Goal: Task Accomplishment & Management: Complete application form

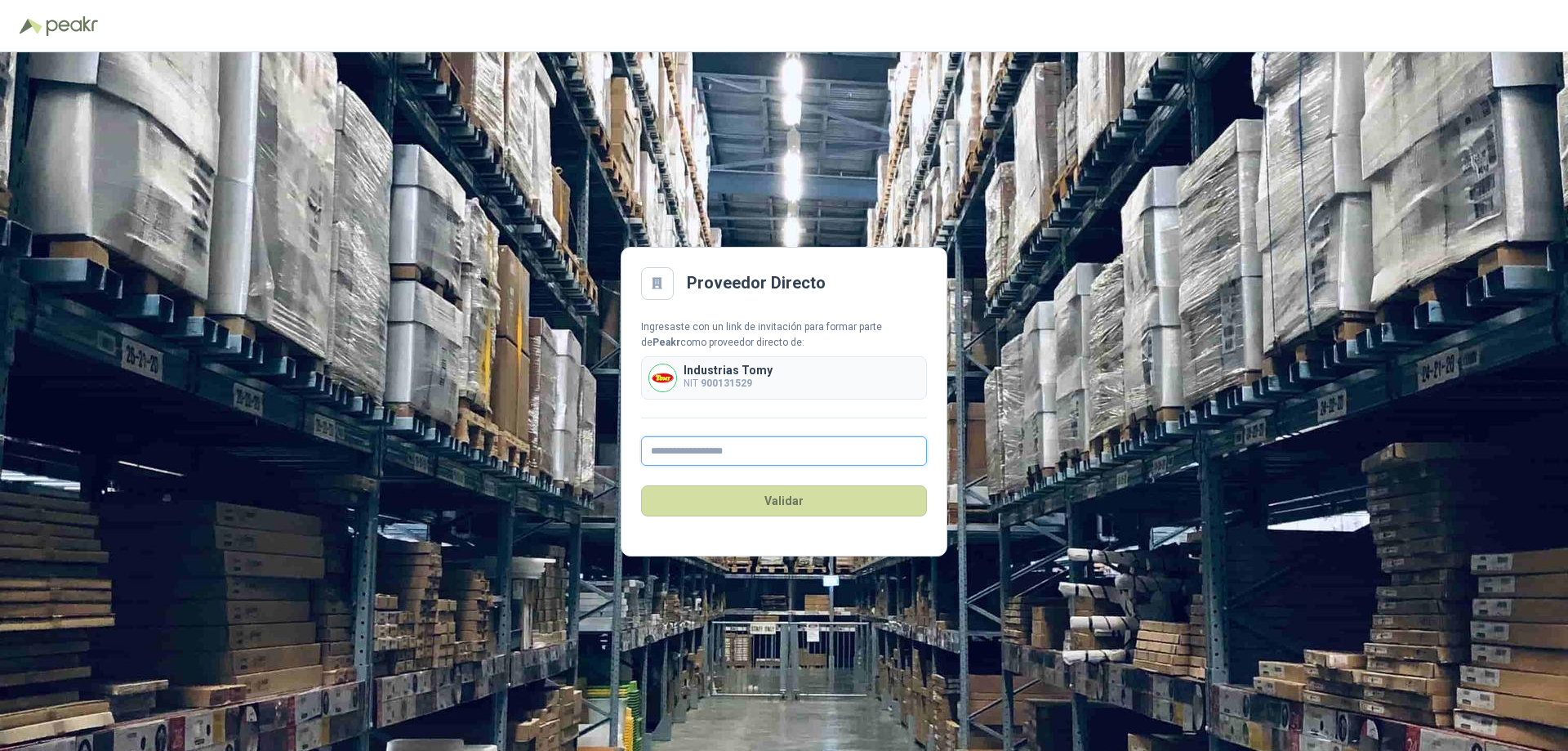
click at [697, 453] on input "text" at bounding box center [784, 451] width 286 height 30
type input "**********"
click at [772, 505] on button "Validar" at bounding box center [784, 500] width 286 height 31
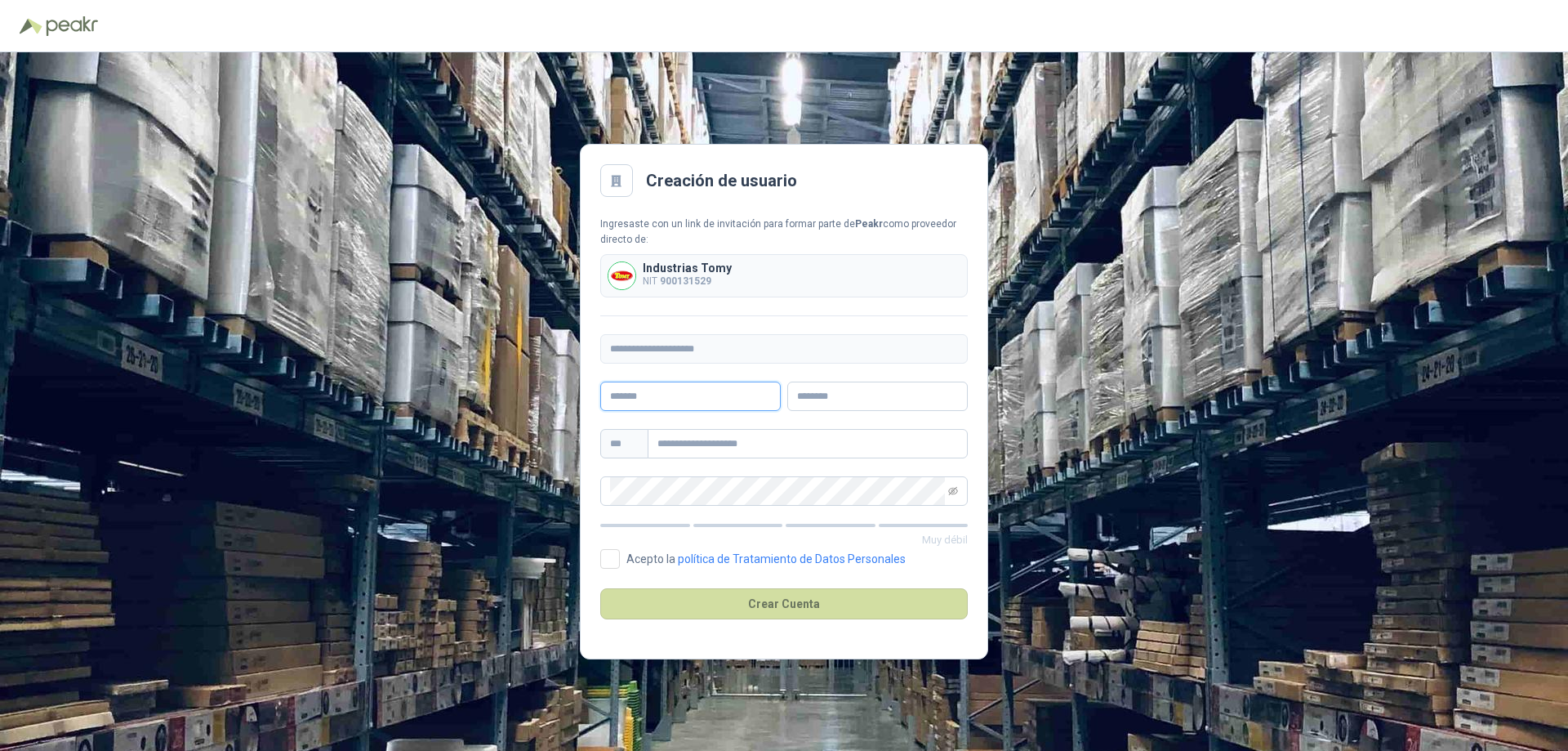
click at [628, 399] on input "text" at bounding box center [691, 397] width 180 height 30
type input "**********"
type input "*****"
click at [698, 443] on input "text" at bounding box center [808, 444] width 321 height 30
click at [954, 492] on icon "eye-invisible" at bounding box center [954, 491] width 2 height 2
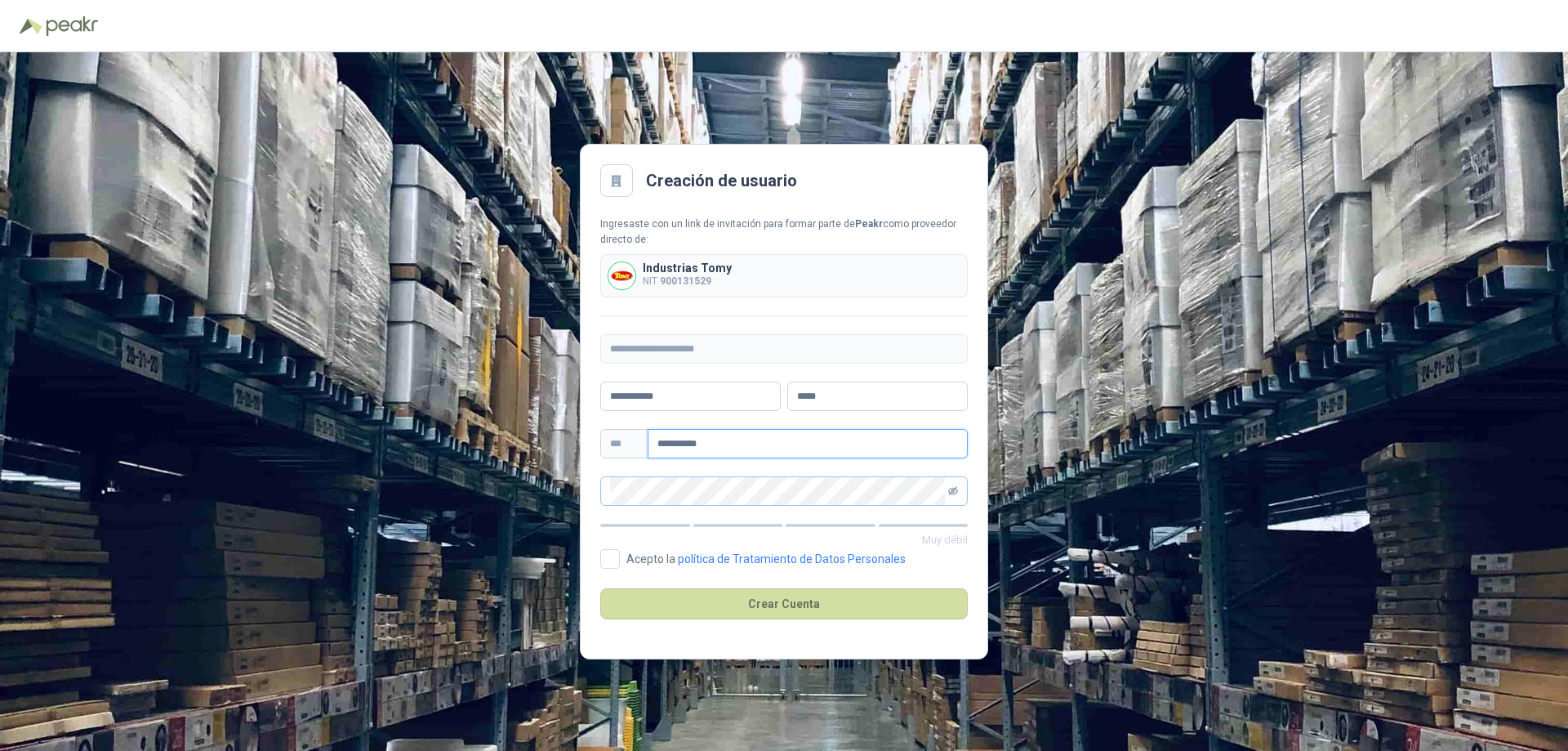
type input "**********"
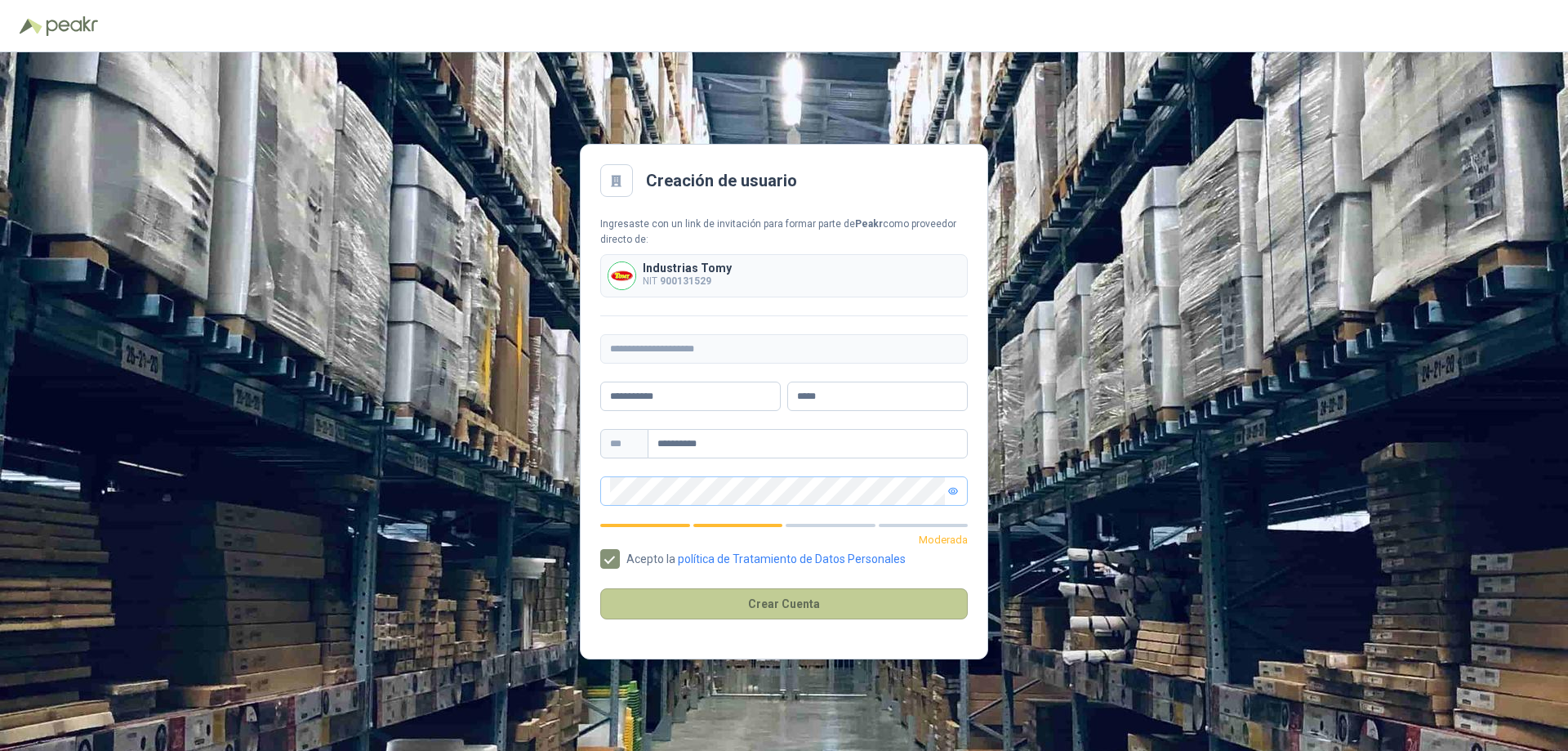
click at [784, 601] on button "Crear Cuenta" at bounding box center [784, 604] width 368 height 31
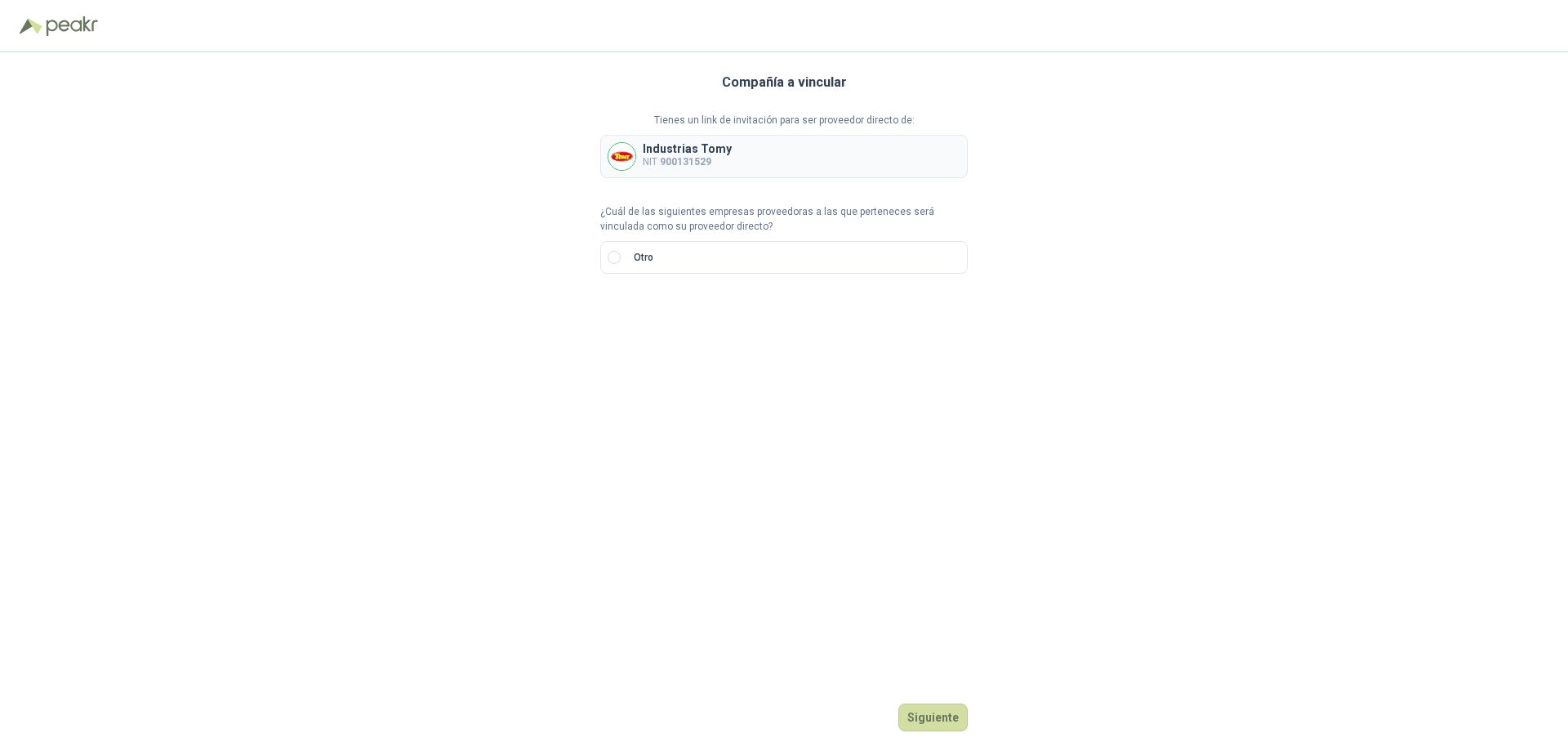
click at [693, 164] on b "900131529" at bounding box center [686, 162] width 51 height 12
click at [785, 150] on div "Industrias Tomy NIT 900131529" at bounding box center [784, 156] width 368 height 44
click at [672, 159] on b "900131529" at bounding box center [686, 162] width 51 height 12
drag, startPoint x: 672, startPoint y: 159, endPoint x: 640, endPoint y: 158, distance: 32.0
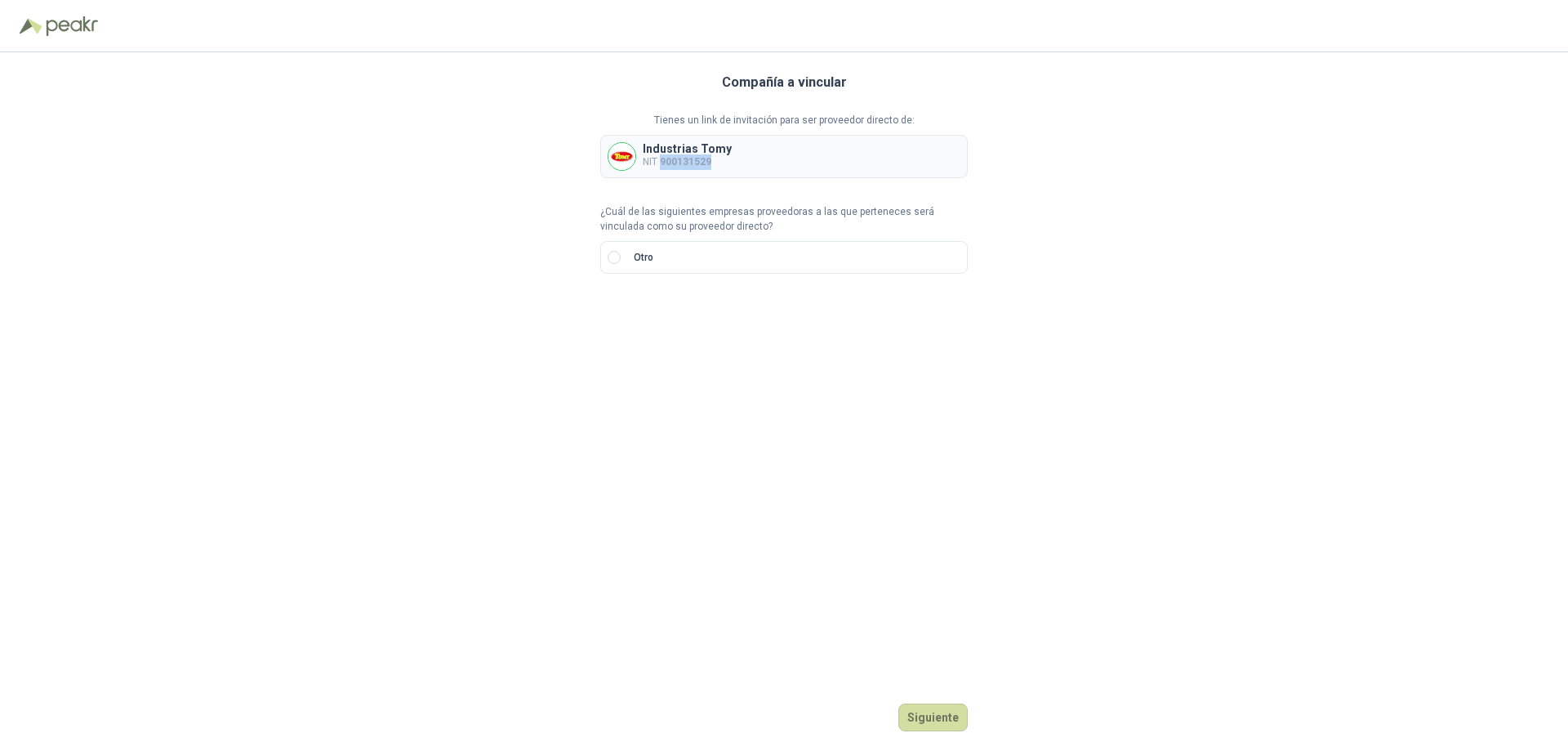
click at [664, 159] on b "900131529" at bounding box center [686, 162] width 51 height 12
click at [626, 158] on img at bounding box center [621, 156] width 27 height 27
click at [734, 153] on div "Industrias Tomy NIT 900131529" at bounding box center [784, 156] width 368 height 44
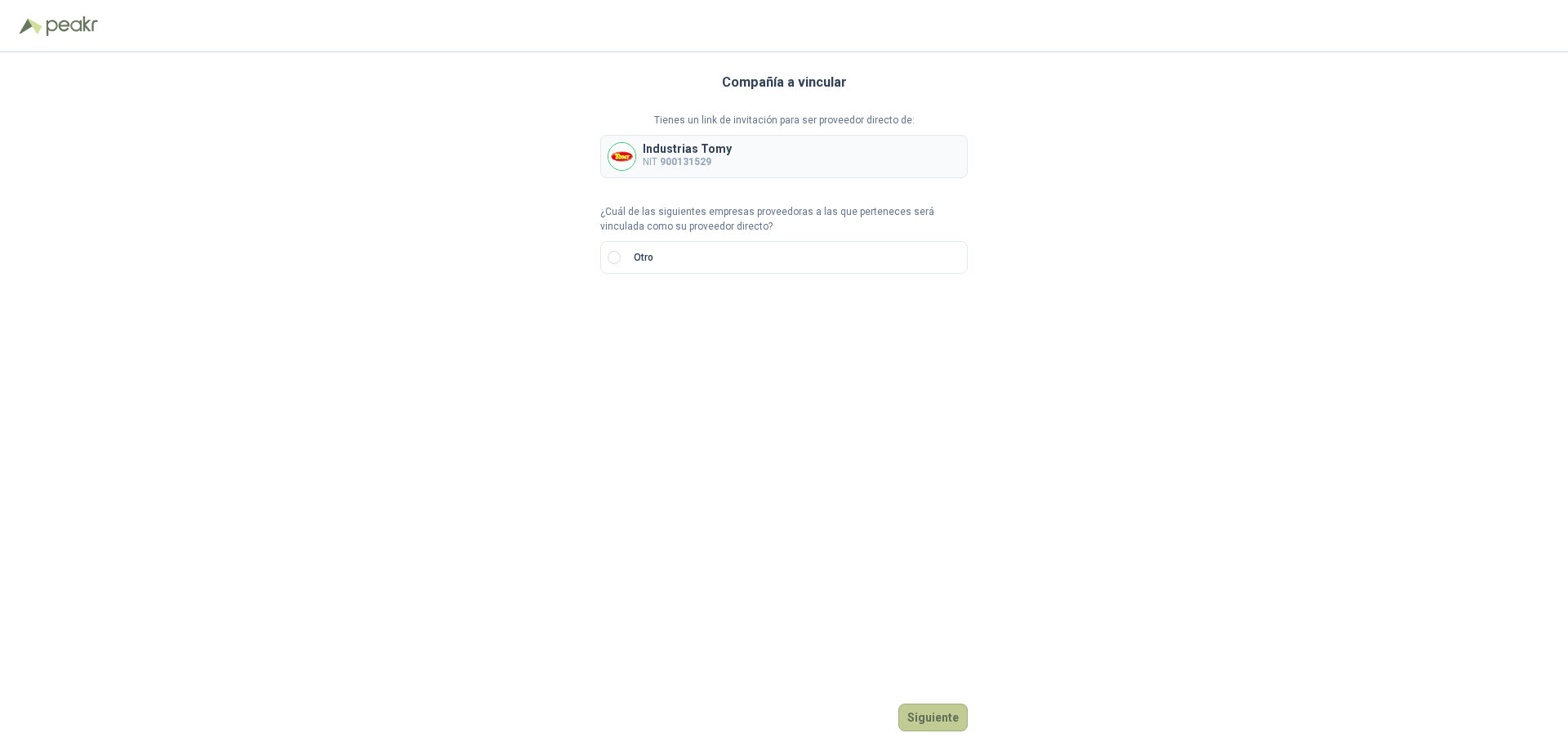
click at [943, 722] on button "Siguiente" at bounding box center [933, 717] width 69 height 28
click at [664, 161] on b "900131529" at bounding box center [686, 162] width 51 height 12
click at [905, 155] on div "Industrias Tomy NIT 900131529" at bounding box center [784, 156] width 368 height 44
click at [707, 147] on p "Industrias Tomy" at bounding box center [688, 149] width 89 height 12
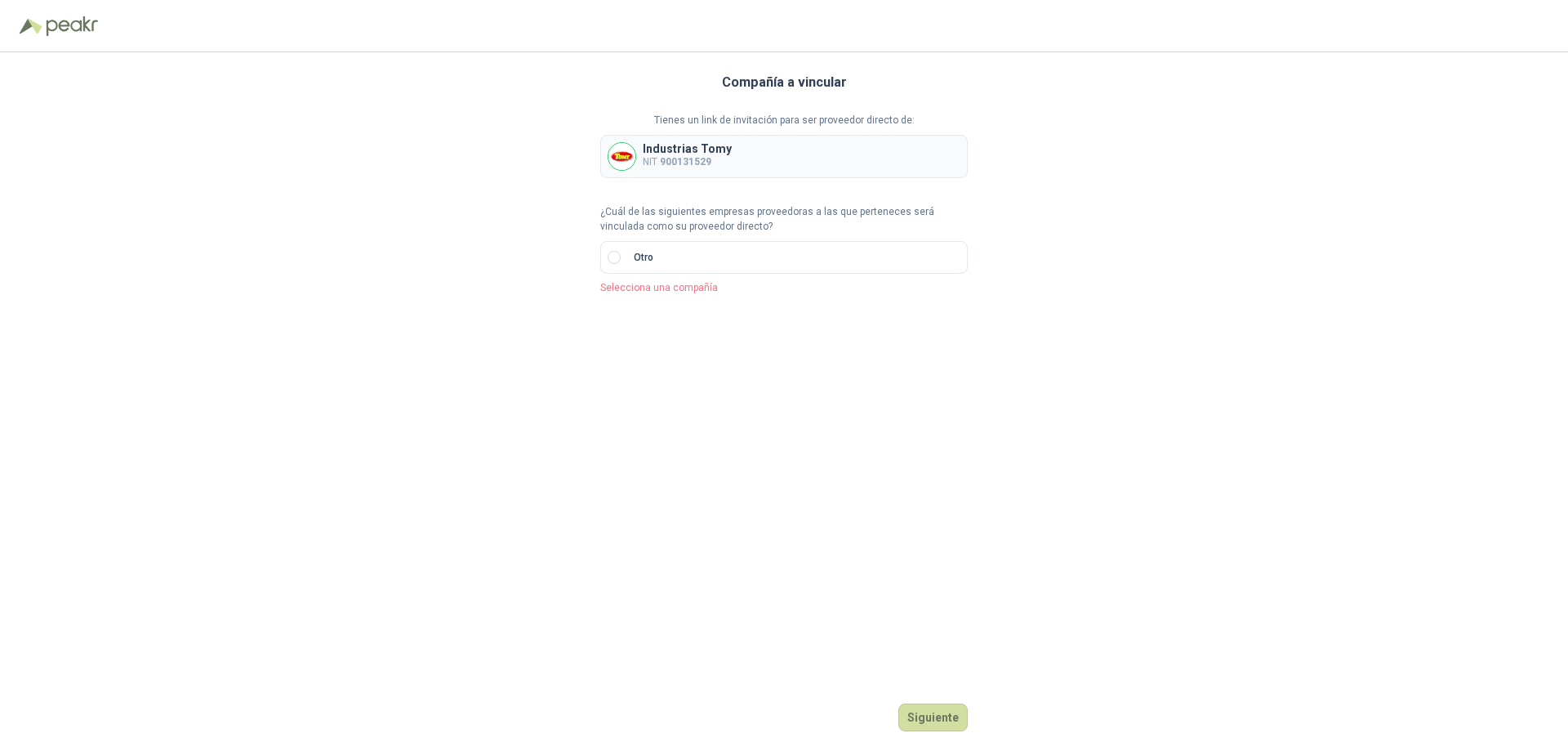
click at [681, 157] on b "900131529" at bounding box center [686, 162] width 51 height 12
click at [674, 312] on input "text" at bounding box center [811, 314] width 288 height 28
click at [645, 307] on input "search" at bounding box center [629, 312] width 39 height 25
click at [628, 397] on div "NIT" at bounding box center [629, 401] width 32 height 18
click at [678, 311] on input "text" at bounding box center [811, 314] width 288 height 28
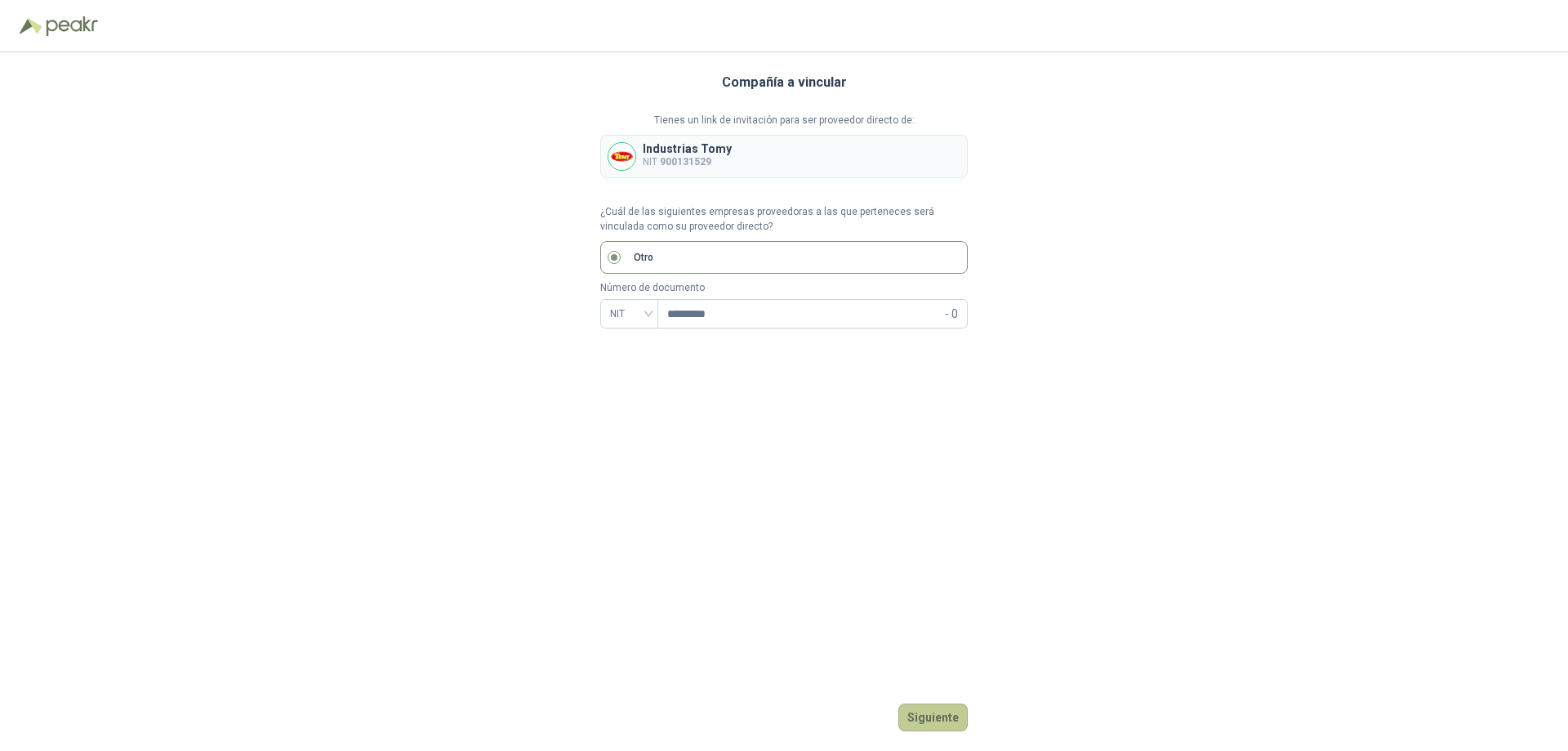
click at [928, 721] on button "Siguiente" at bounding box center [933, 717] width 69 height 28
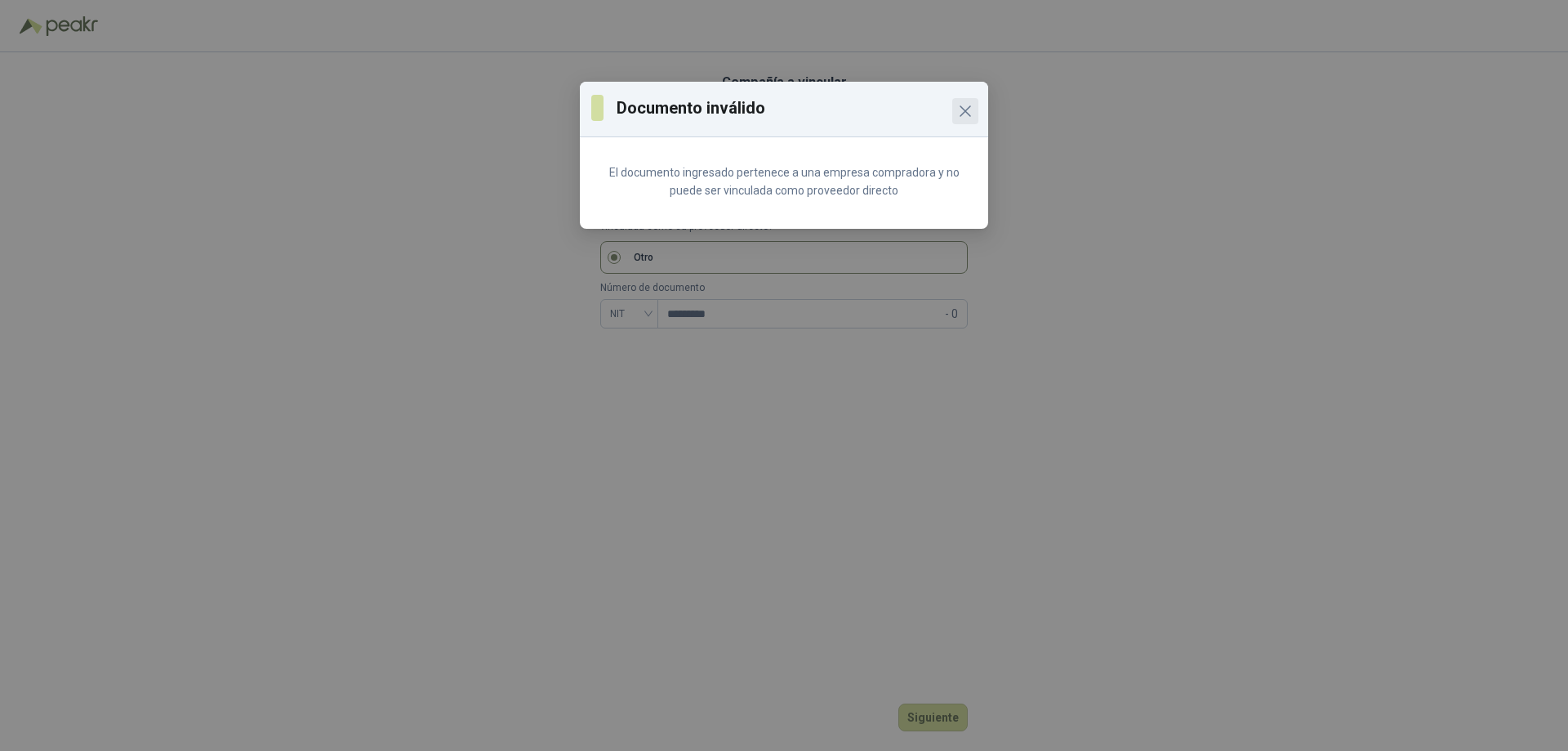
click at [966, 108] on icon "Close" at bounding box center [966, 111] width 20 height 20
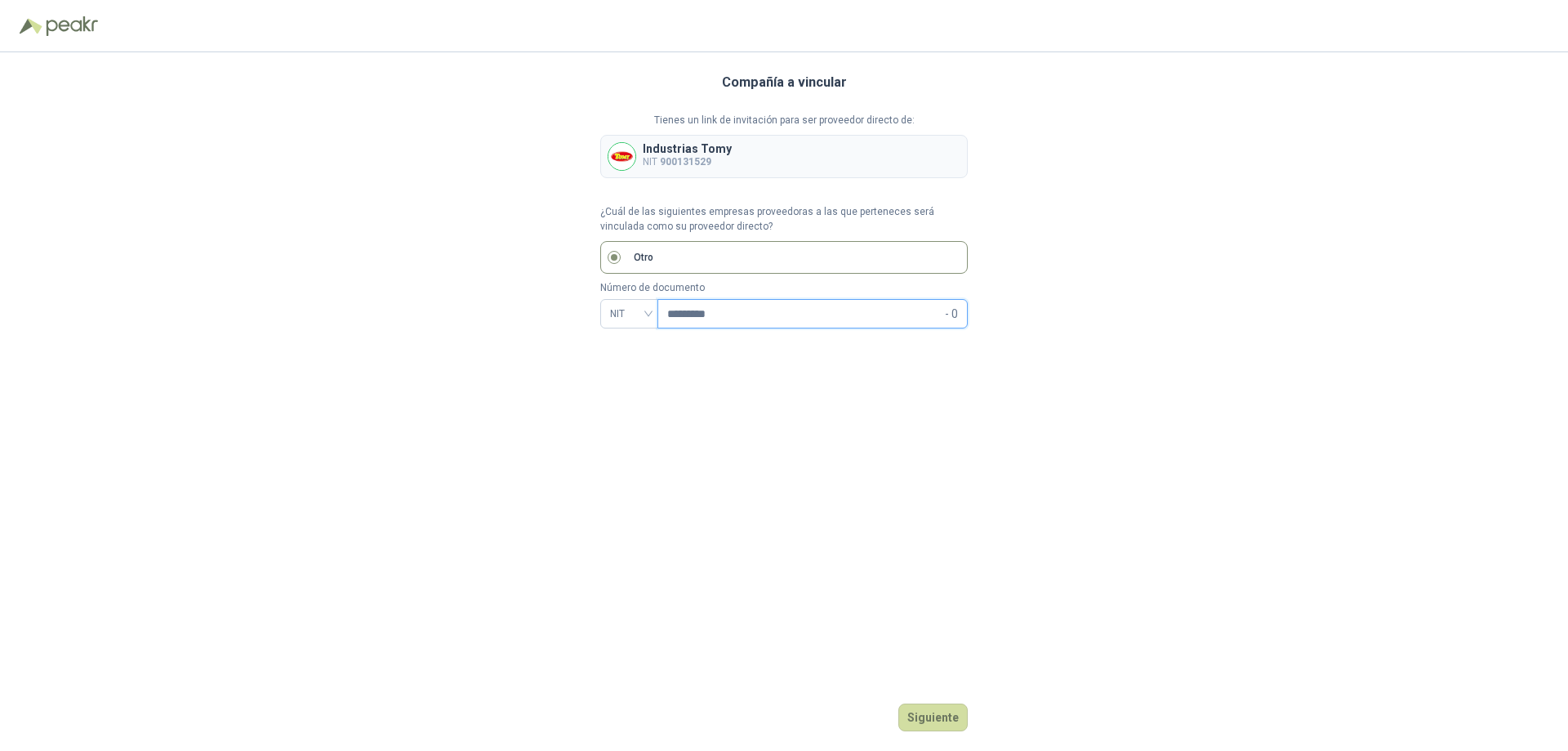
click at [741, 317] on input "*********" at bounding box center [804, 314] width 274 height 28
type input "*********"
click at [940, 719] on button "Siguiente" at bounding box center [933, 717] width 69 height 28
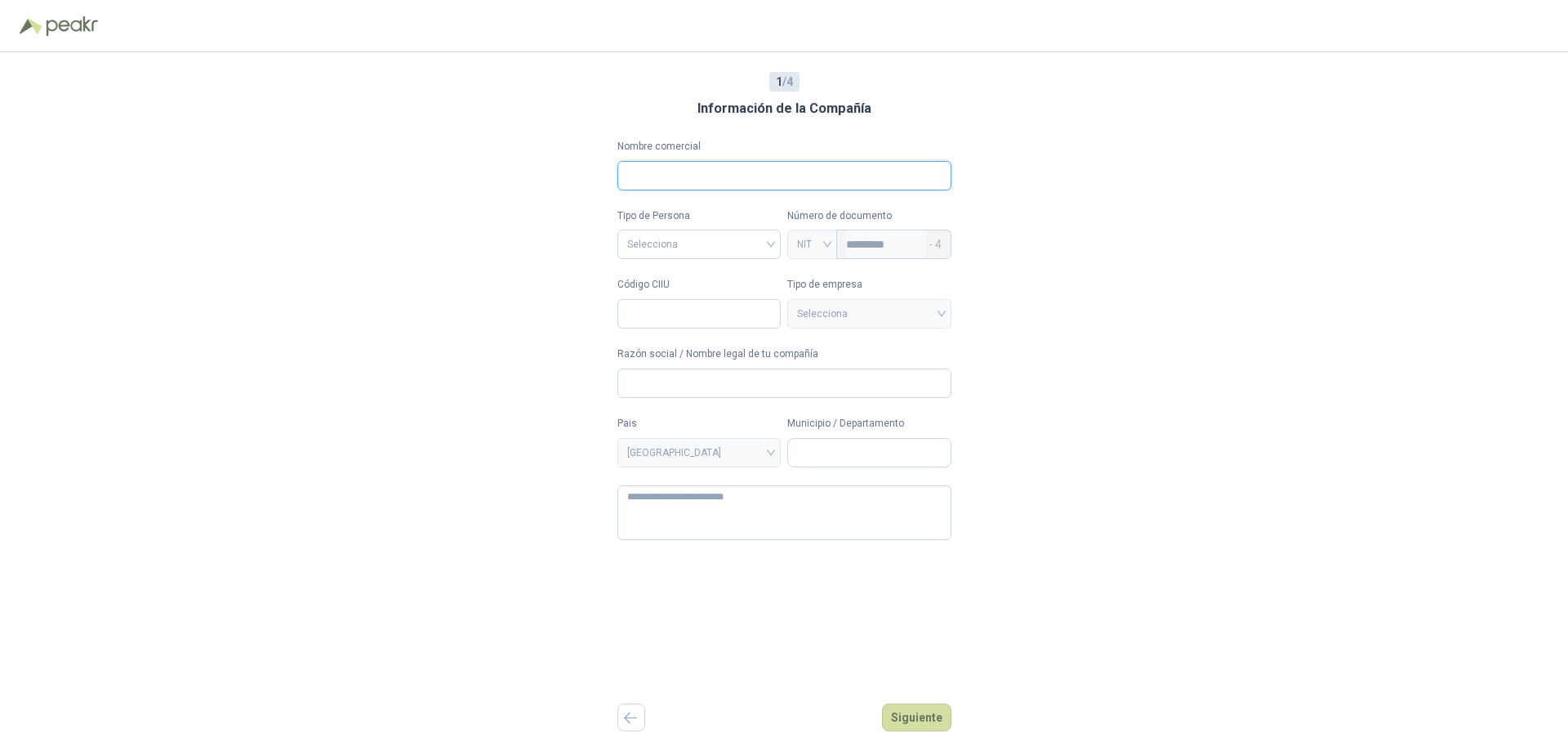
click at [719, 171] on input "Nombre comercial" at bounding box center [784, 176] width 334 height 30
type input "**********"
click at [700, 248] on input "search" at bounding box center [699, 242] width 144 height 25
click at [664, 280] on div "Jurídica" at bounding box center [697, 278] width 142 height 18
click at [676, 319] on input "Código CIIU" at bounding box center [699, 314] width 164 height 30
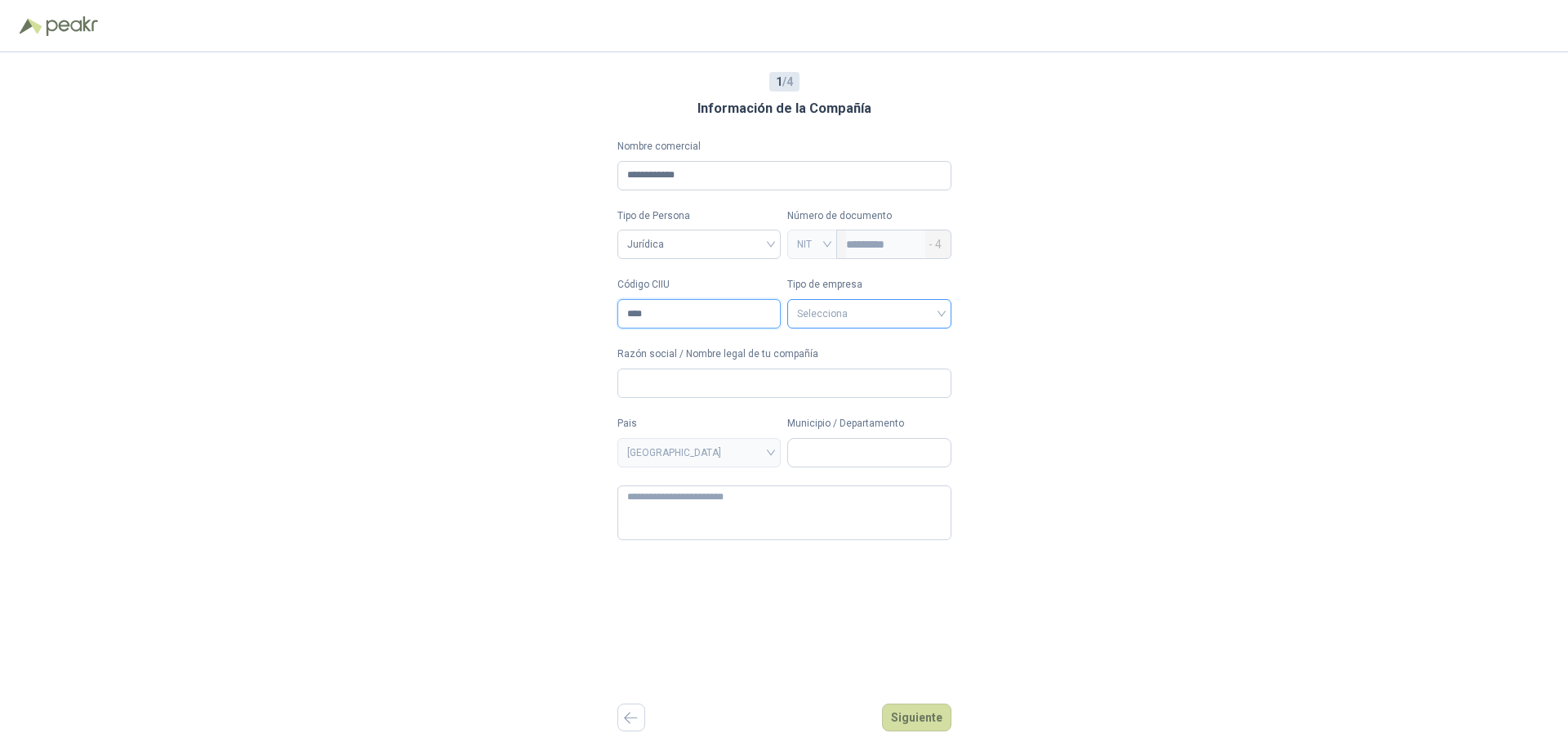
type input "****"
click at [911, 311] on input "search" at bounding box center [870, 312] width 144 height 25
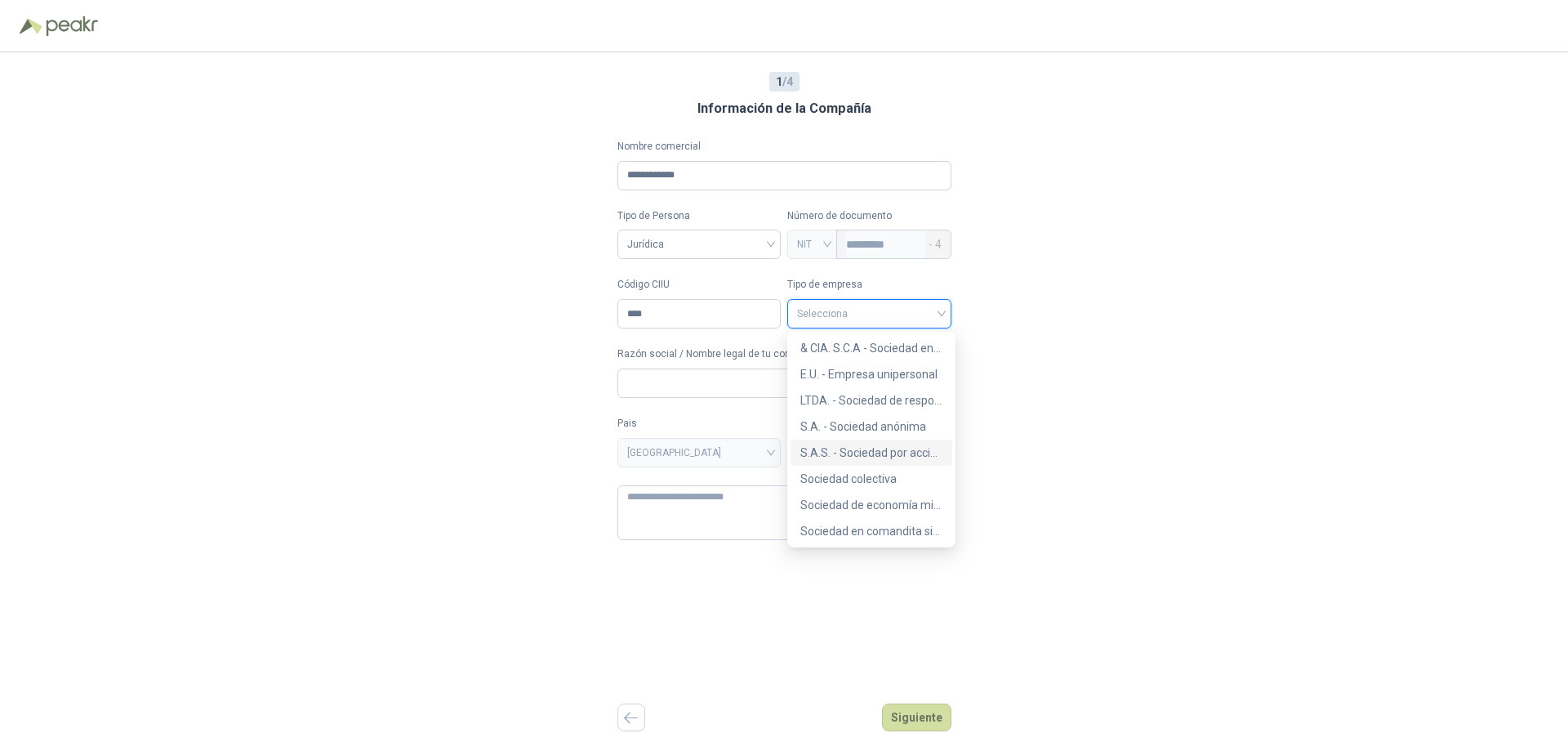
click at [865, 452] on div "S.A.S. - Sociedad por acciones simplificada" at bounding box center [872, 452] width 142 height 18
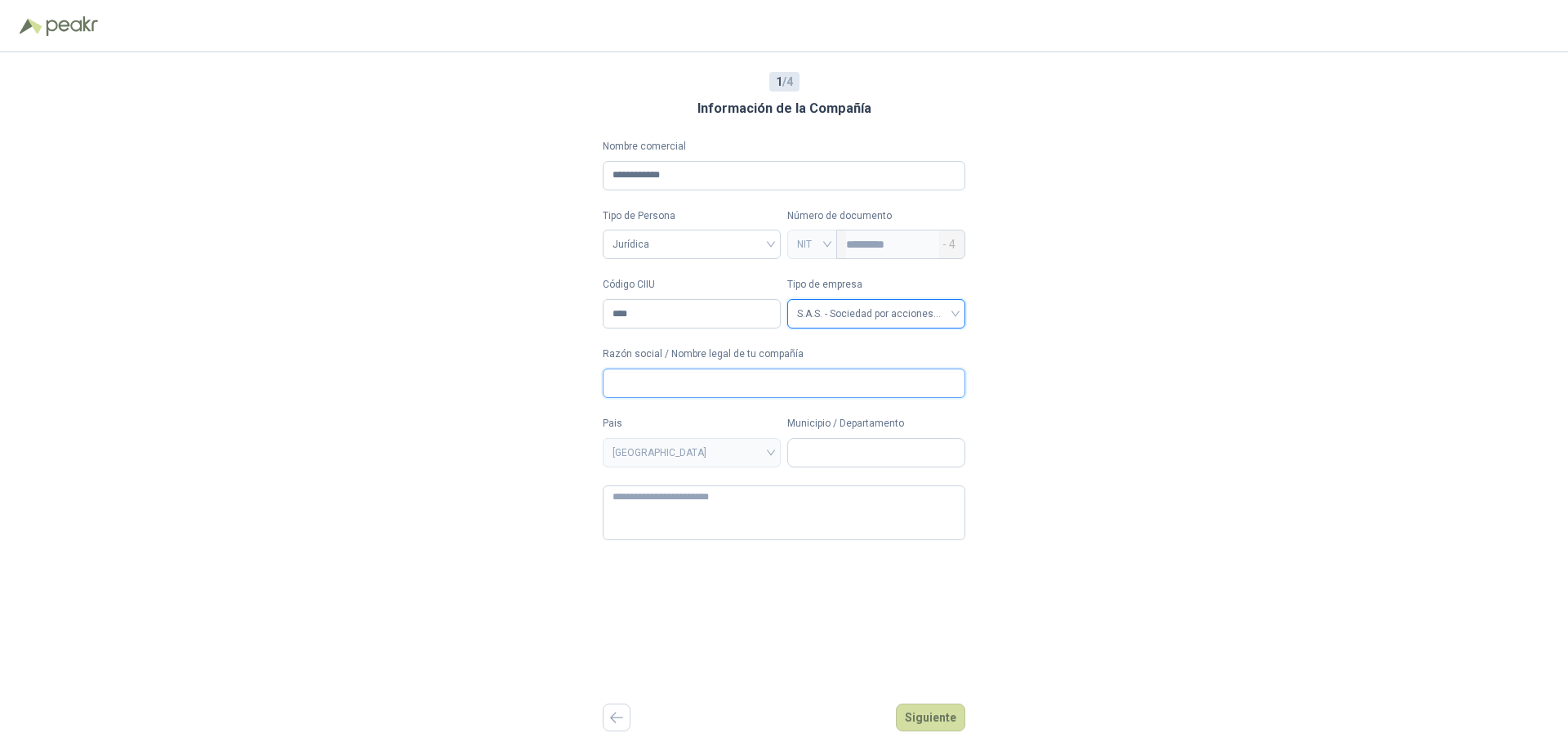
click at [630, 387] on input "Razón social / Nombre legal de tu compañía" at bounding box center [784, 383] width 363 height 30
type input "*"
type input "**********"
click at [850, 454] on input "Municipio / Departamento" at bounding box center [876, 452] width 176 height 28
click at [870, 489] on div "Digite para buscar" at bounding box center [875, 486] width 173 height 30
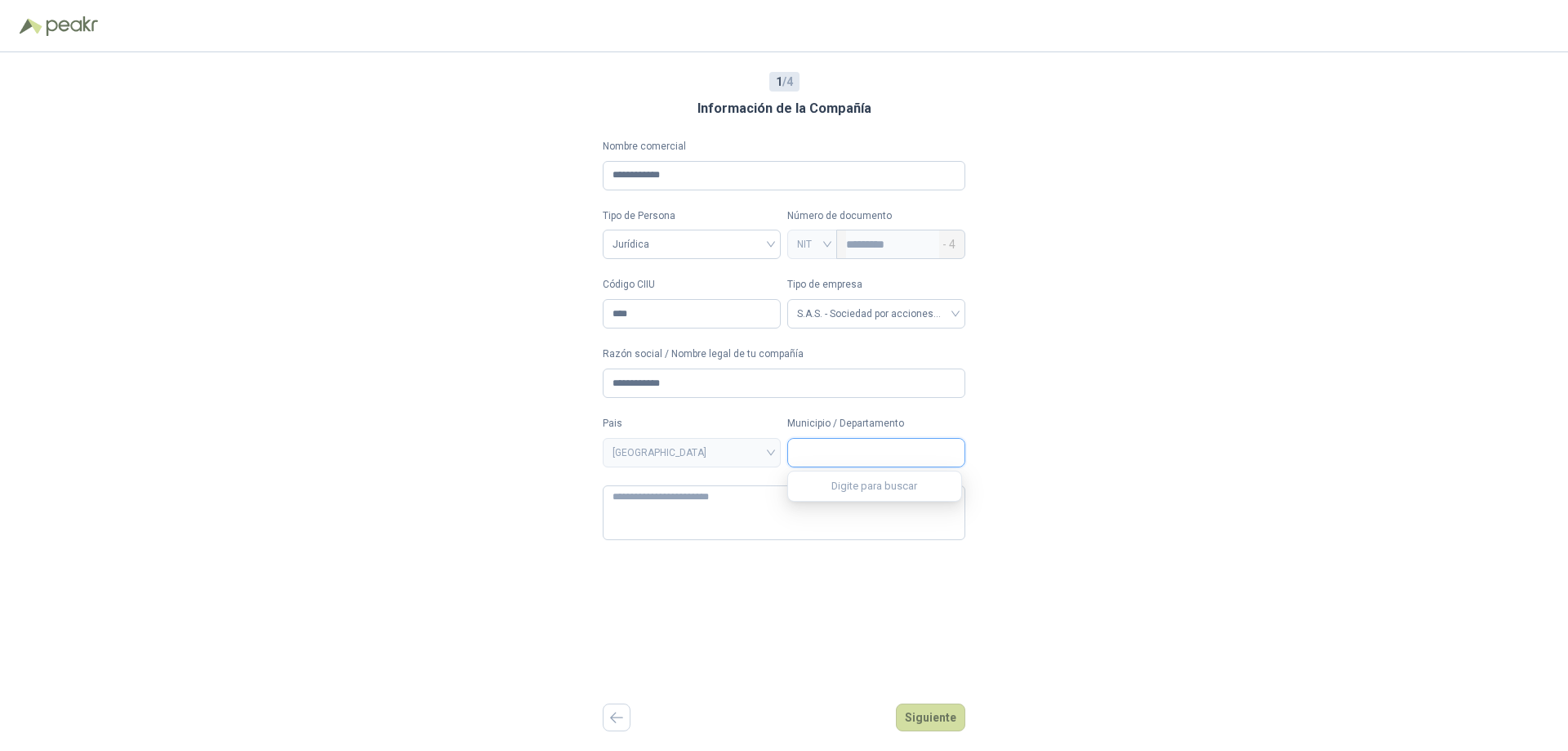
click at [864, 454] on input "Municipio / Departamento" at bounding box center [876, 452] width 176 height 28
type input "***"
click at [851, 551] on span "Pereira / [GEOGRAPHIC_DATA]" at bounding box center [866, 545] width 129 height 12
click at [630, 500] on textarea at bounding box center [784, 512] width 363 height 54
type textarea "*"
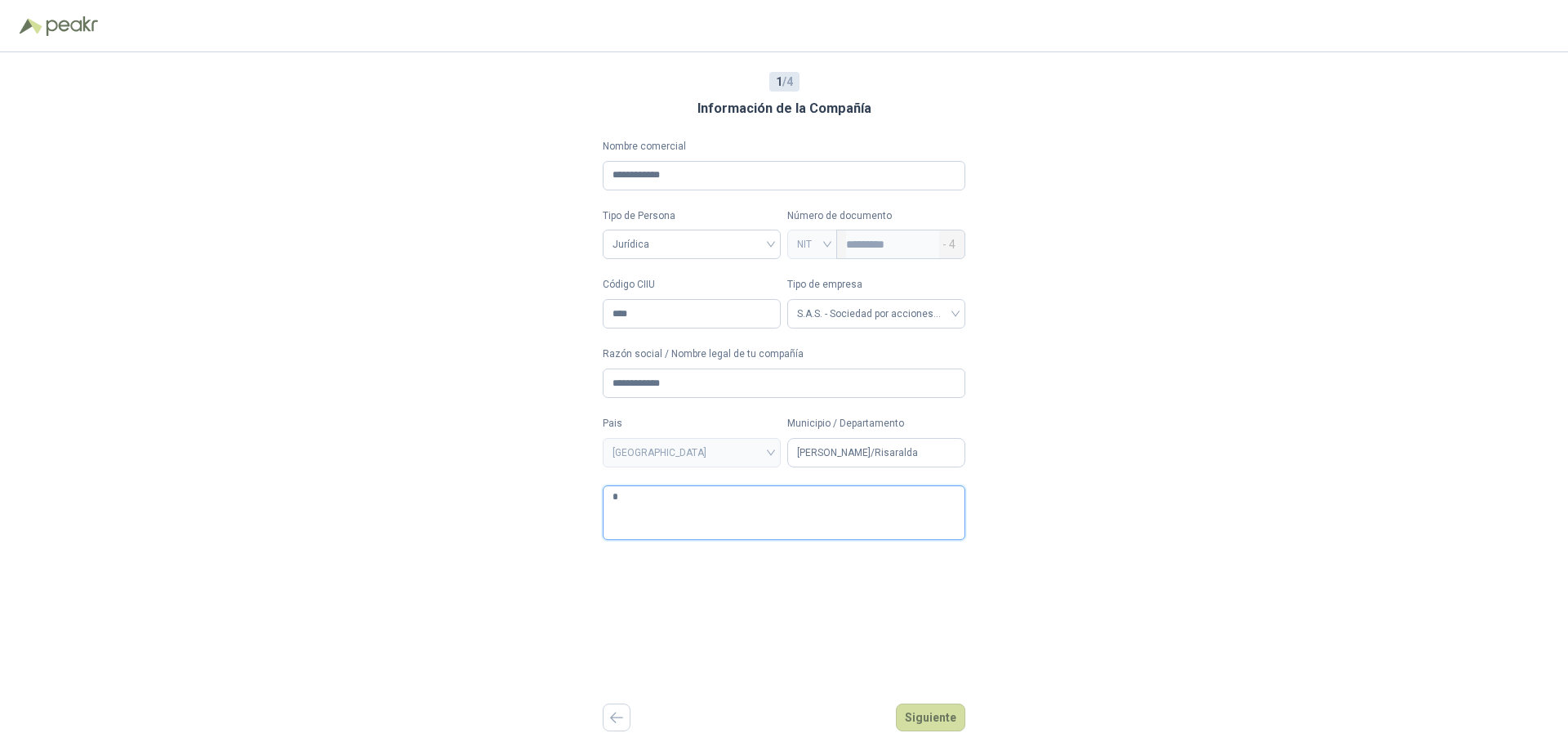
type textarea "**"
type textarea "***"
type textarea "****"
type textarea "*****"
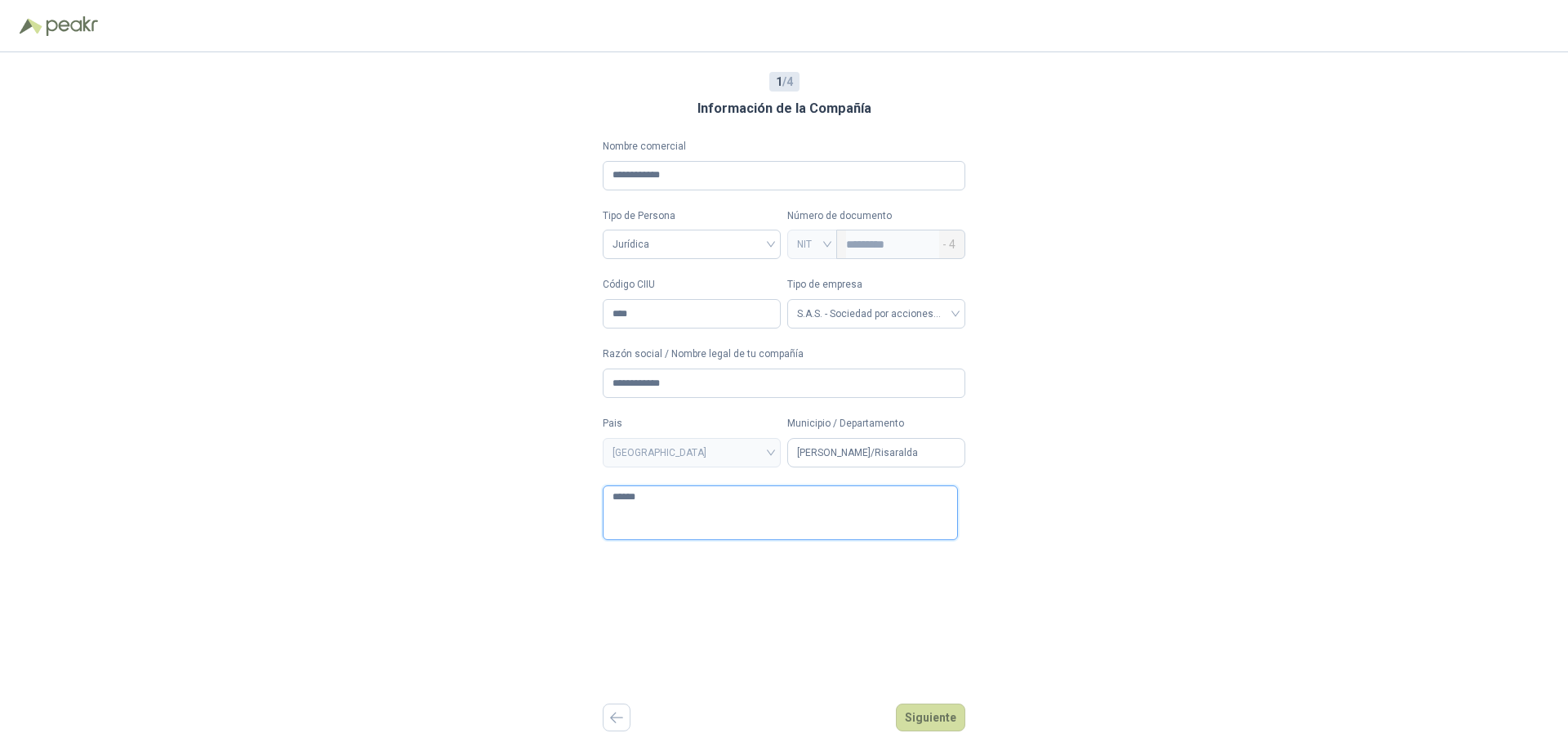
type textarea "*******"
type textarea "********"
type textarea "**********"
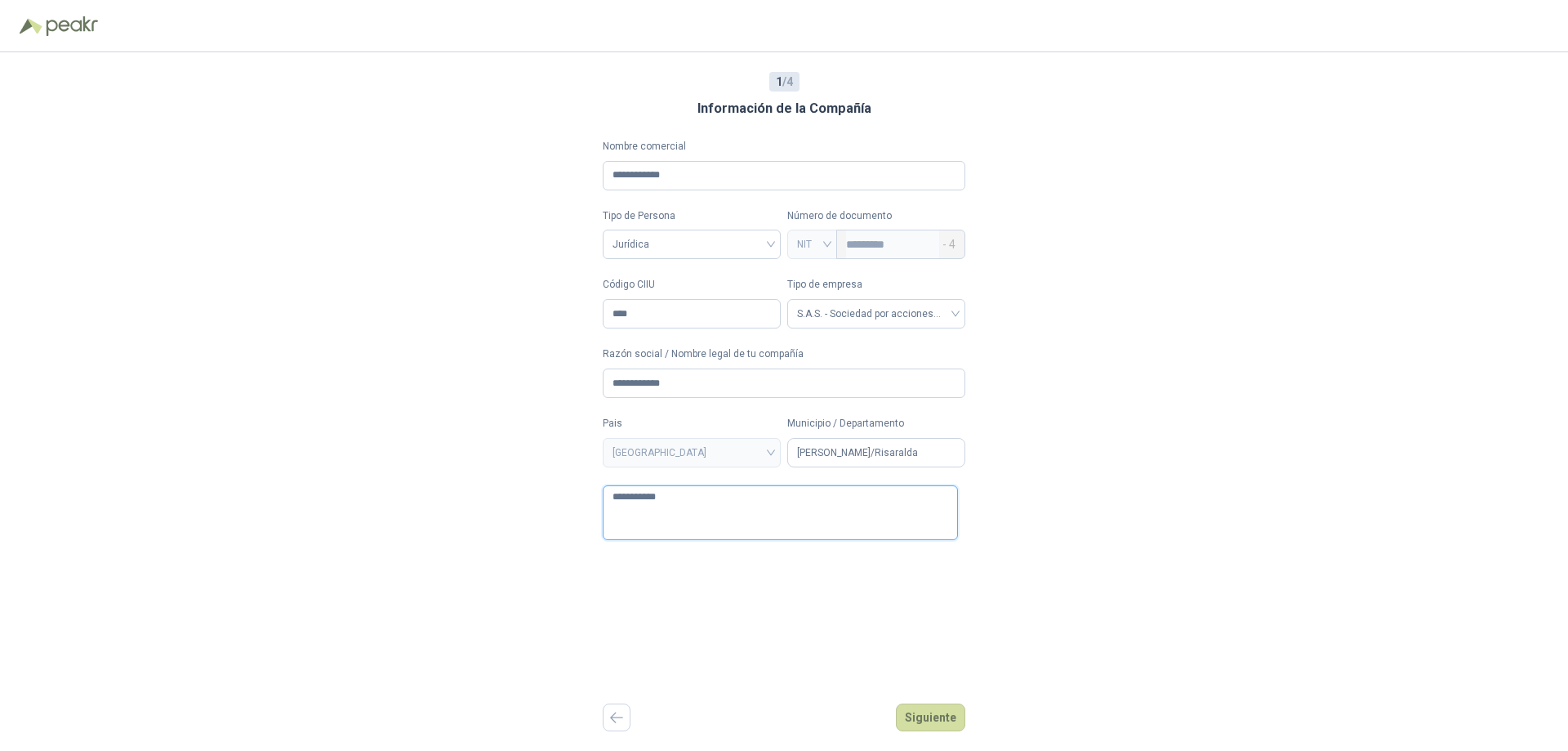
type textarea "**********"
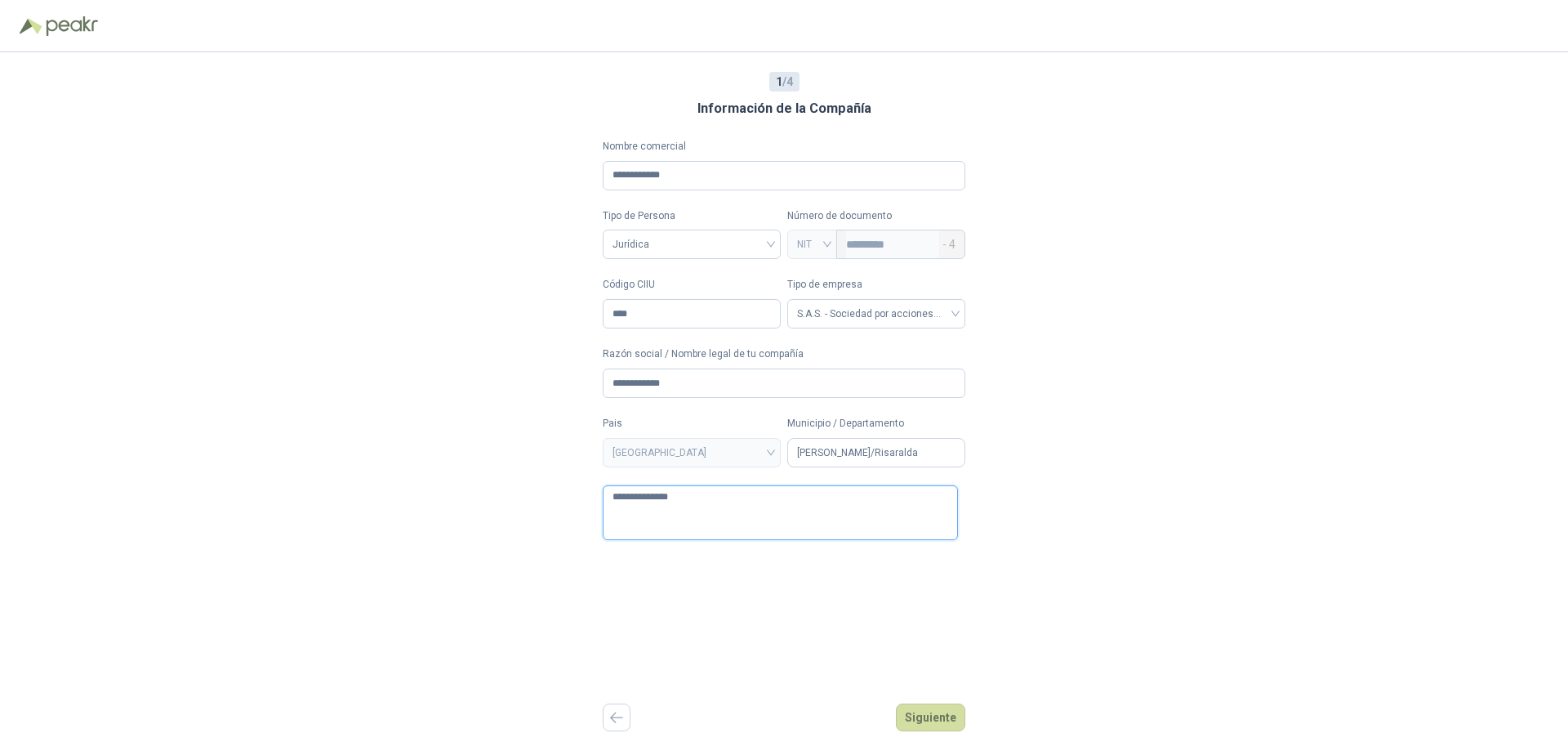
type textarea "**********"
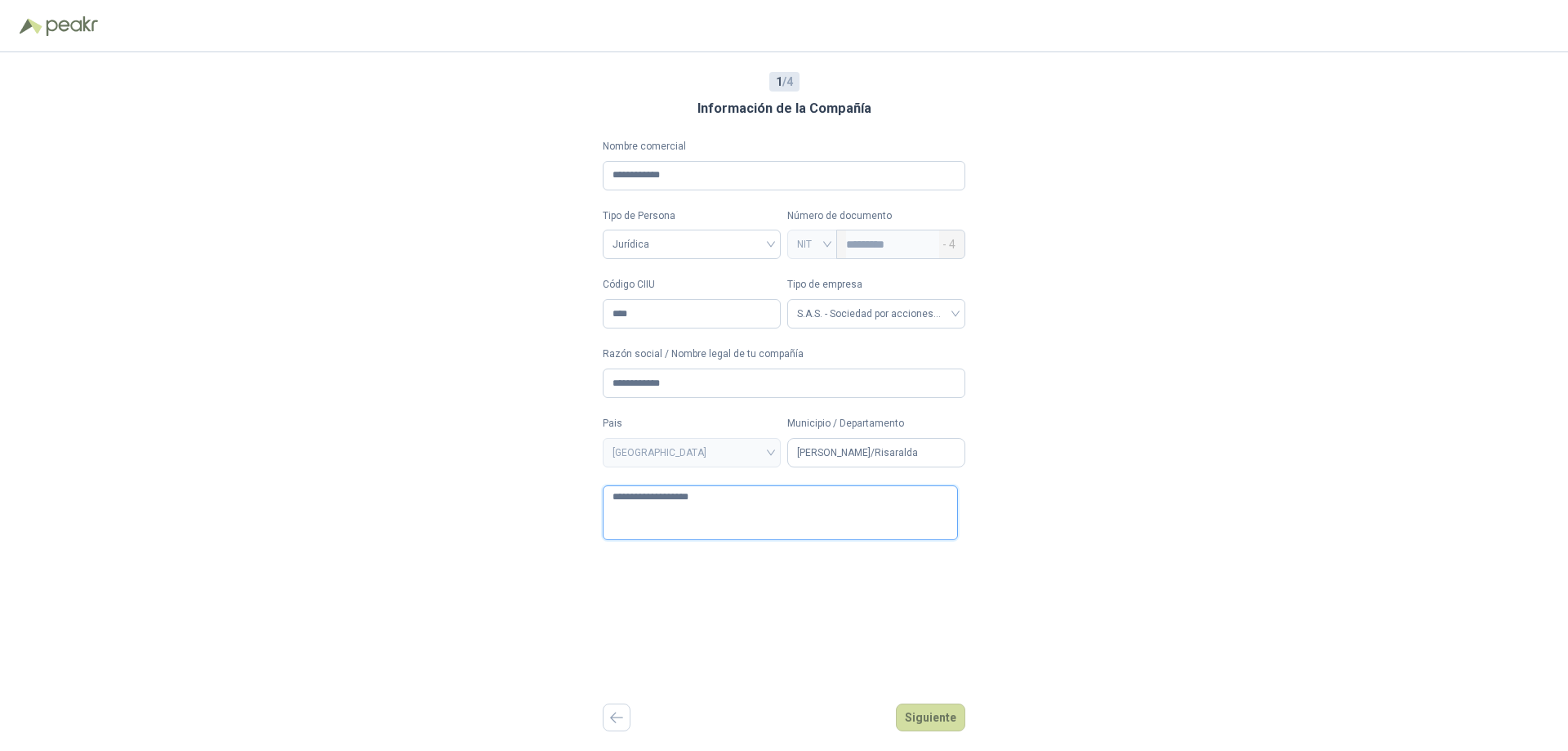
type textarea "**********"
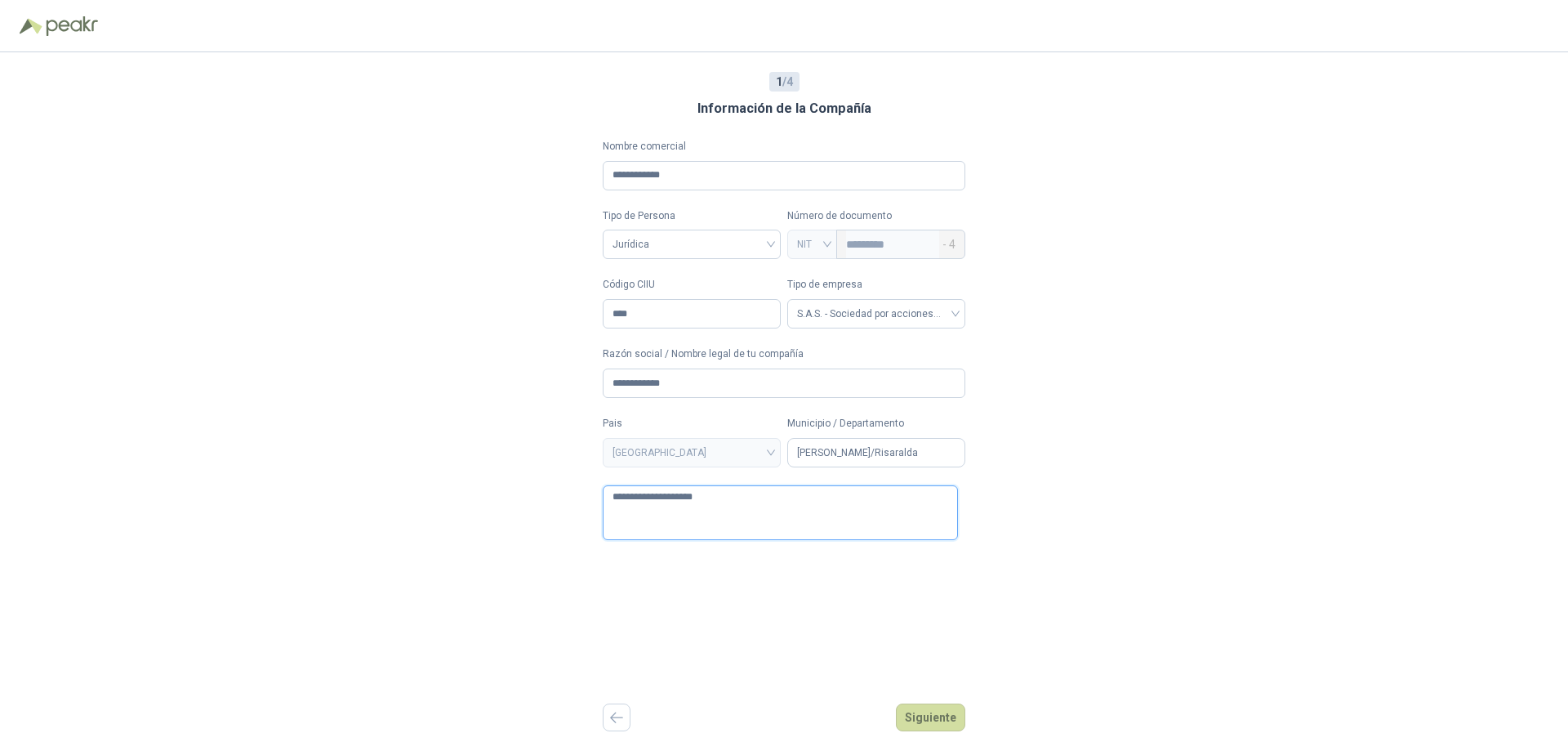
type textarea "**********"
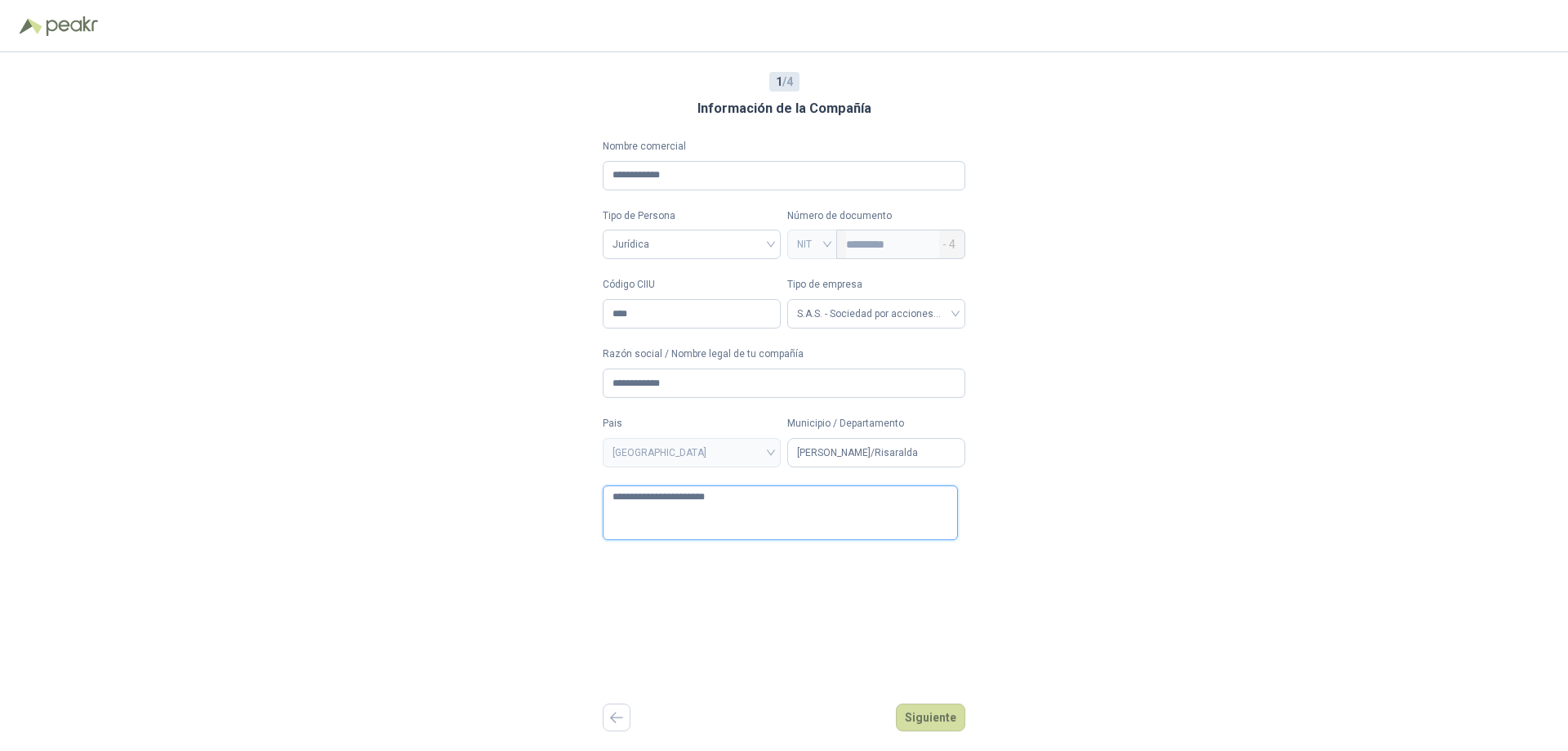
type textarea "**********"
click at [931, 726] on button "Siguiente" at bounding box center [931, 717] width 69 height 28
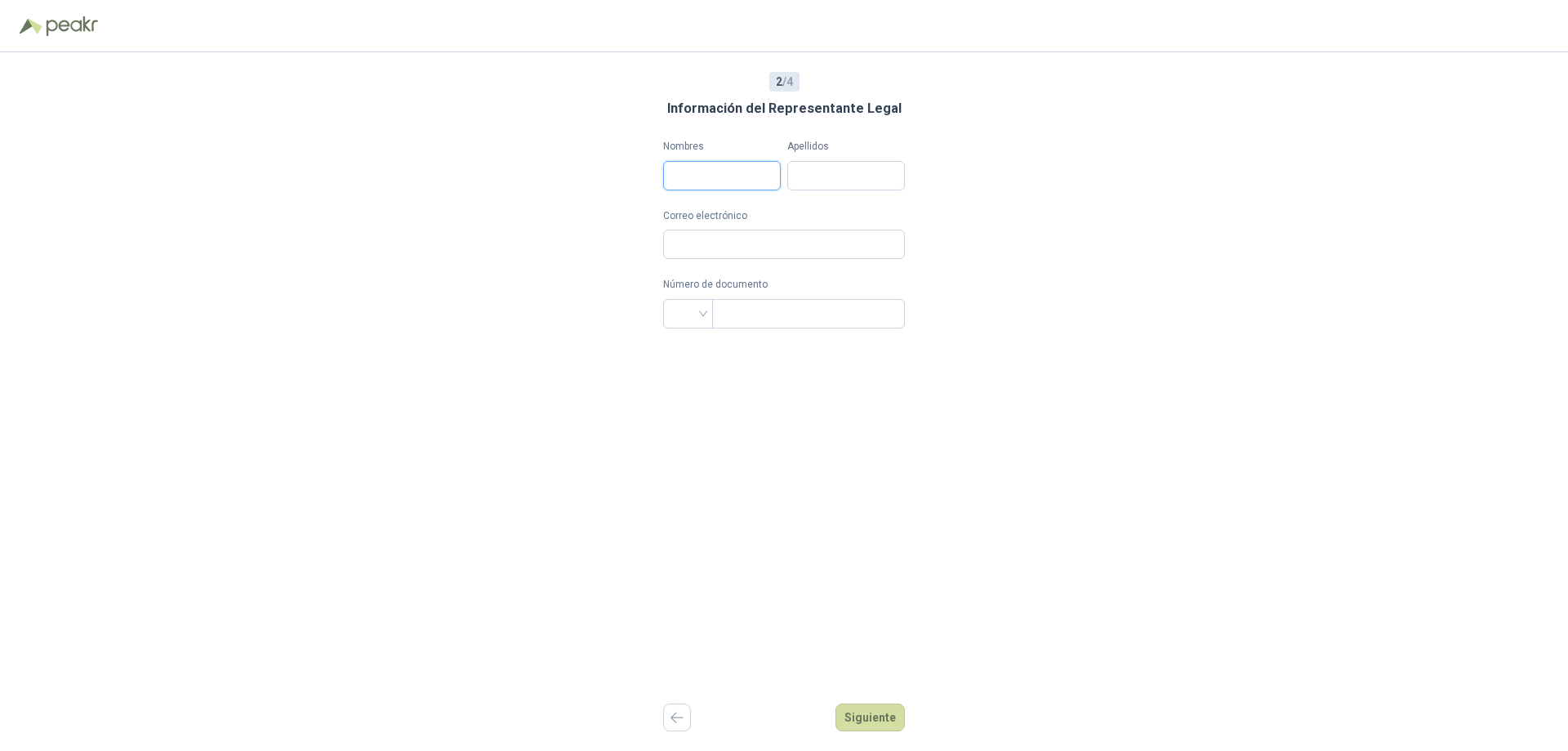
click at [713, 181] on input "Nombres" at bounding box center [722, 176] width 118 height 30
type input "**********"
click at [813, 161] on input "Apellidos" at bounding box center [846, 176] width 118 height 30
click at [852, 180] on input "*****" at bounding box center [846, 176] width 118 height 30
type input "**********"
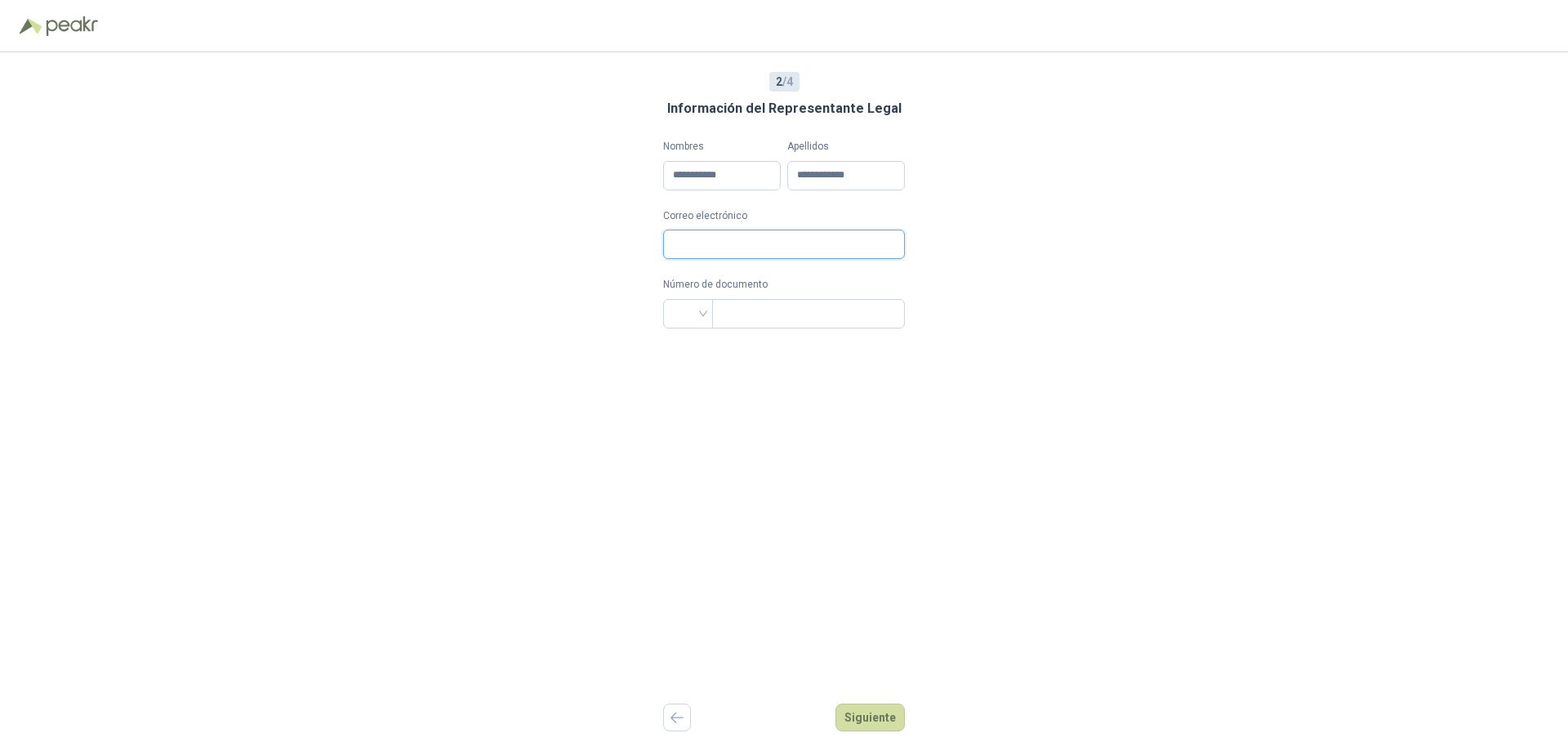
click at [734, 236] on input "Correo electrónico" at bounding box center [784, 244] width 241 height 30
type input "**********"
click at [692, 315] on input "search" at bounding box center [688, 312] width 31 height 25
click at [681, 353] on div "CC" at bounding box center [680, 348] width 24 height 18
click at [737, 323] on input "text" at bounding box center [807, 314] width 170 height 28
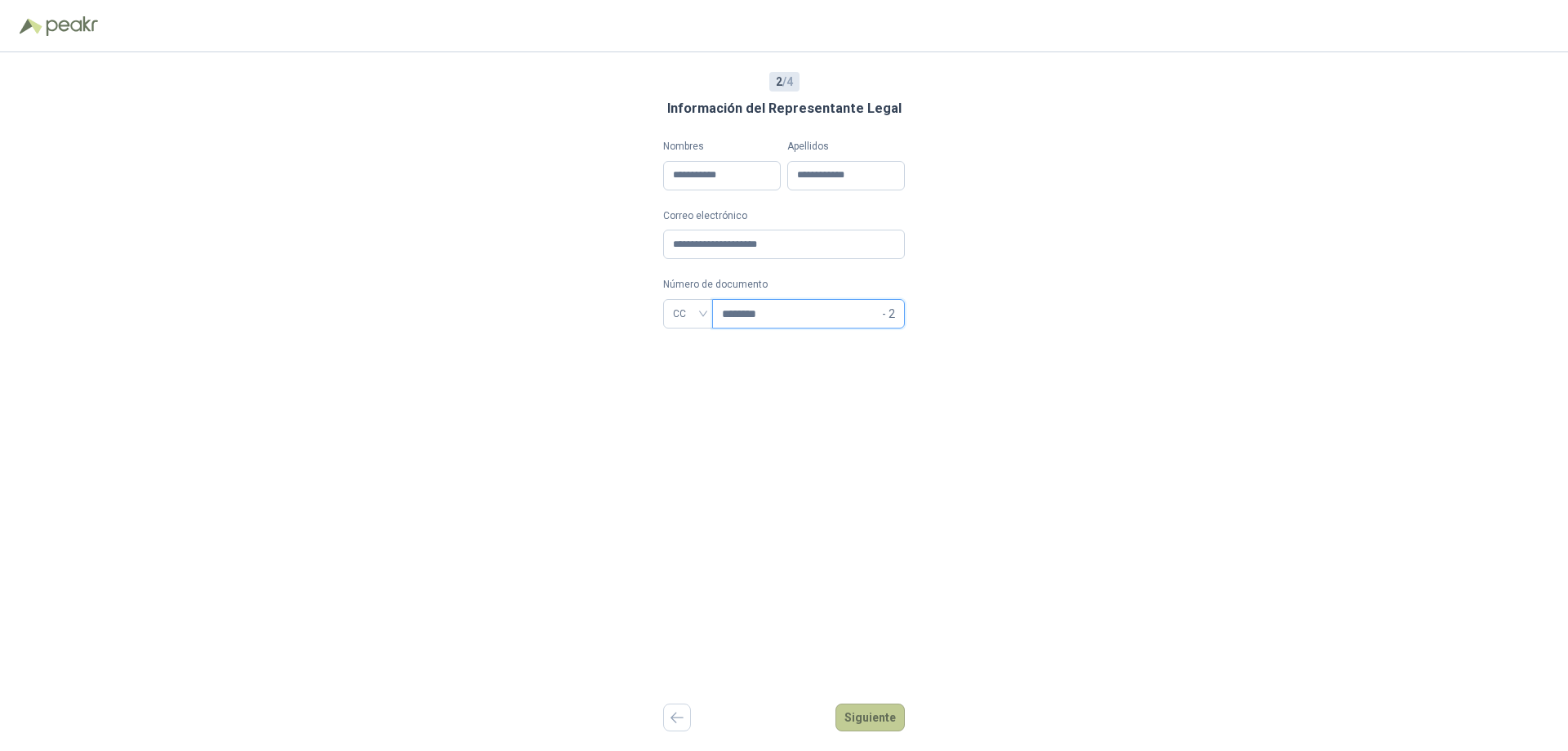
type input "********"
click at [887, 715] on button "Siguiente" at bounding box center [871, 717] width 69 height 28
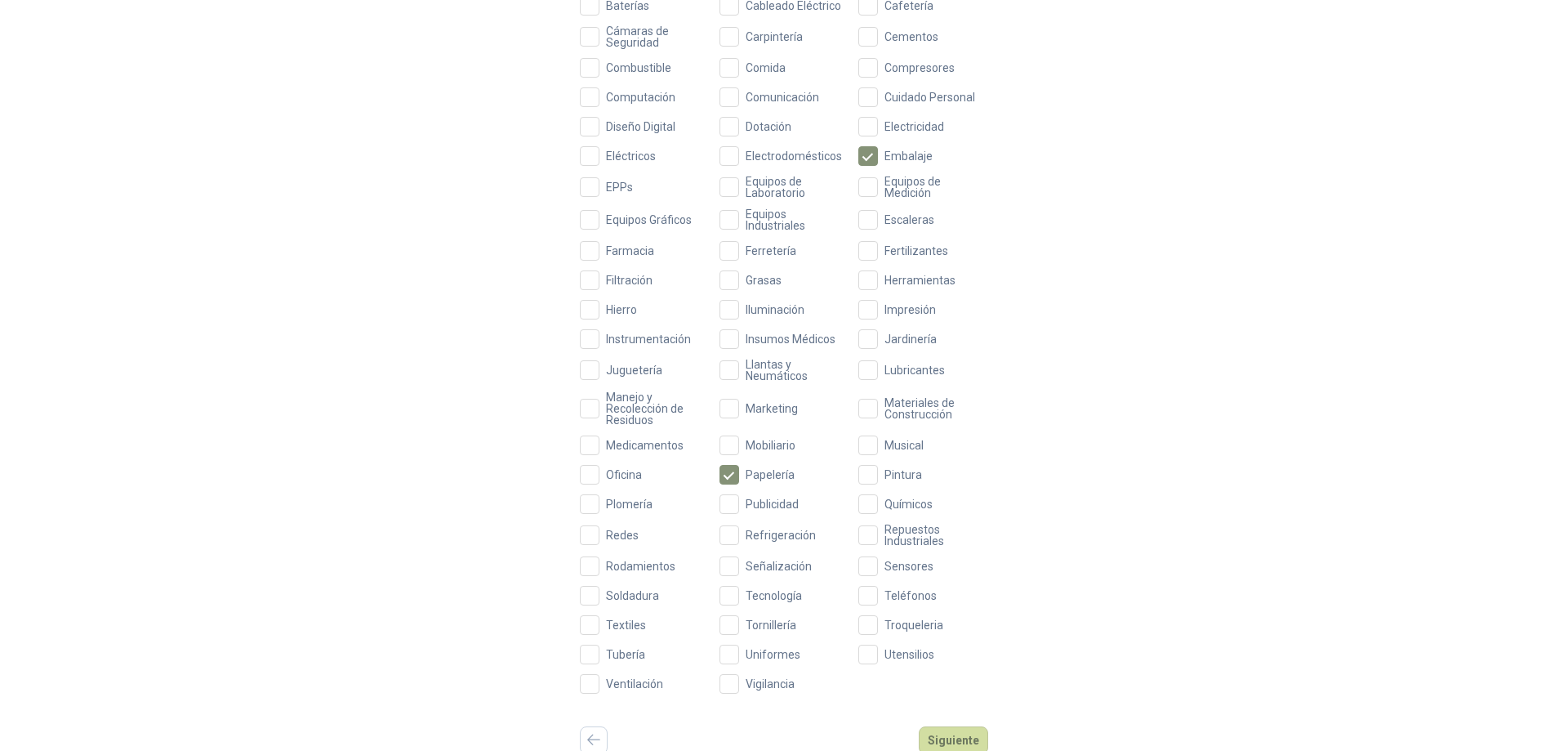
scroll to position [344, 0]
click at [951, 738] on button "Siguiente" at bounding box center [954, 737] width 69 height 28
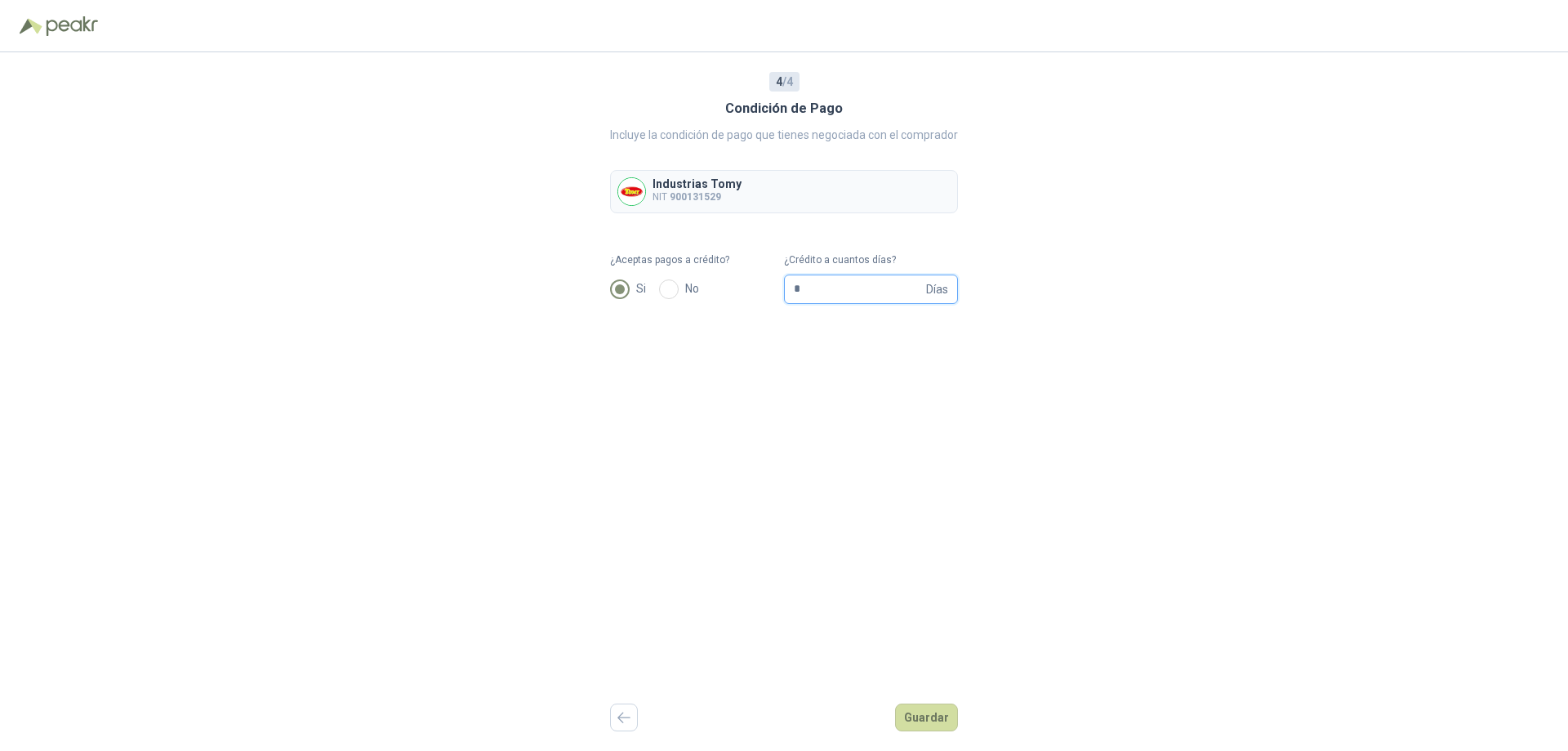
click at [810, 288] on input "*" at bounding box center [859, 289] width 129 height 28
type input "**"
click at [926, 712] on button "Guardar" at bounding box center [927, 717] width 63 height 28
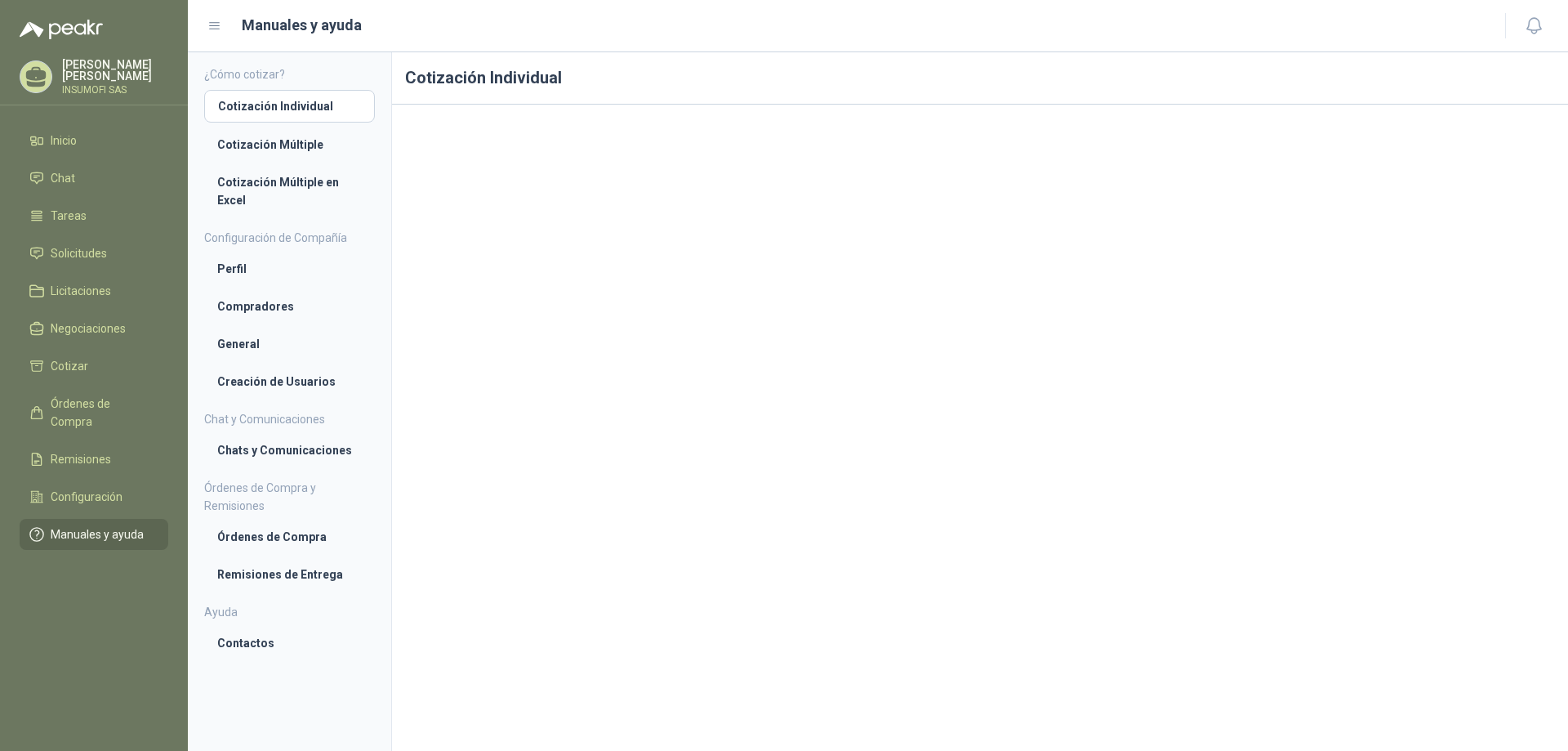
click at [85, 63] on p "[PERSON_NAME]" at bounding box center [115, 69] width 106 height 23
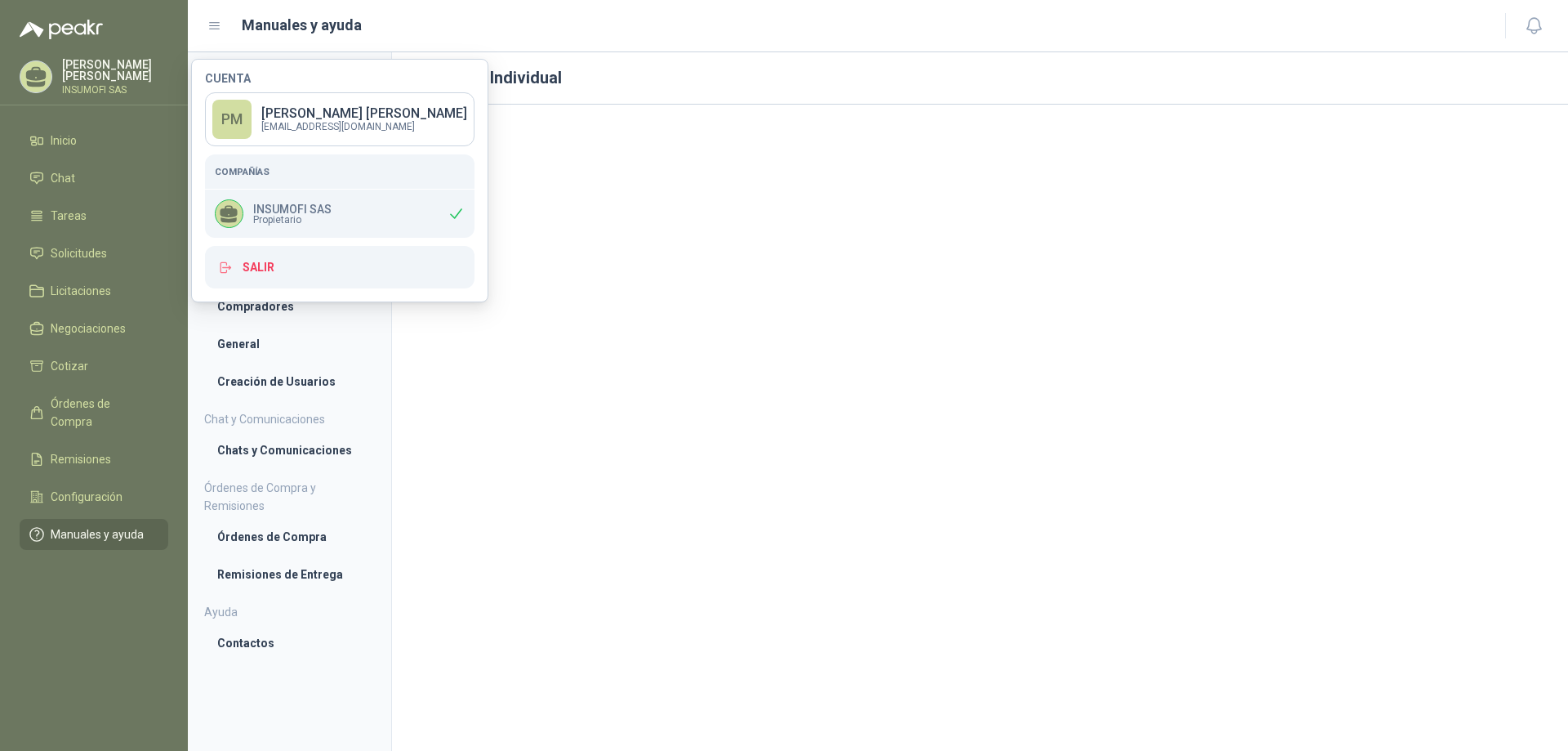
click at [310, 215] on span "Propietario" at bounding box center [292, 220] width 78 height 10
click at [303, 119] on p "[PERSON_NAME]" at bounding box center [364, 113] width 206 height 13
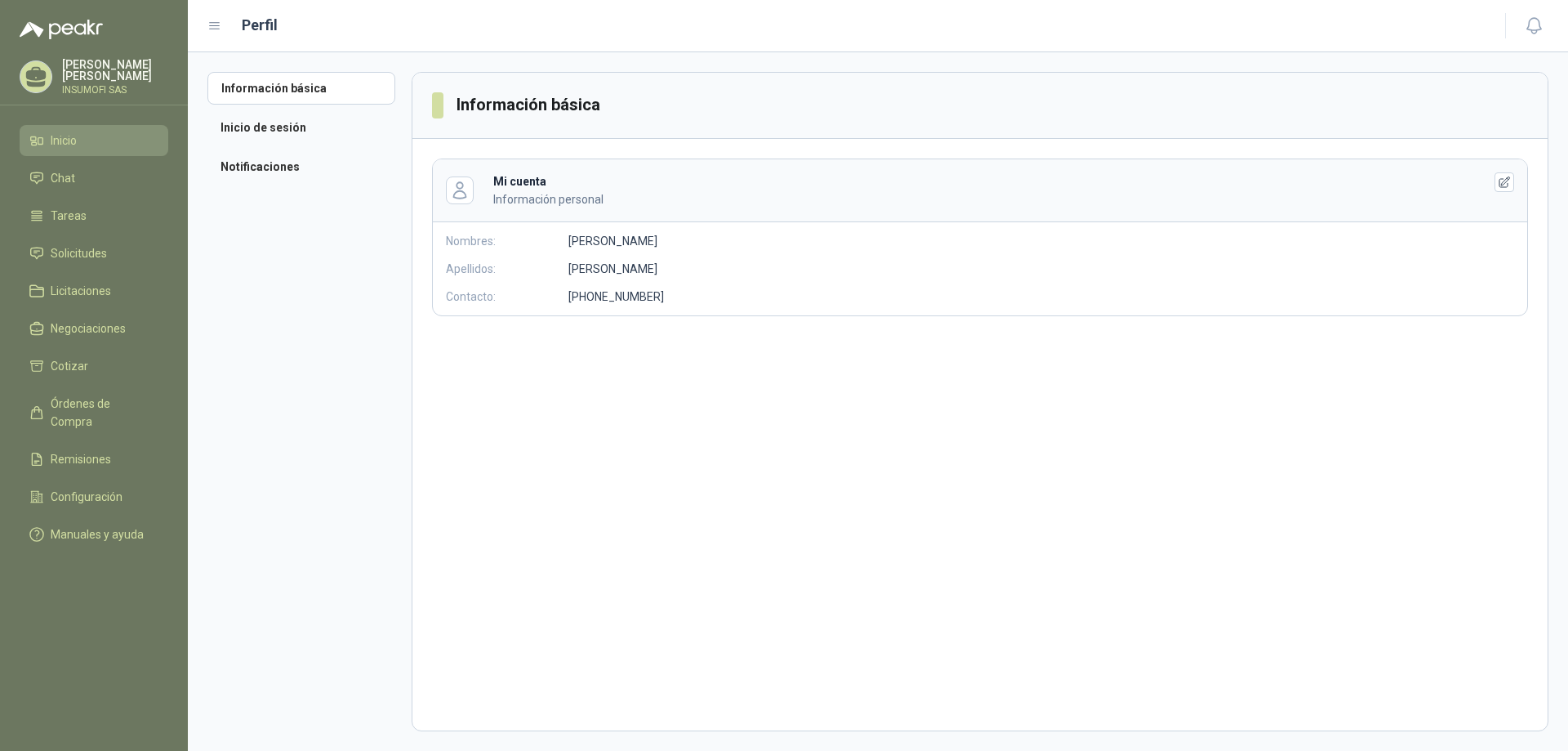
click at [71, 137] on span "Inicio" at bounding box center [63, 141] width 26 height 18
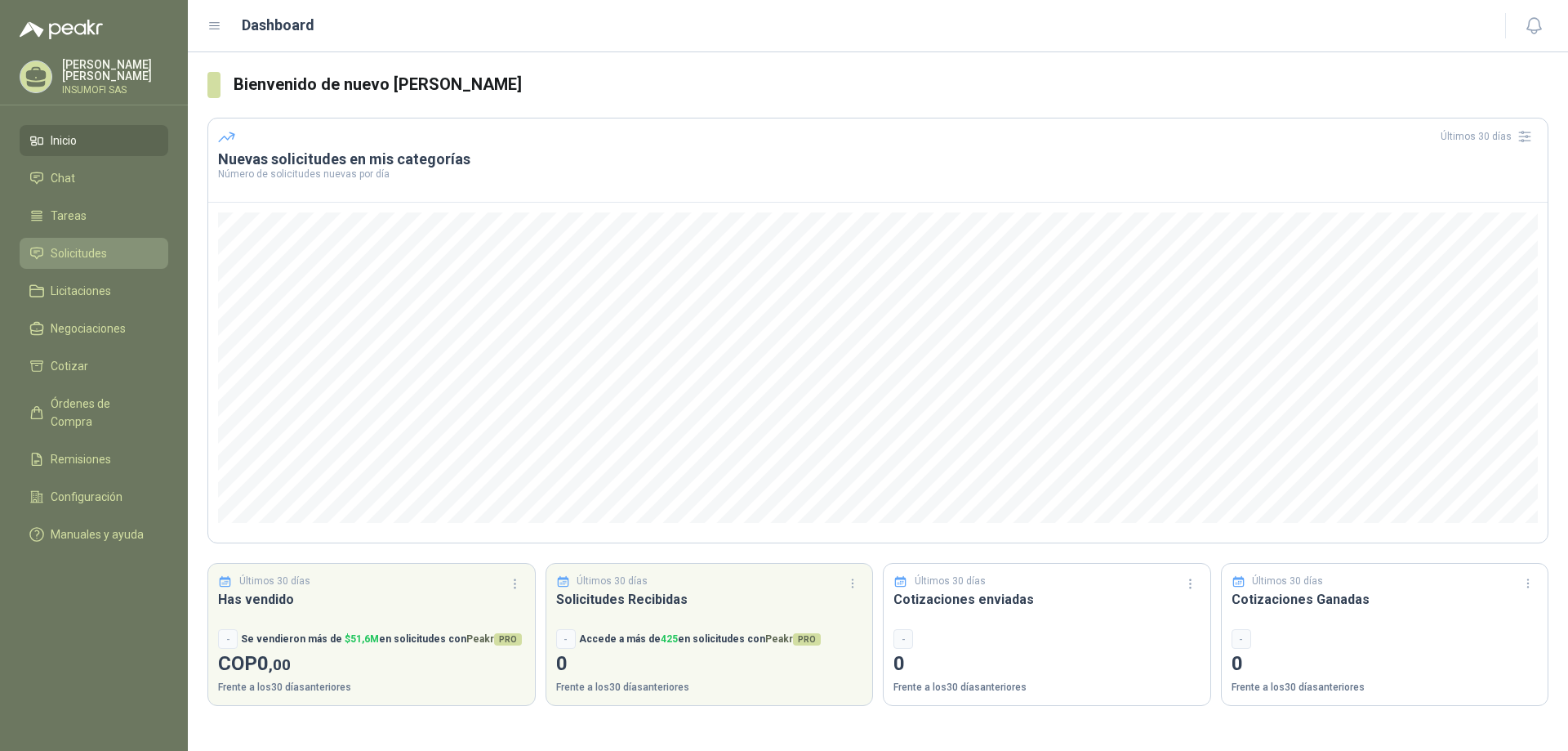
click at [74, 246] on span "Solicitudes" at bounding box center [78, 253] width 56 height 18
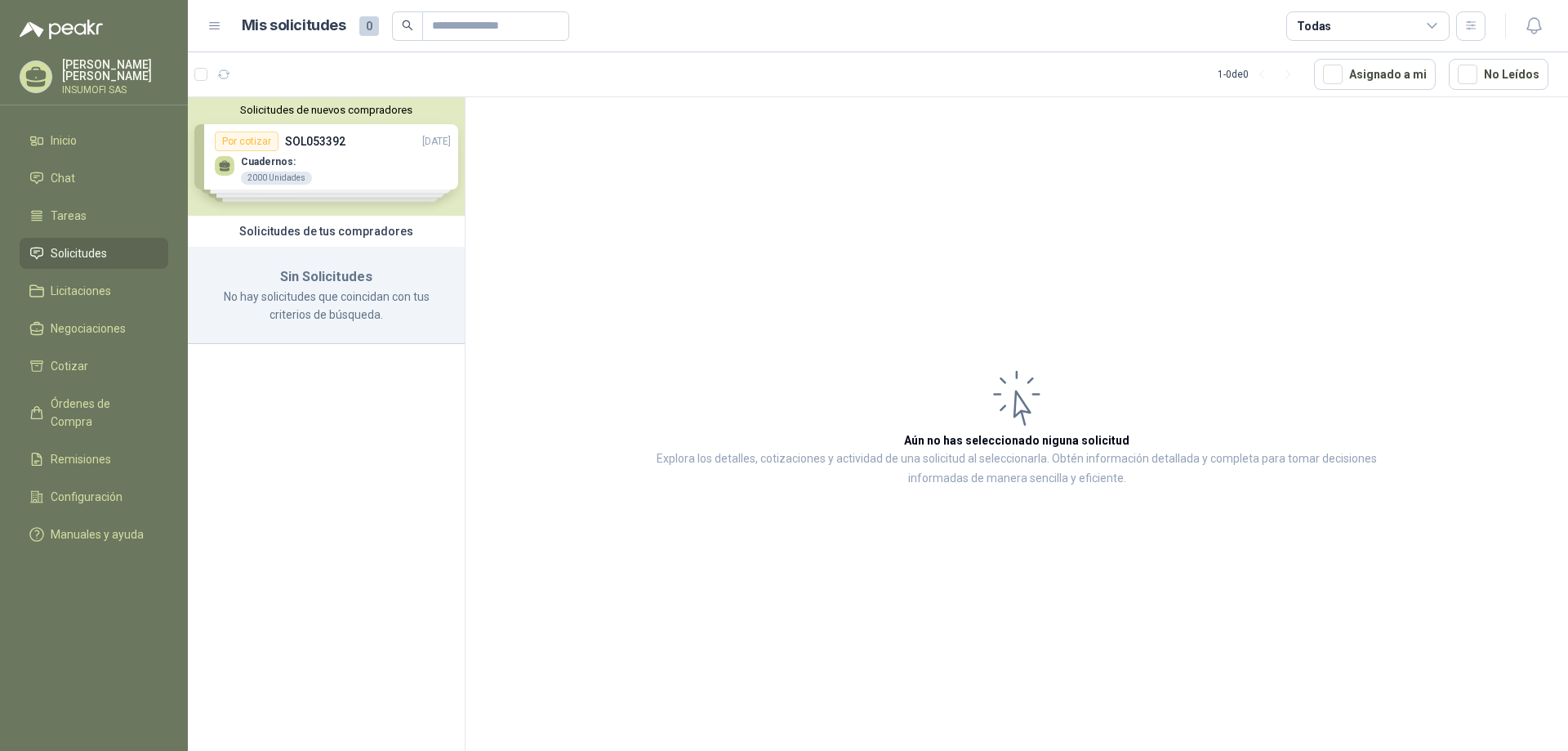
click at [344, 169] on div "Solicitudes de nuevos compradores Por cotizar SOL053392 [DATE] Cuadernos: 2000 …" at bounding box center [326, 156] width 277 height 119
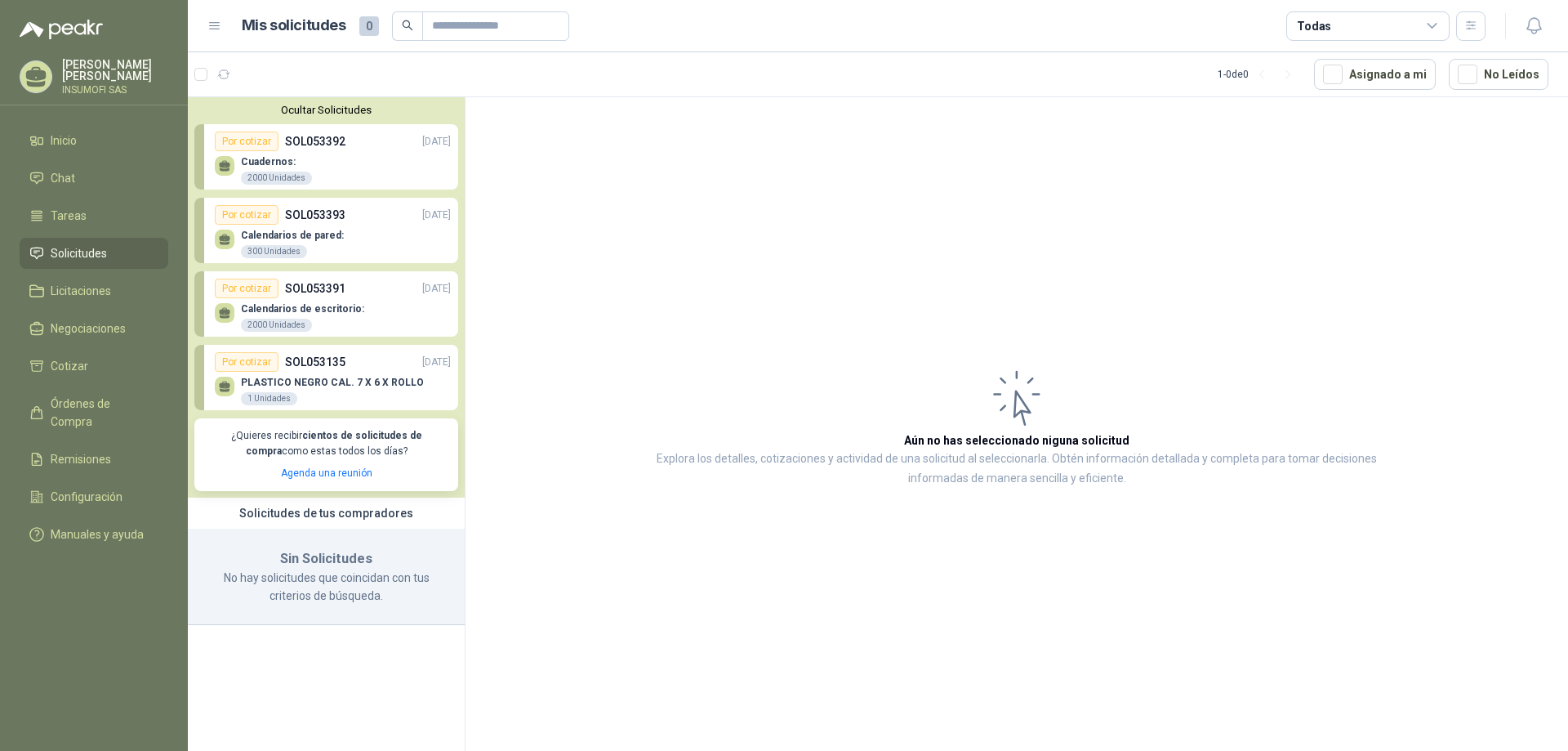
click at [241, 361] on div "Por cotizar" at bounding box center [246, 362] width 63 height 20
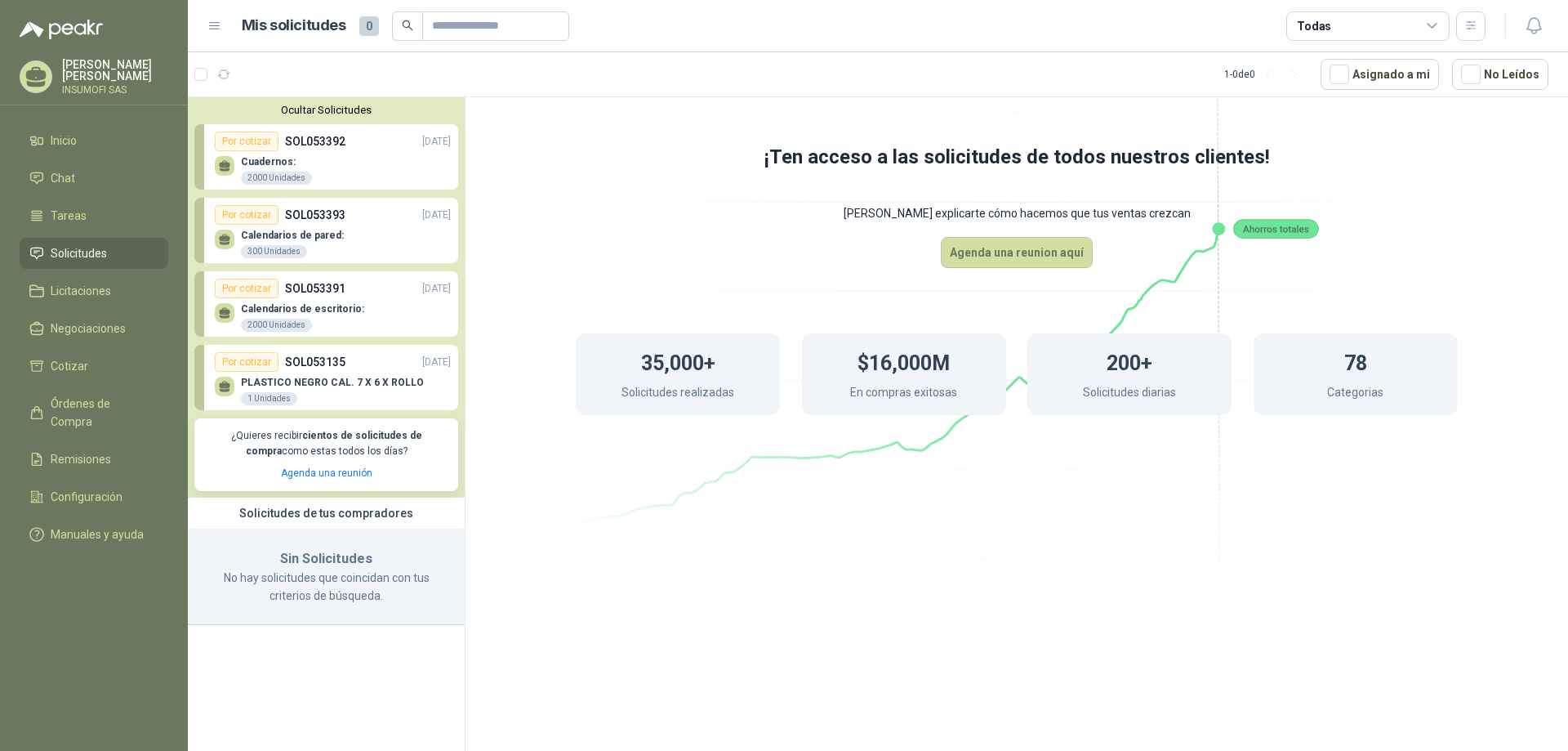
click at [228, 386] on icon at bounding box center [225, 384] width 12 height 7
click at [321, 360] on p "SOL053135" at bounding box center [315, 362] width 60 height 18
click at [426, 363] on p "[DATE]" at bounding box center [436, 362] width 29 height 16
click at [424, 378] on div "PLASTICO NEGRO CAL. 7 X 6 X ROLLO 1 Unidades" at bounding box center [332, 389] width 236 height 35
click at [337, 153] on div "Cuadernos: 2000 Unidades" at bounding box center [332, 168] width 236 height 35
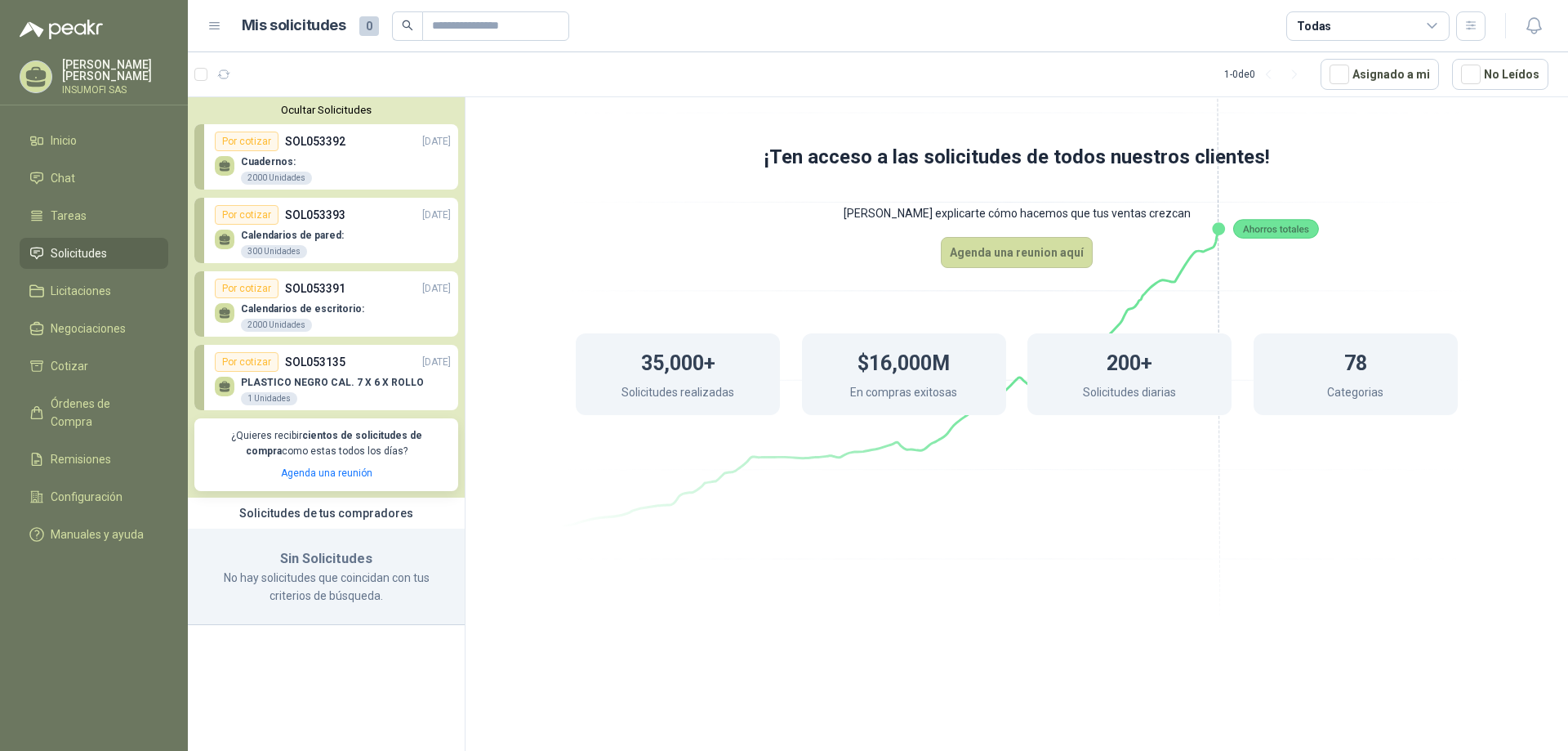
click at [363, 288] on div "Por cotizar SOL053391 [DATE]" at bounding box center [332, 289] width 236 height 20
click at [249, 288] on div "Por cotizar" at bounding box center [246, 289] width 63 height 20
click at [223, 315] on icon at bounding box center [225, 310] width 12 height 7
click at [73, 361] on span "Cotizar" at bounding box center [69, 366] width 38 height 18
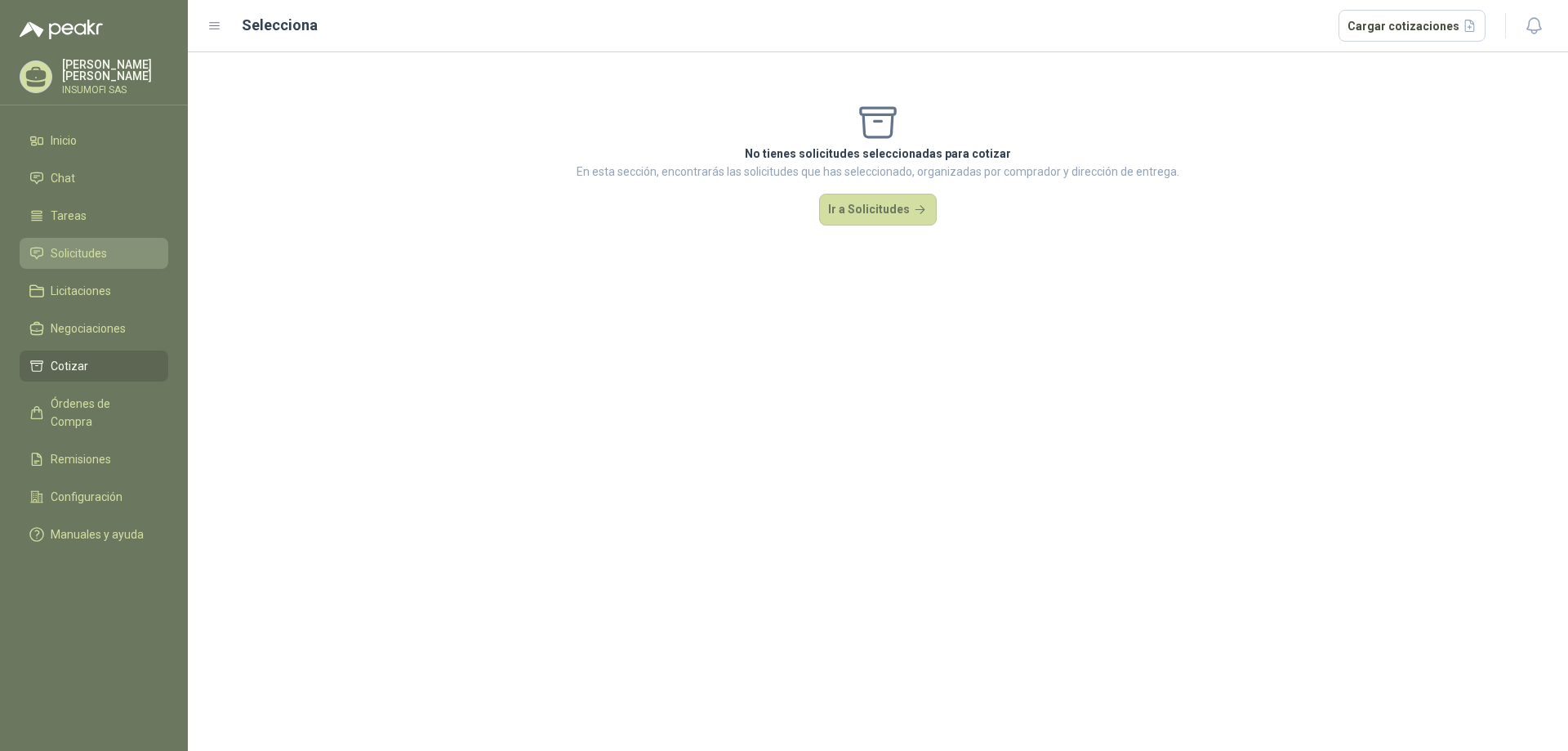
click at [82, 251] on span "Solicitudes" at bounding box center [78, 253] width 56 height 18
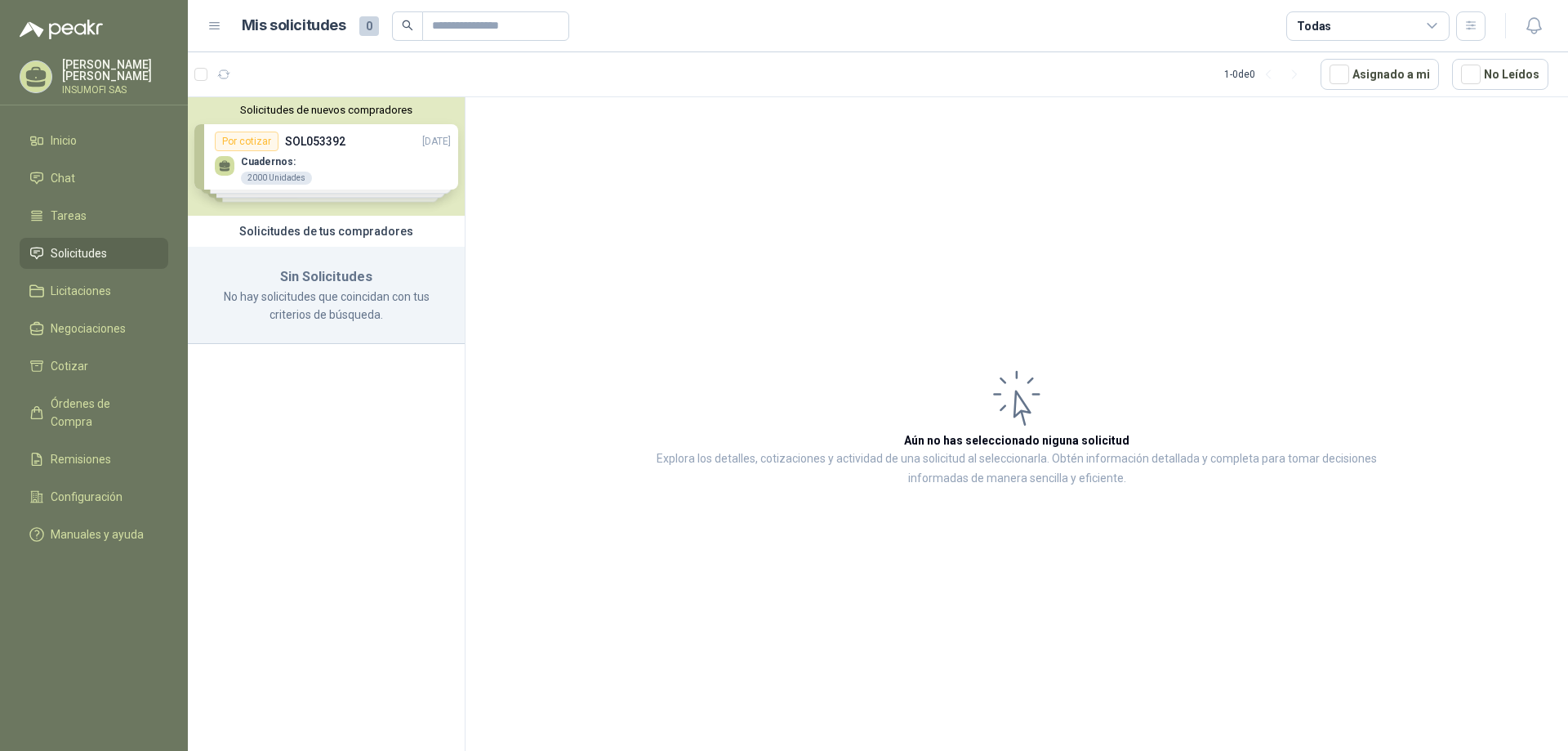
click at [354, 162] on div "Solicitudes de nuevos compradores Por cotizar SOL053392 [DATE] Cuadernos: 2000 …" at bounding box center [326, 156] width 277 height 119
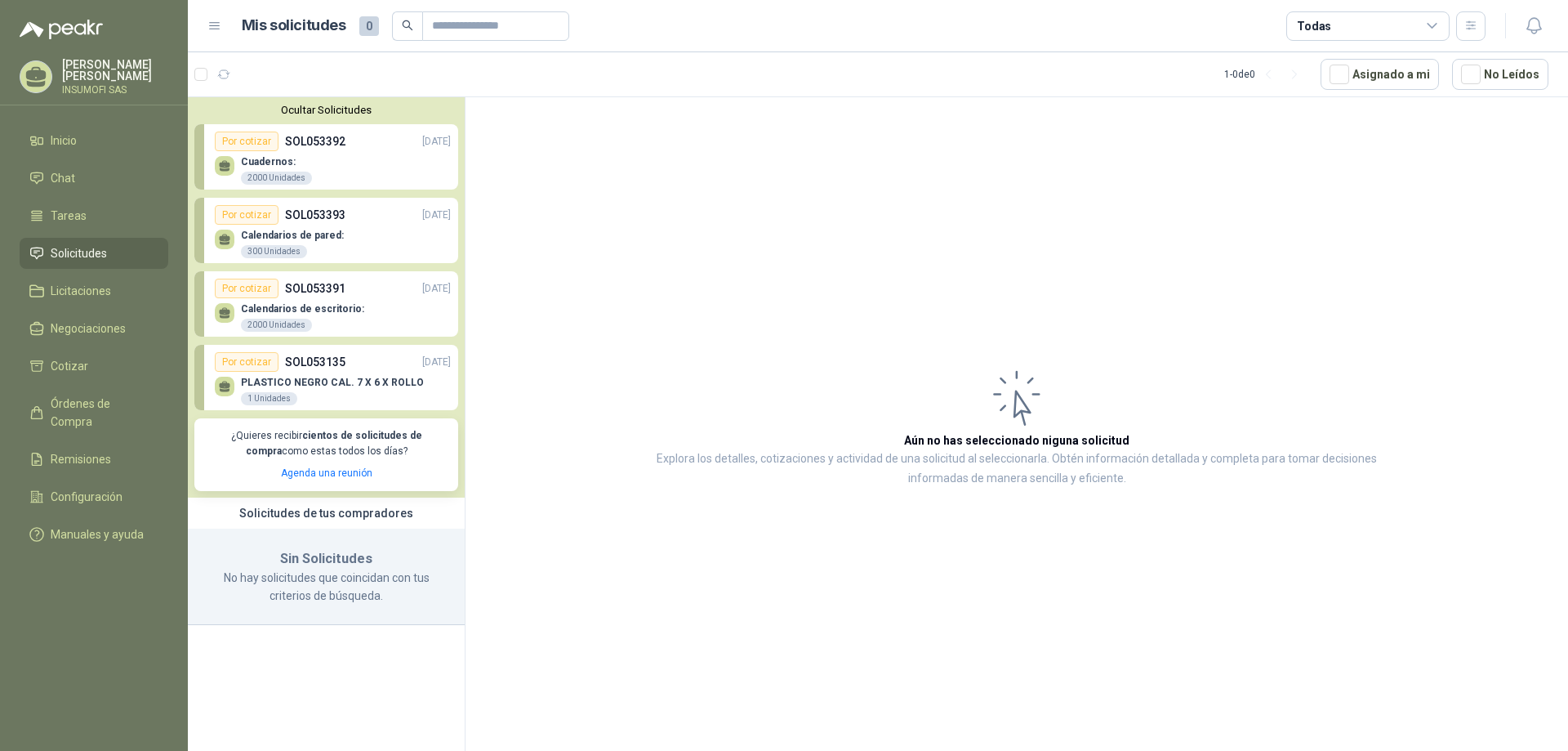
click at [325, 167] on div "Cuadernos: 2000 Unidades" at bounding box center [332, 168] width 236 height 35
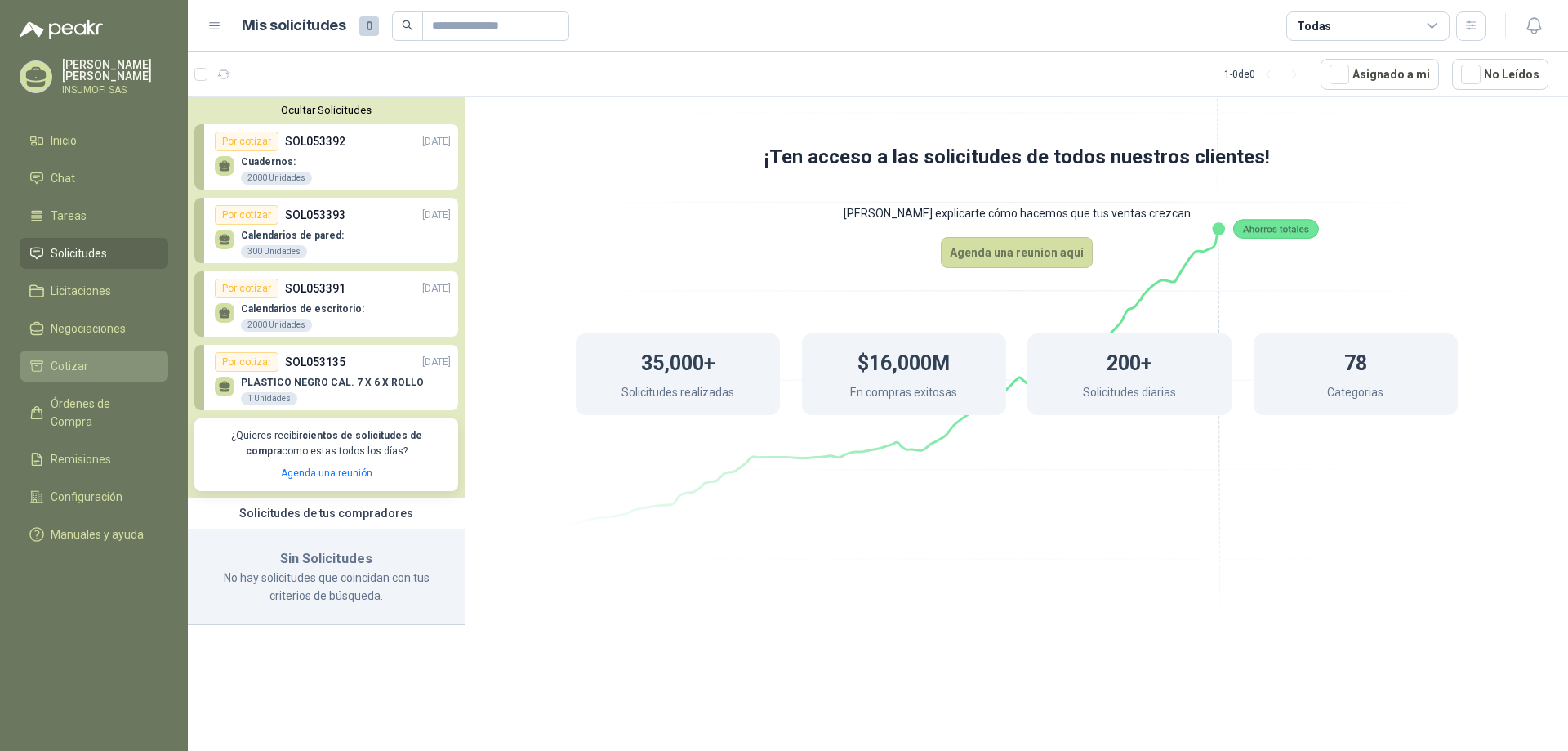
click at [73, 372] on span "Cotizar" at bounding box center [69, 366] width 38 height 18
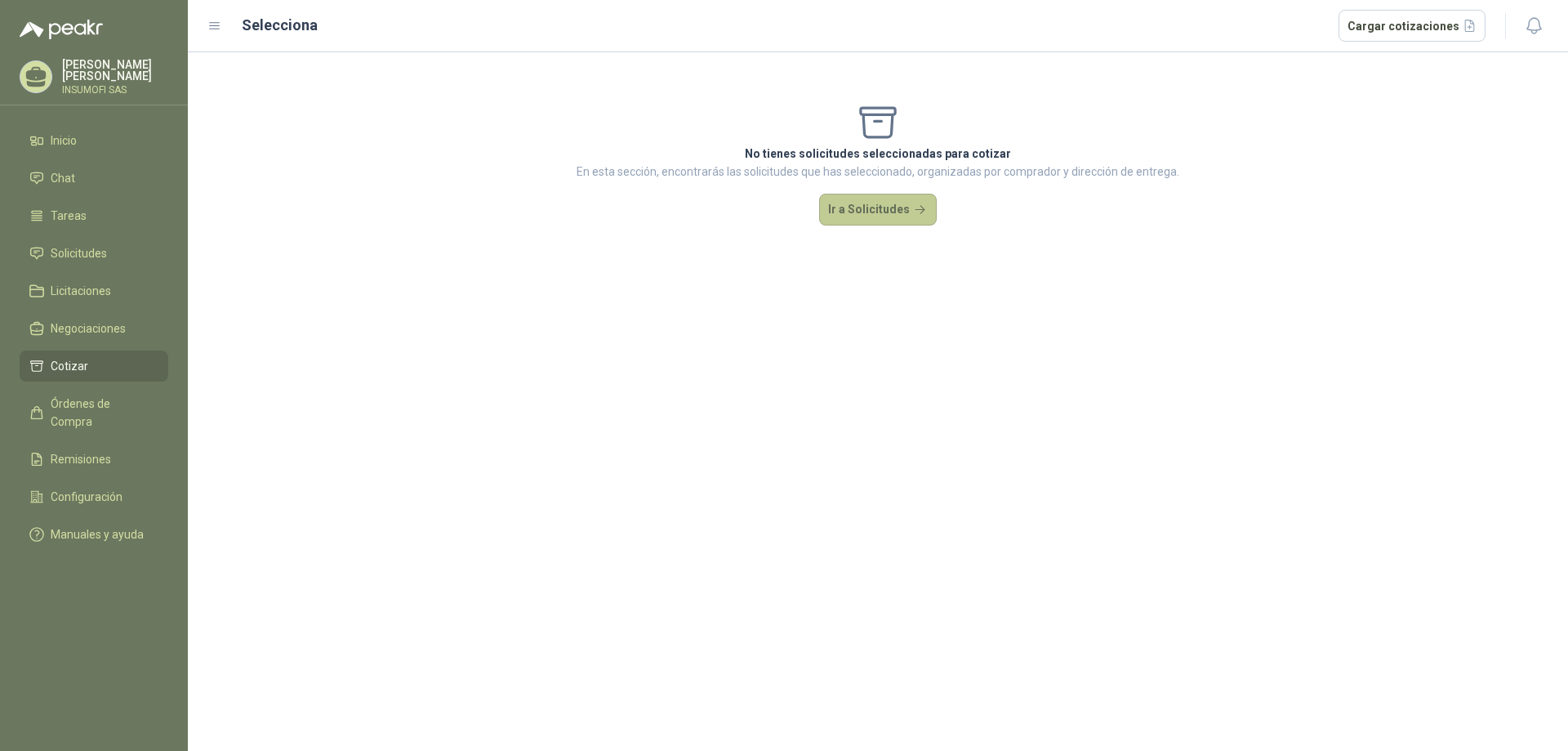
click at [906, 209] on button "Ir a Solicitudes" at bounding box center [877, 210] width 118 height 33
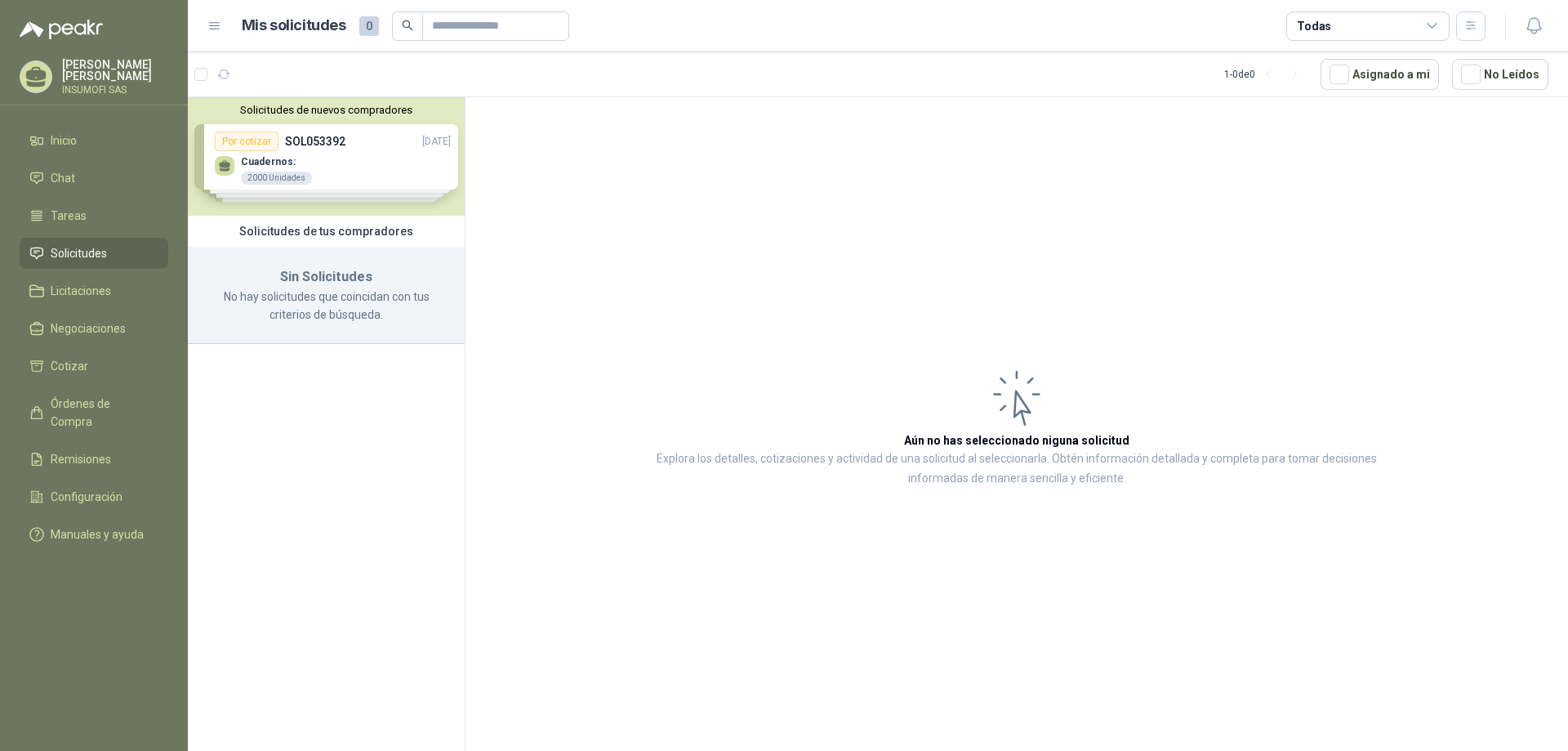
click at [429, 179] on div "Solicitudes de nuevos compradores Por cotizar SOL053392 [DATE] Cuadernos: 2000 …" at bounding box center [326, 156] width 277 height 119
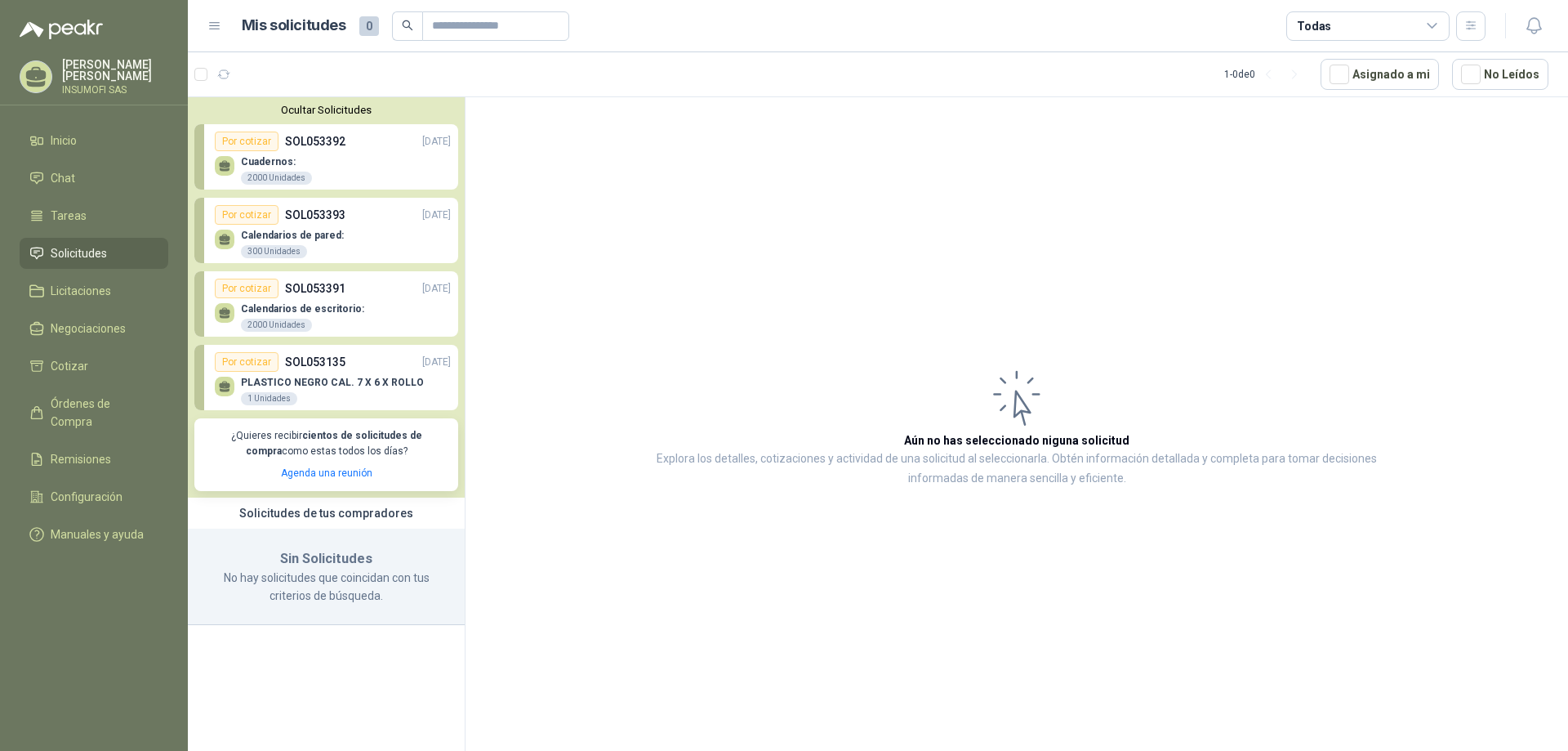
click at [320, 390] on div "PLASTICO NEGRO CAL. 7 X 6 X ROLLO 1 Unidades" at bounding box center [332, 392] width 183 height 30
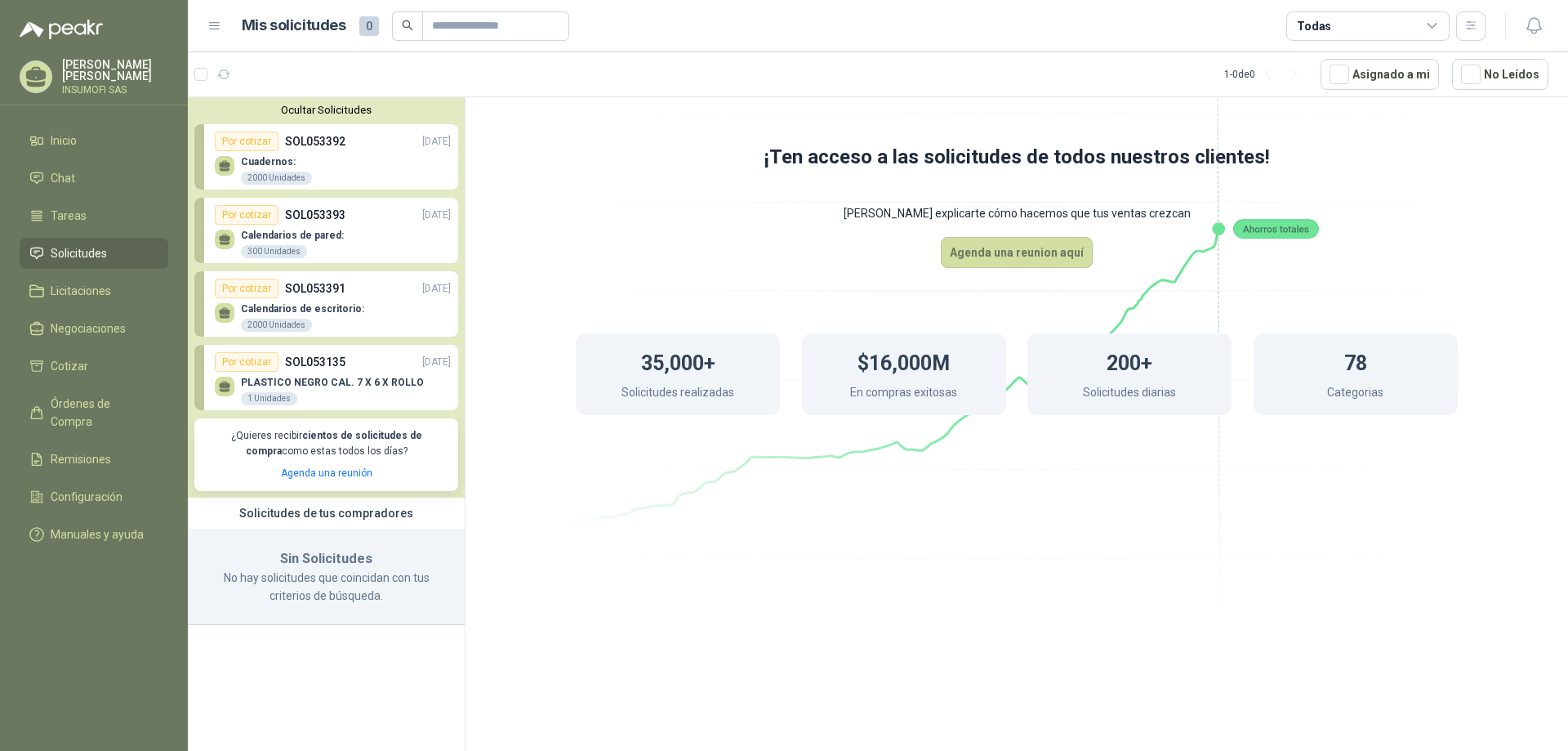
click at [321, 390] on div "PLASTICO NEGRO CAL. 7 X 6 X ROLLO 1 Unidades" at bounding box center [332, 392] width 183 height 30
click at [354, 376] on div "PLASTICO NEGRO CAL. 7 X 6 X ROLLO 1 Unidades" at bounding box center [332, 389] width 236 height 35
click at [82, 333] on span "Negociaciones" at bounding box center [88, 329] width 75 height 18
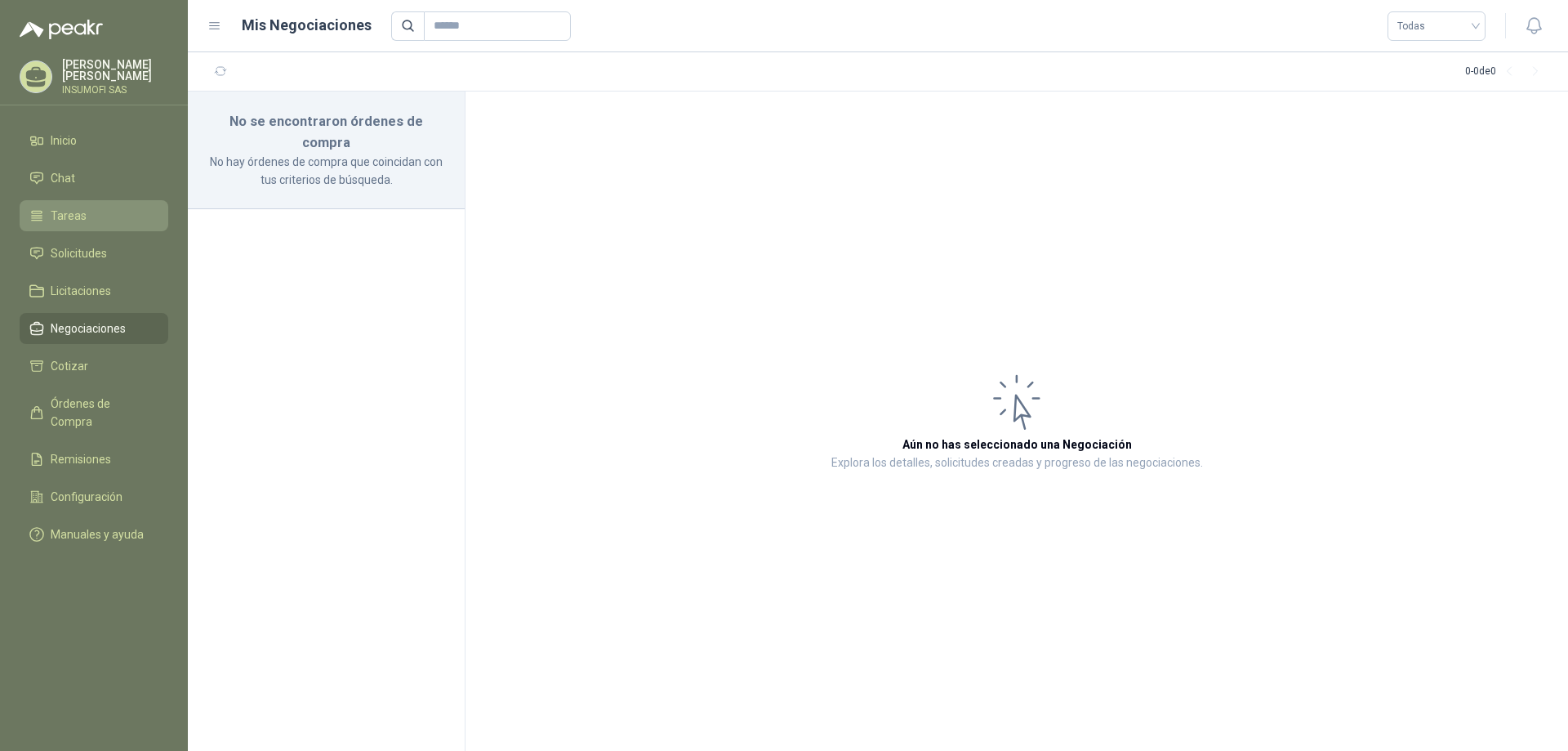
click at [63, 214] on span "Tareas" at bounding box center [68, 216] width 36 height 18
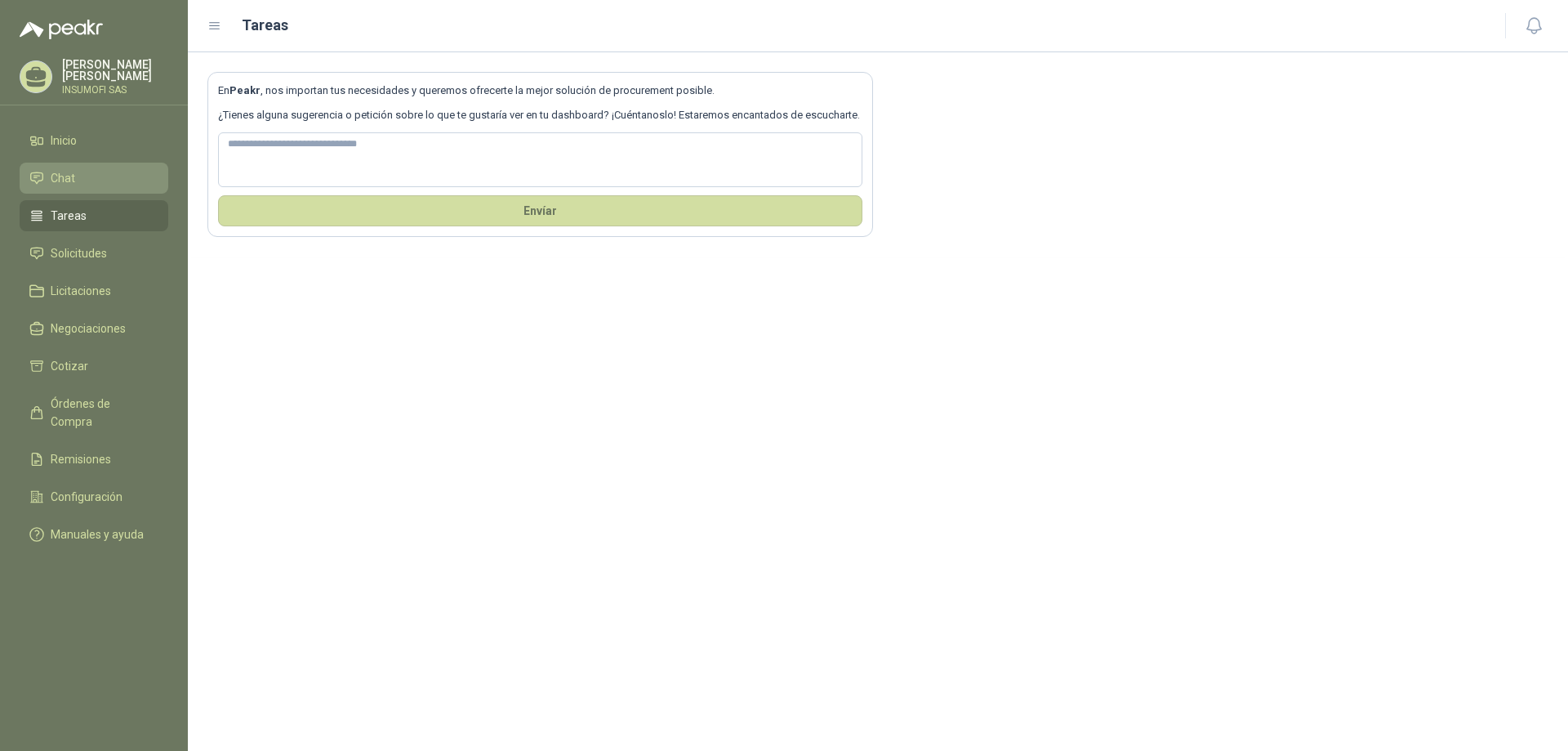
click at [77, 179] on li "Chat" at bounding box center [94, 178] width 129 height 18
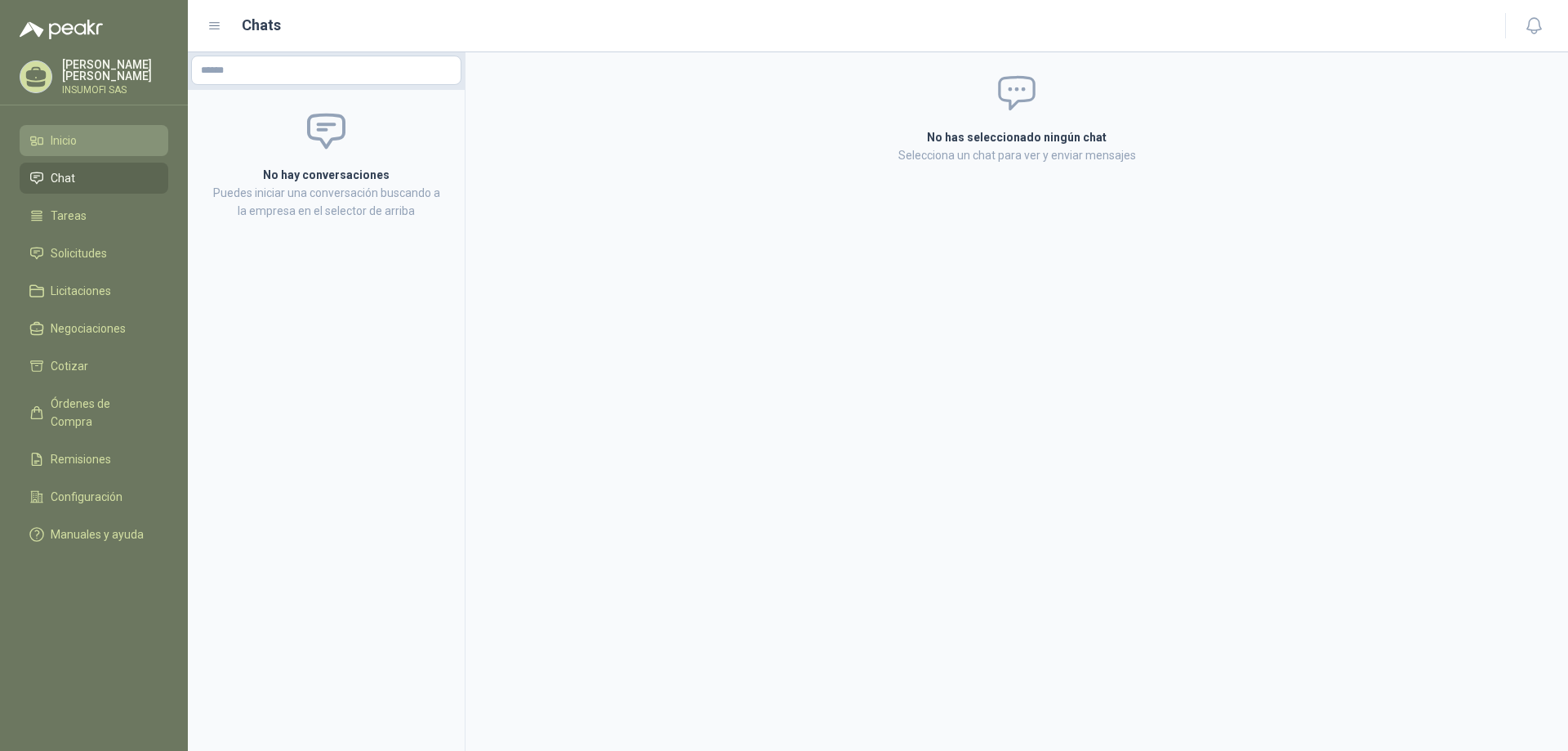
click at [61, 144] on span "Inicio" at bounding box center [63, 141] width 26 height 18
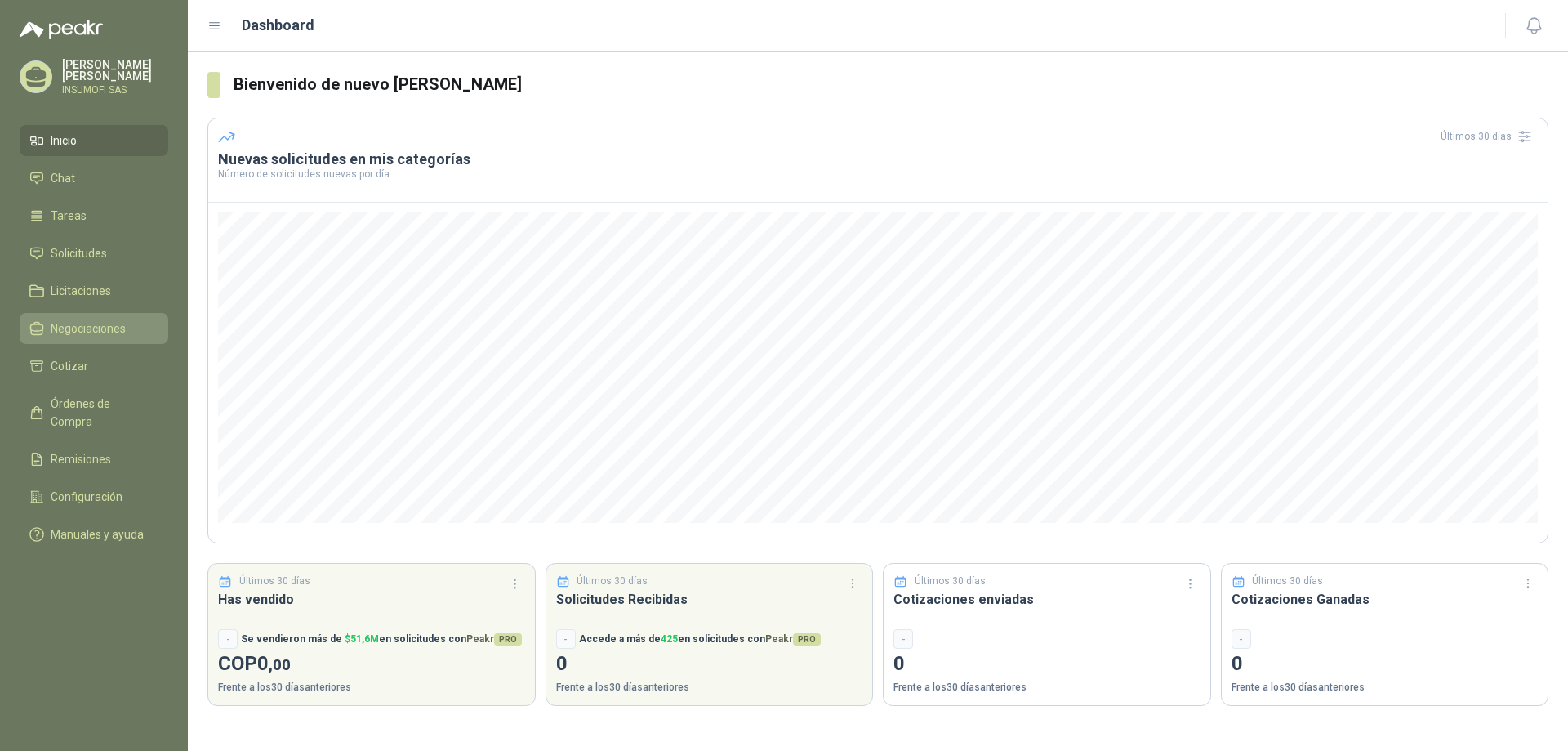
click at [82, 335] on span "Negociaciones" at bounding box center [88, 329] width 75 height 18
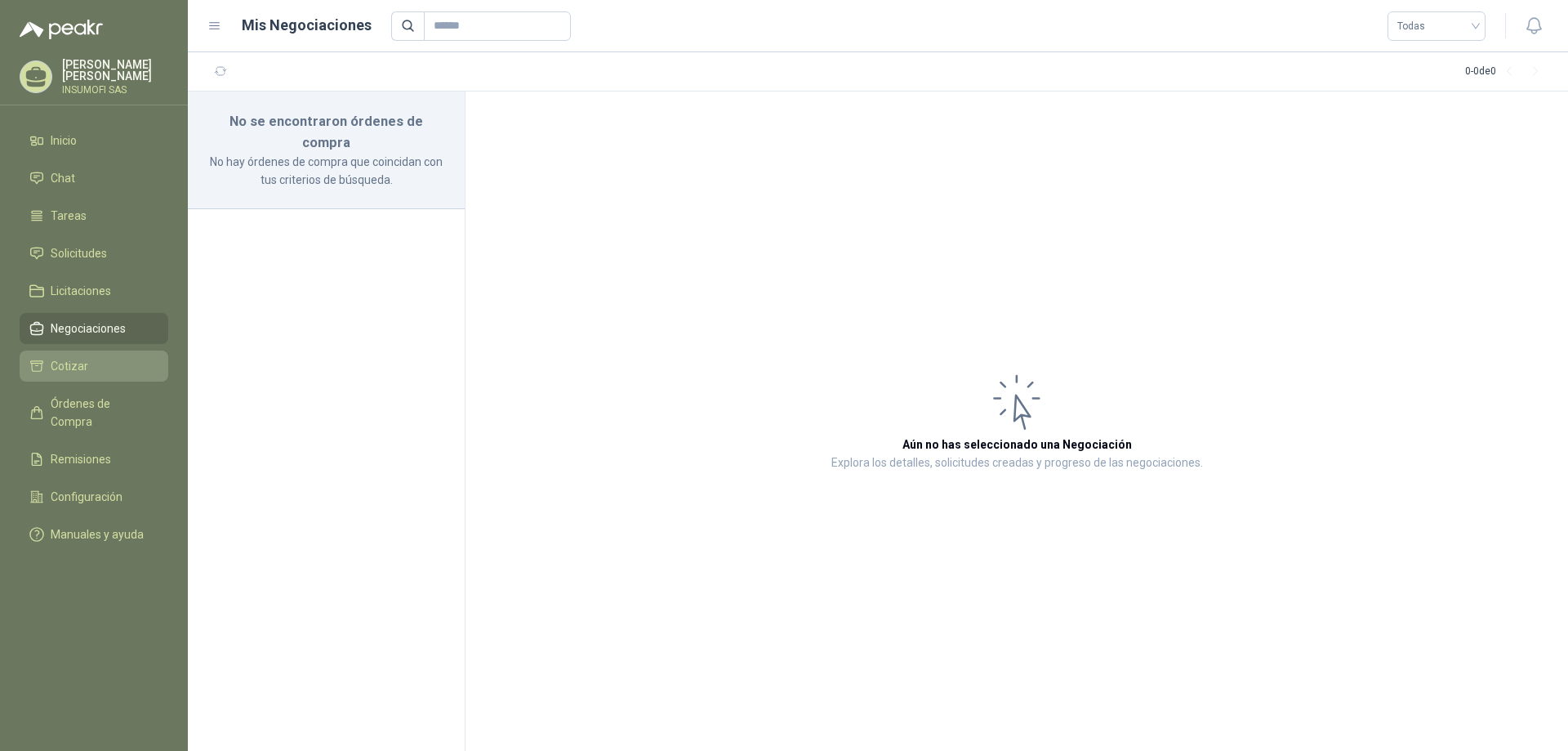
click at [76, 365] on span "Cotizar" at bounding box center [69, 366] width 38 height 18
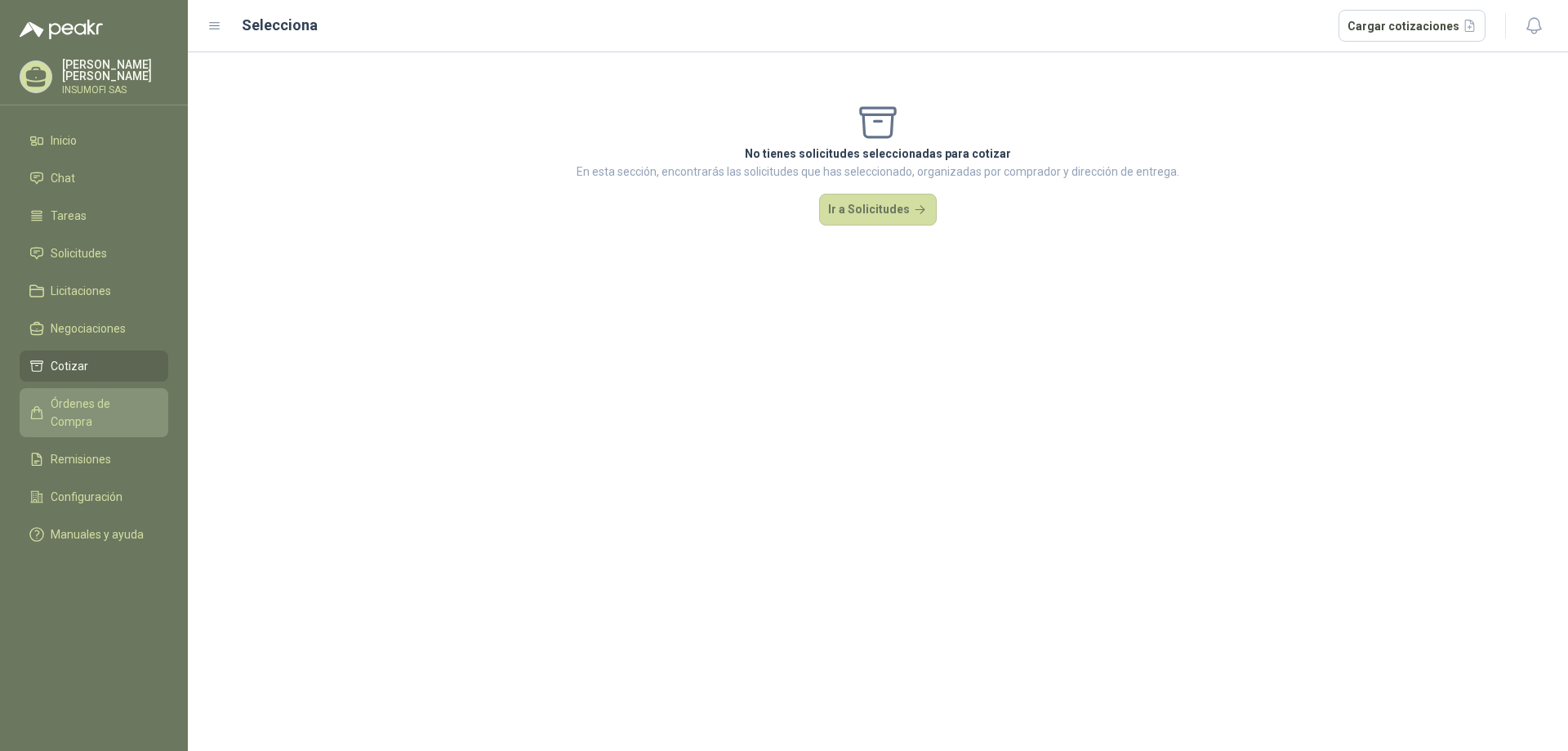
click at [83, 399] on span "Órdenes de Compra" at bounding box center [101, 413] width 102 height 36
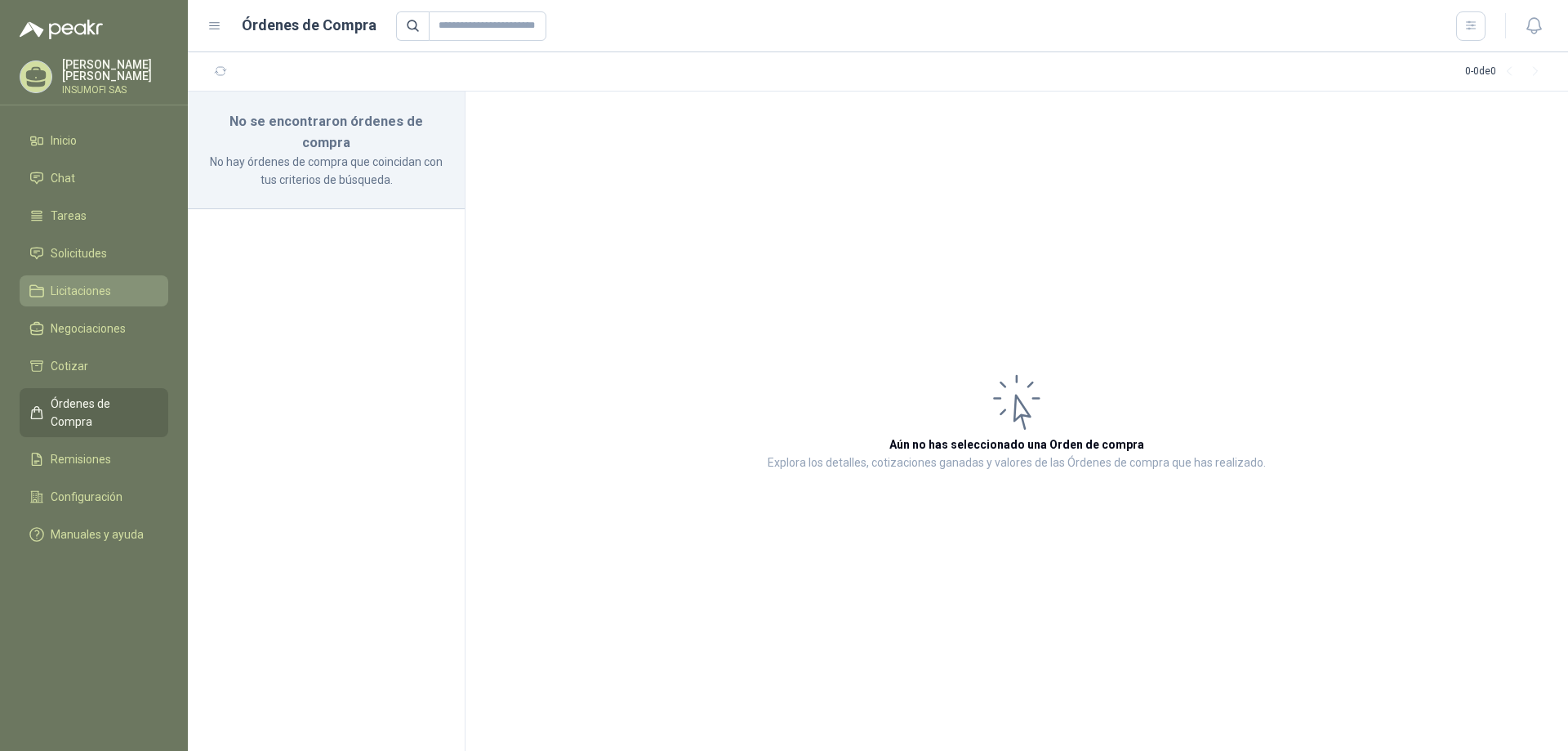
click at [77, 291] on span "Licitaciones" at bounding box center [80, 291] width 60 height 18
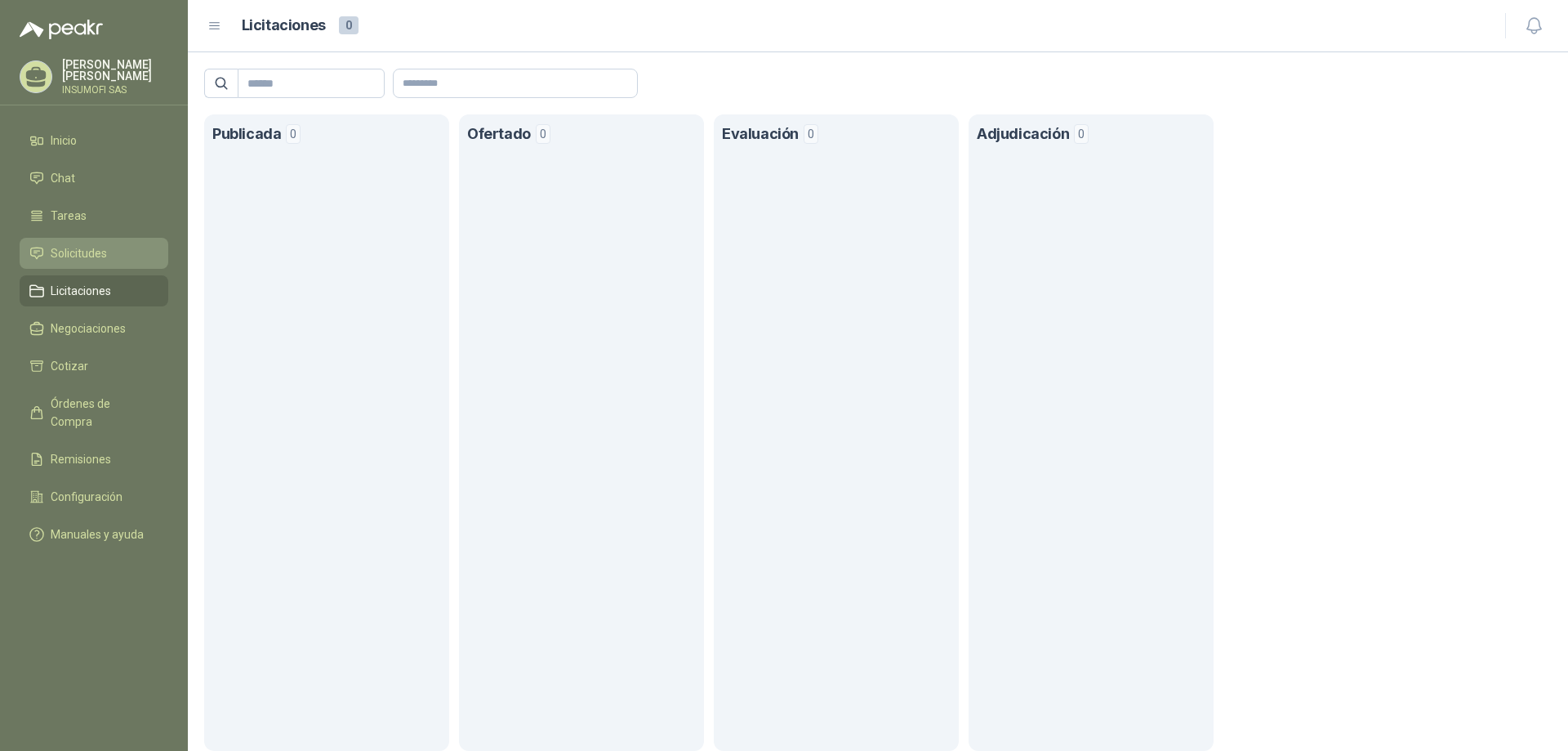
click at [70, 257] on span "Solicitudes" at bounding box center [78, 253] width 56 height 18
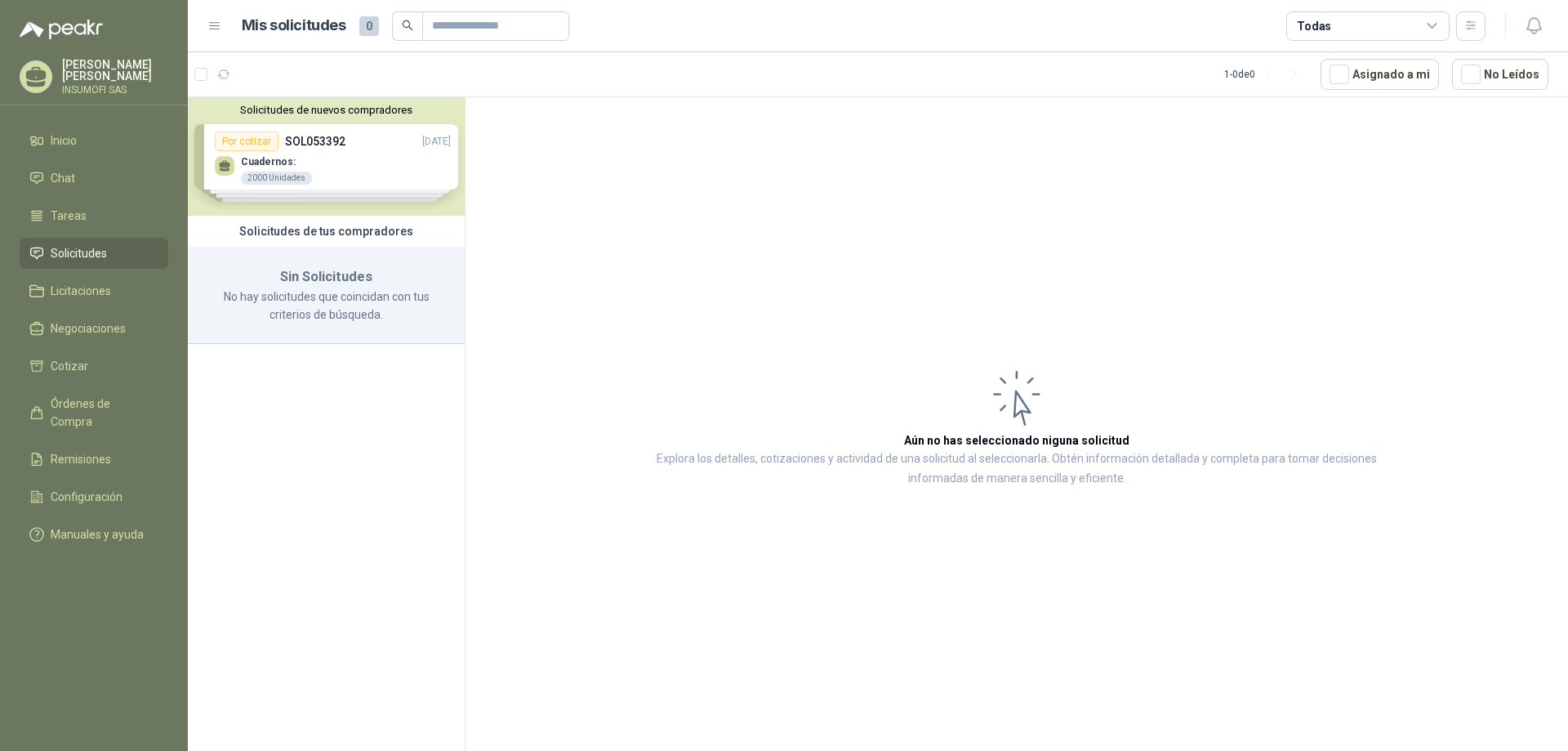
click at [347, 173] on div "Solicitudes de nuevos compradores Por cotizar SOL053392 [DATE] Cuadernos: 2000 …" at bounding box center [326, 156] width 277 height 119
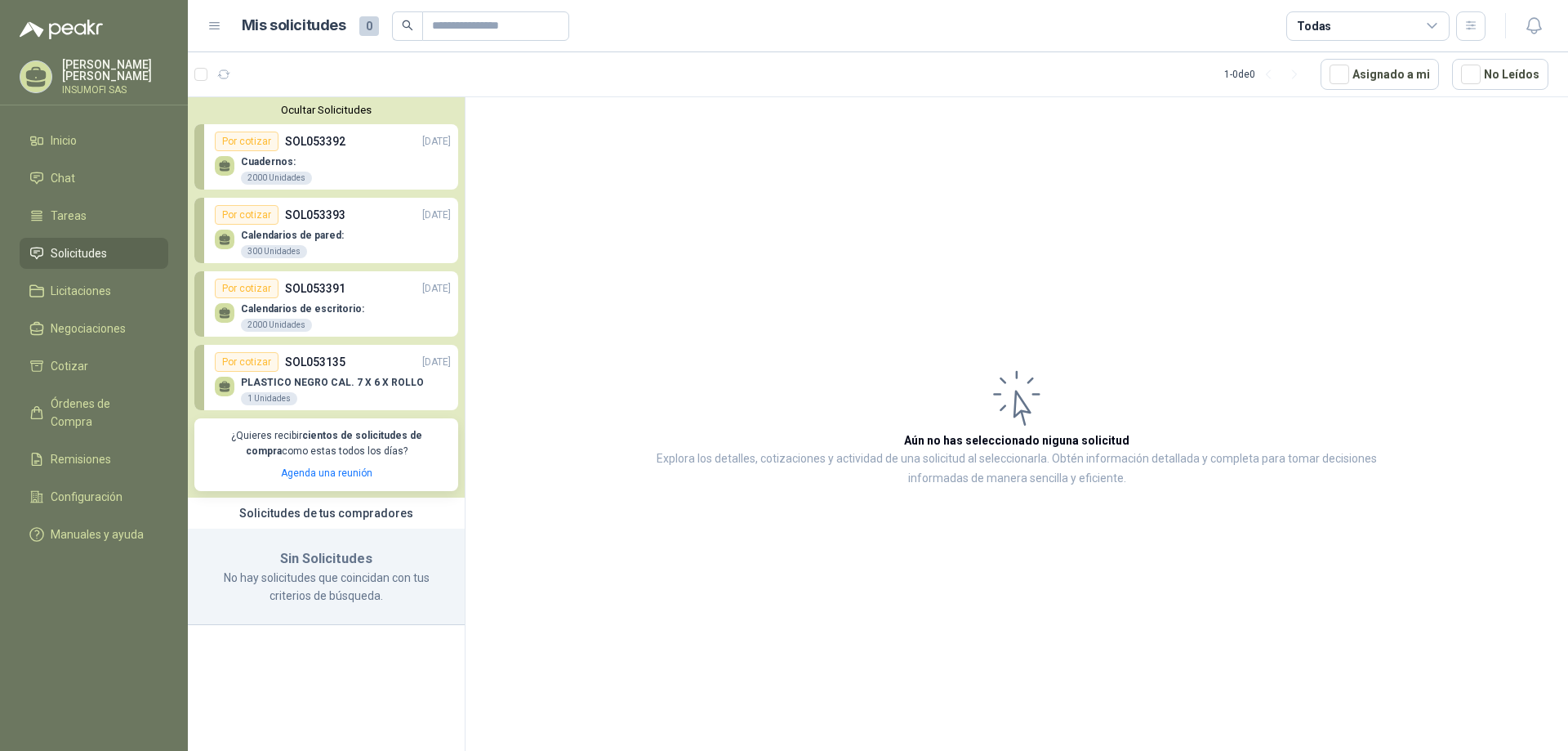
click at [255, 366] on div "Por cotizar" at bounding box center [246, 362] width 63 height 20
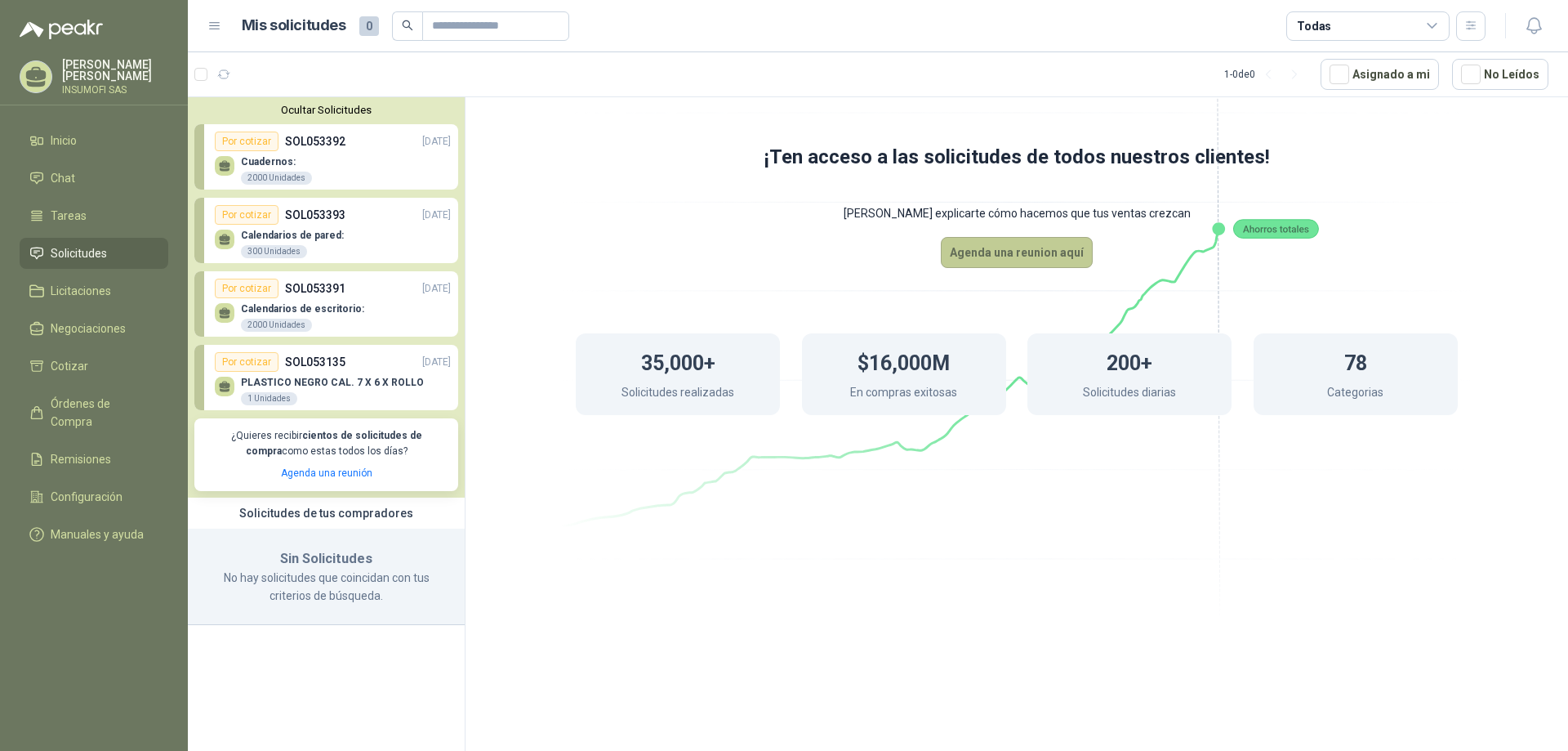
click at [1043, 248] on button "Agenda una reunion aquí" at bounding box center [1017, 251] width 152 height 31
click at [78, 367] on span "Cotizar" at bounding box center [69, 366] width 38 height 18
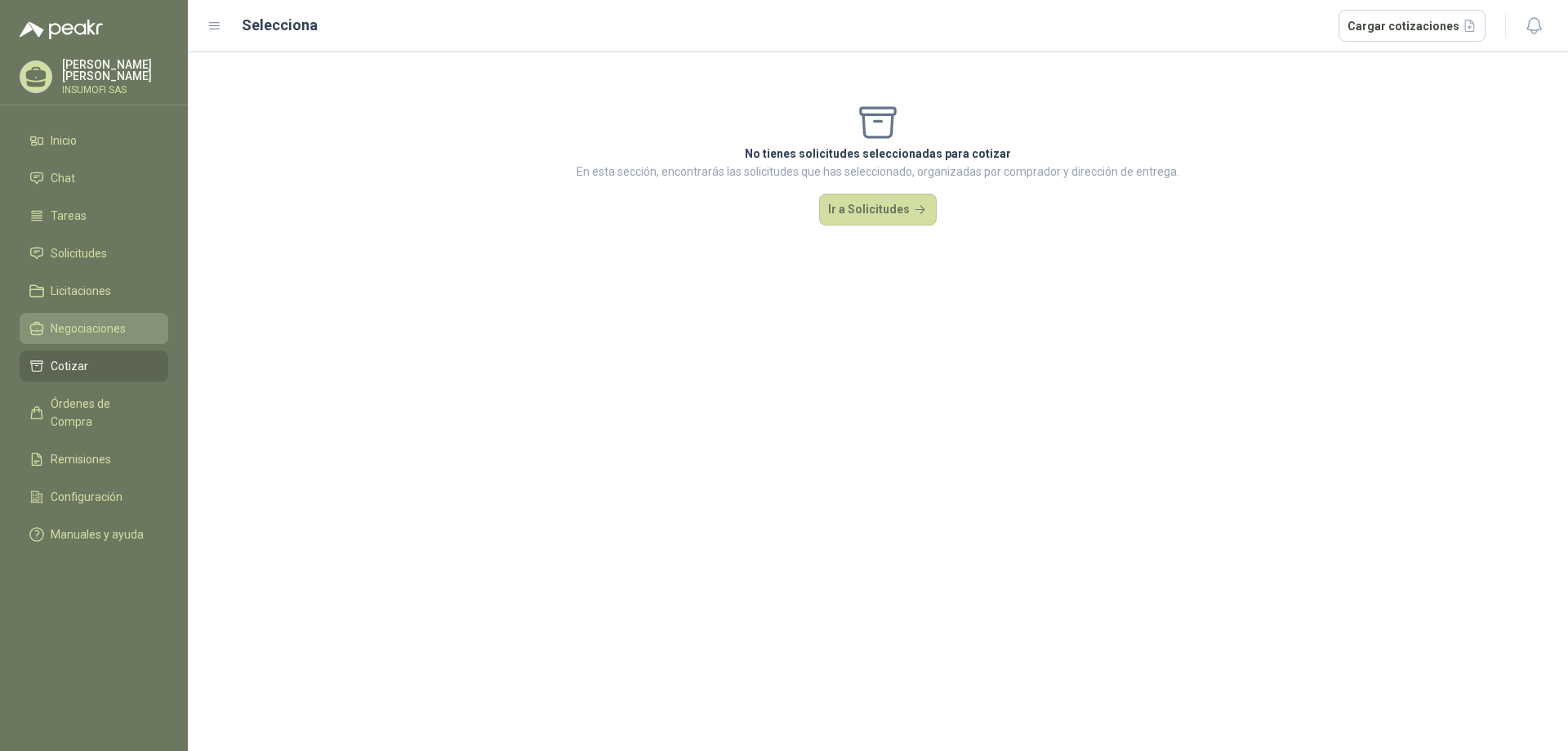
click at [68, 335] on span "Negociaciones" at bounding box center [88, 329] width 75 height 18
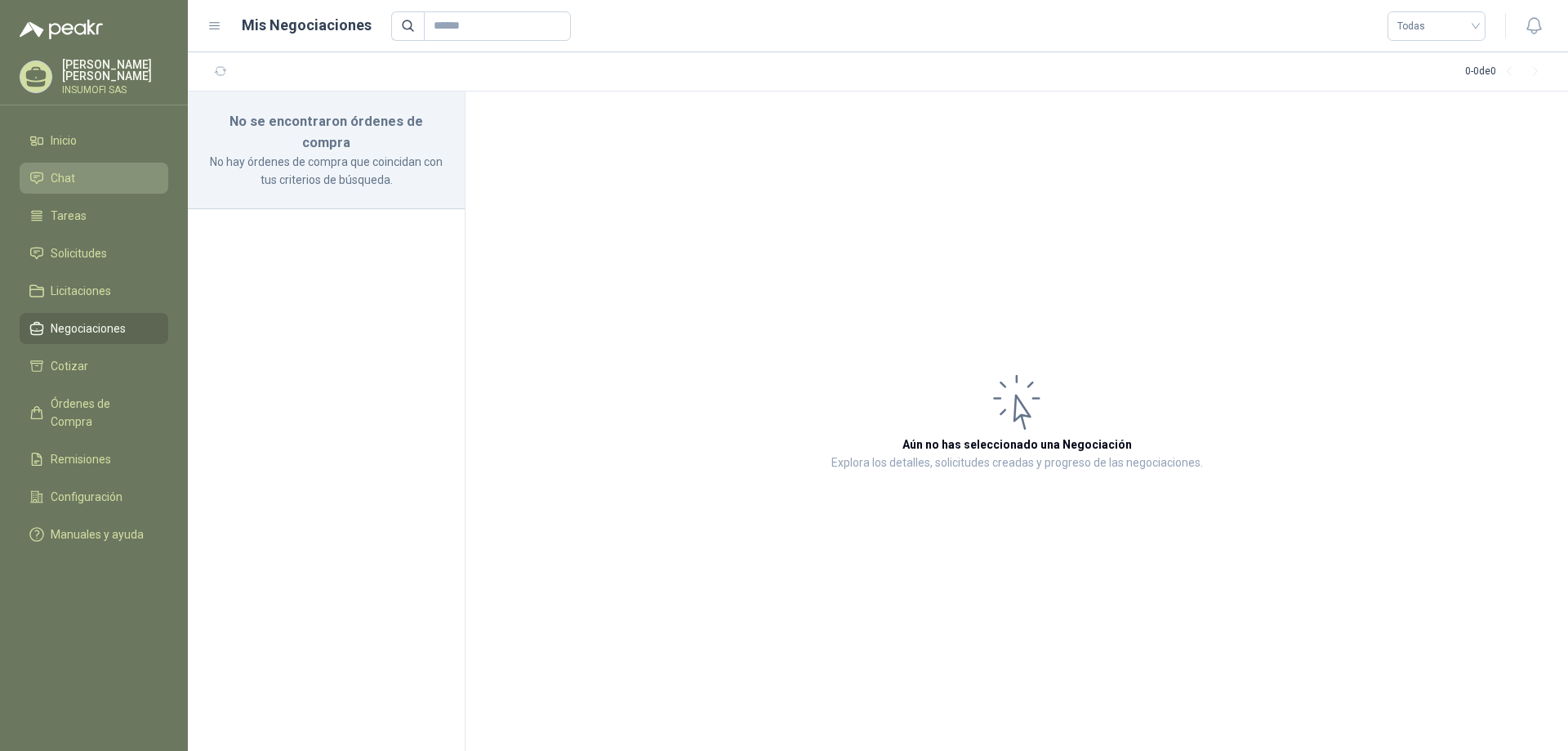
click at [60, 177] on span "Chat" at bounding box center [62, 178] width 25 height 18
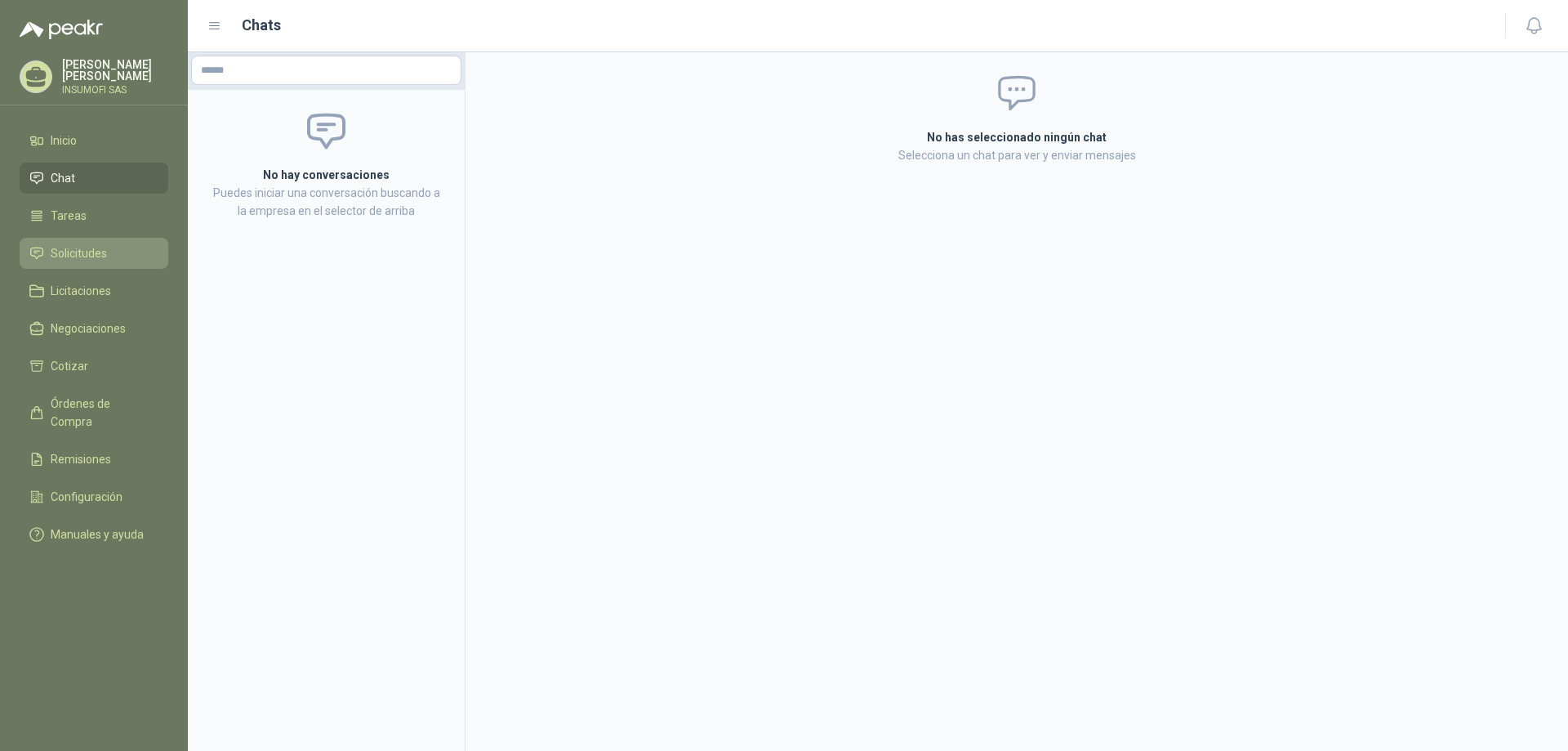
drag, startPoint x: 83, startPoint y: 252, endPoint x: 90, endPoint y: 264, distance: 13.9
click at [82, 253] on span "Solicitudes" at bounding box center [78, 253] width 56 height 18
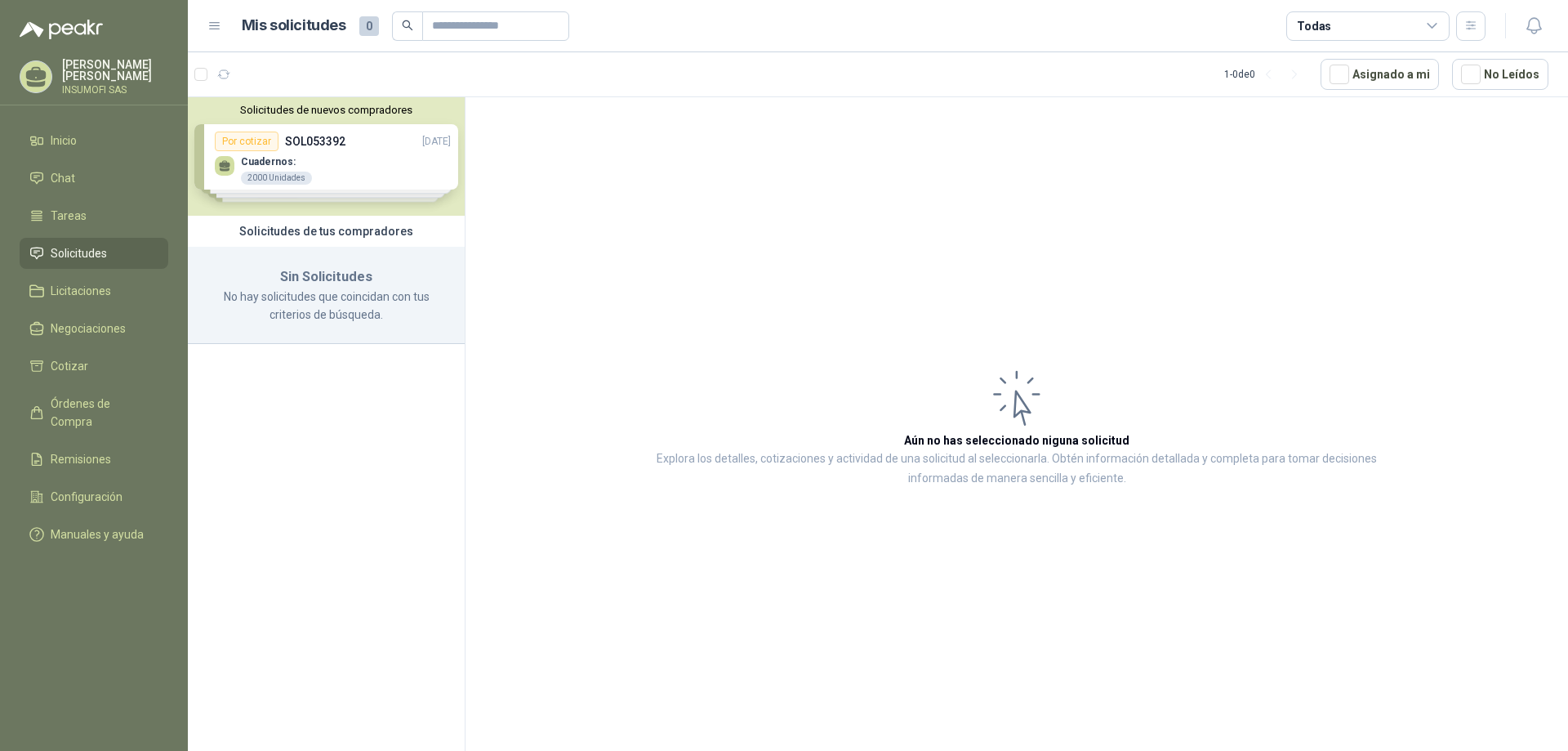
click at [346, 152] on div "Solicitudes de nuevos compradores Por cotizar SOL053392 [DATE] Cuadernos: 2000 …" at bounding box center [326, 156] width 277 height 119
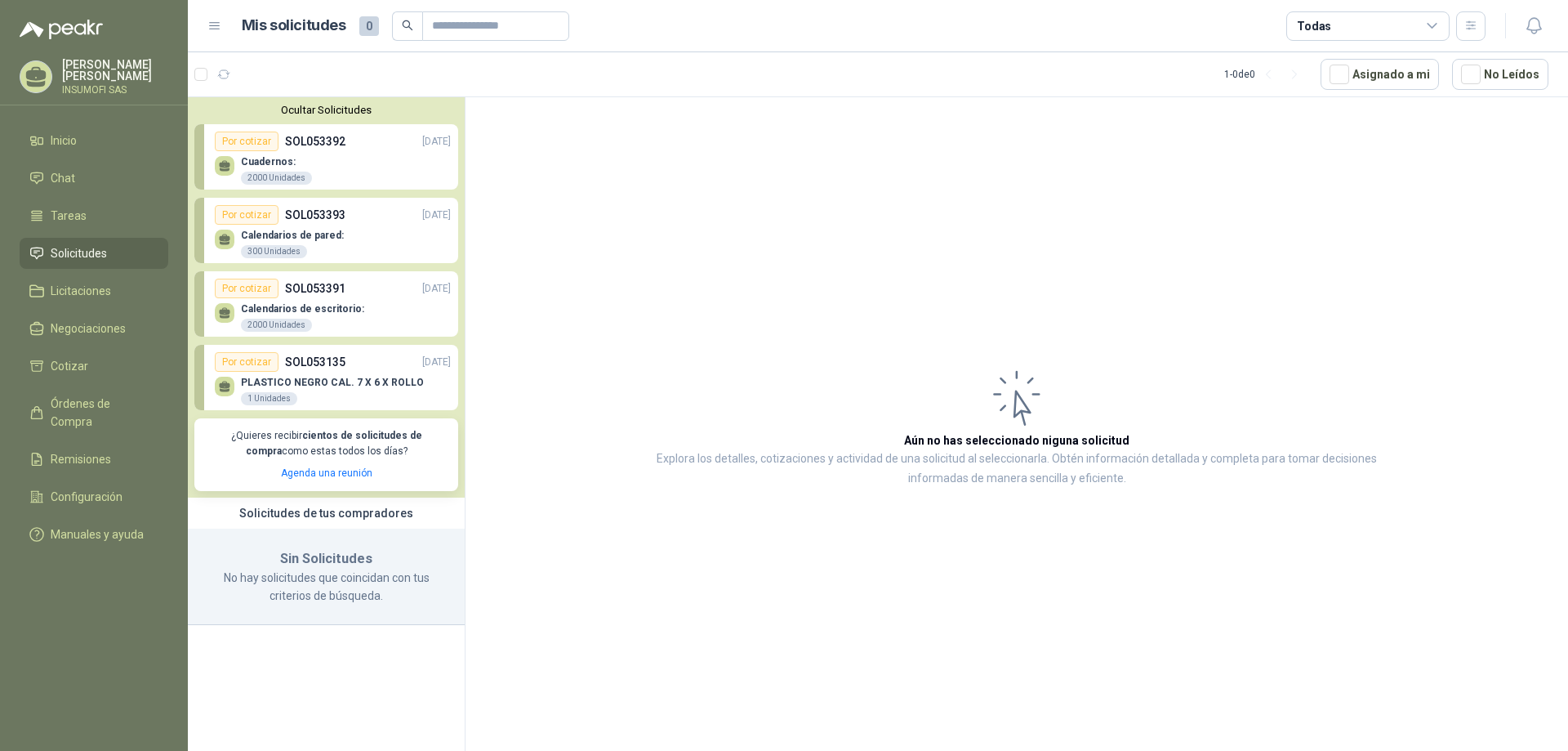
click at [325, 162] on div "Cuadernos: 2000 Unidades" at bounding box center [332, 168] width 236 height 35
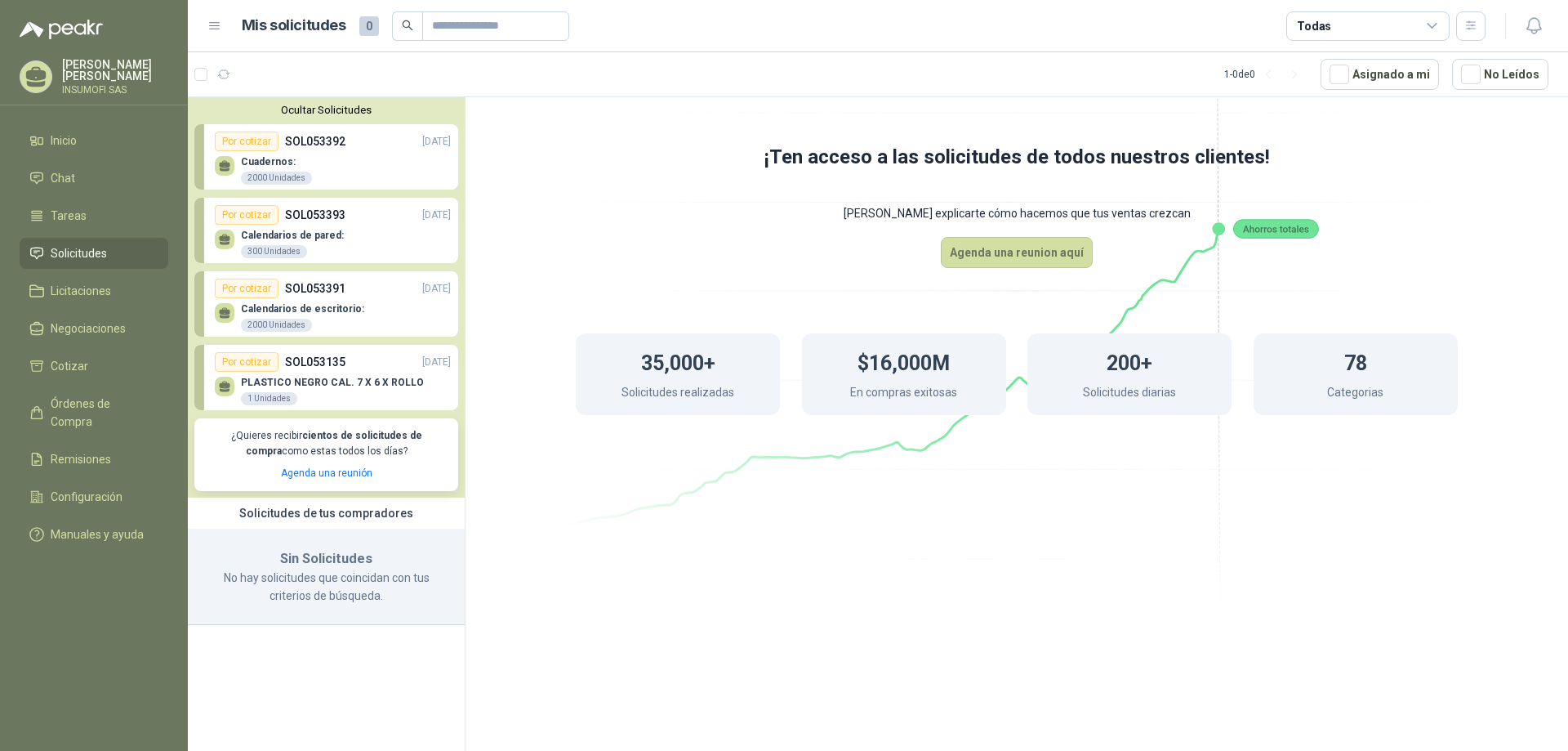
click at [716, 391] on p "Solicitudes realizadas" at bounding box center [678, 394] width 113 height 22
click at [923, 389] on p "En compras exitosas" at bounding box center [904, 394] width 107 height 22
click at [1142, 381] on div "200+ Solicitudes diarias" at bounding box center [1130, 374] width 204 height 82
click at [1298, 381] on div "78 Categorias" at bounding box center [1356, 374] width 204 height 82
click at [1013, 250] on button "Agenda una reunion aquí" at bounding box center [1017, 251] width 152 height 31
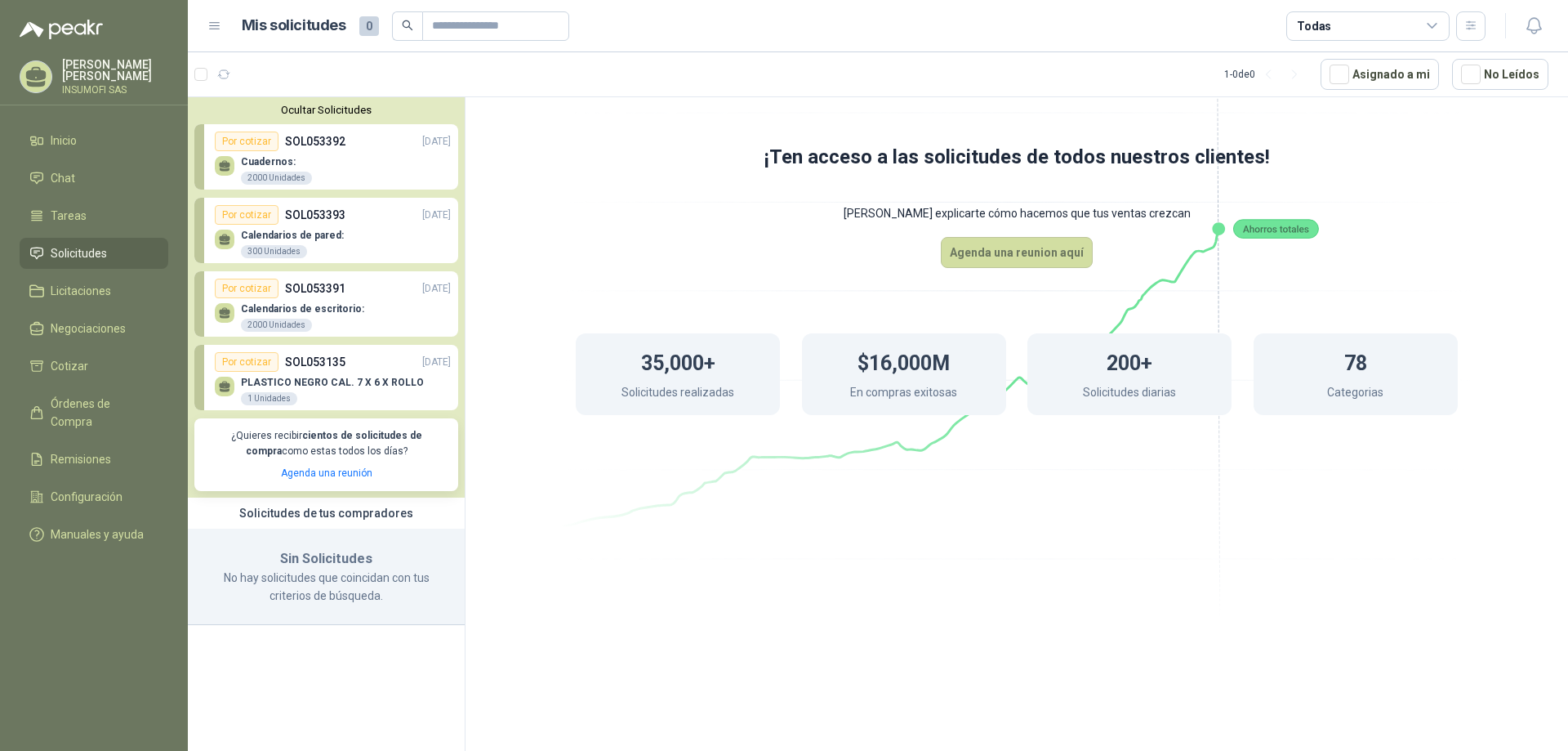
click at [324, 165] on div "Cuadernos: 2000 Unidades" at bounding box center [332, 168] width 236 height 35
click at [224, 165] on icon at bounding box center [225, 163] width 12 height 7
click at [199, 156] on link "Por cotizar SOL053392 [DATE] Cuadernos: 2000 Unidades" at bounding box center [326, 157] width 264 height 65
click at [241, 138] on div "Por cotizar" at bounding box center [246, 141] width 63 height 20
click at [296, 143] on p "SOL053392" at bounding box center [315, 141] width 60 height 18
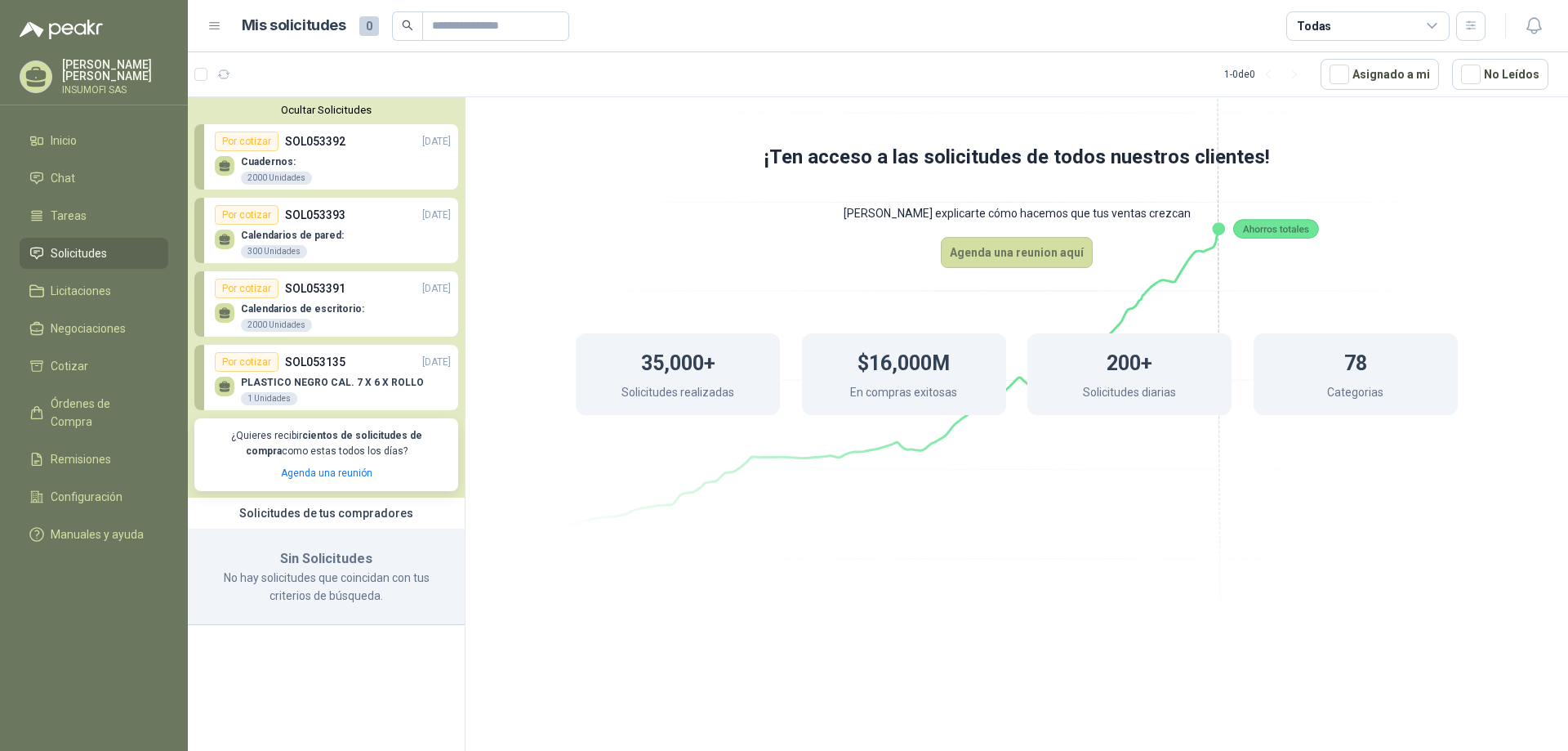
click at [288, 145] on p "SOL053392" at bounding box center [315, 141] width 60 height 18
click at [354, 167] on div "Cuadernos: 2000 Unidades" at bounding box center [332, 168] width 236 height 35
drag, startPoint x: 416, startPoint y: 277, endPoint x: 405, endPoint y: 344, distance: 67.9
click at [416, 279] on link "Por cotizar SOL053391 [DATE] Calendarios de escritorio: 2000 Unidades" at bounding box center [326, 304] width 264 height 65
click at [390, 386] on p "PLASTICO NEGRO CAL. 7 X 6 X ROLLO" at bounding box center [332, 383] width 183 height 12
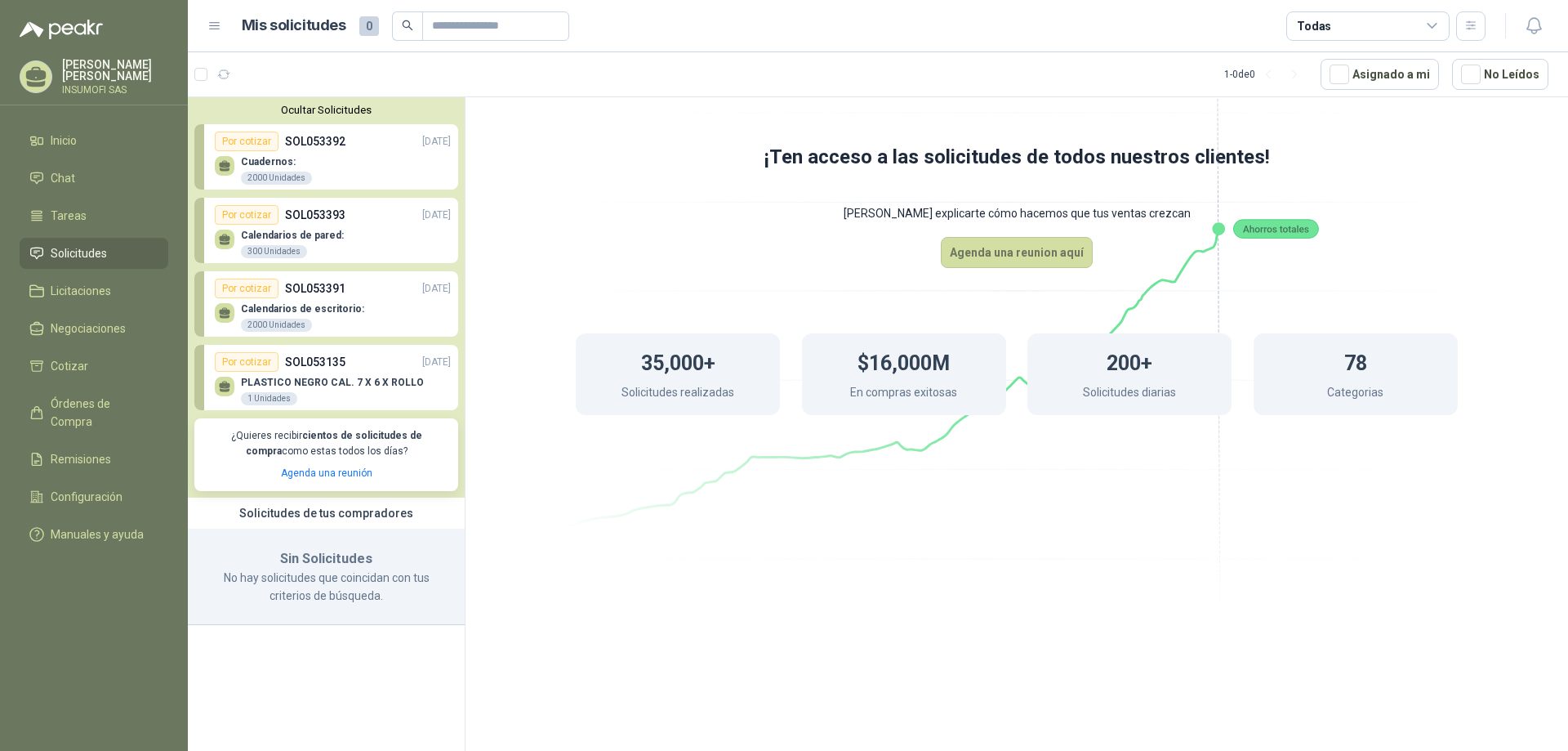
drag, startPoint x: 390, startPoint y: 386, endPoint x: 389, endPoint y: 452, distance: 66.0
click at [389, 398] on div "PLASTICO NEGRO CAL. 7 X 6 X ROLLO 1 Unidades" at bounding box center [332, 392] width 183 height 30
click at [405, 467] on p "Agenda una reunión" at bounding box center [325, 474] width 244 height 16
click at [341, 478] on link "Agenda una reunión" at bounding box center [326, 473] width 91 height 12
